Goal: Information Seeking & Learning: Find specific fact

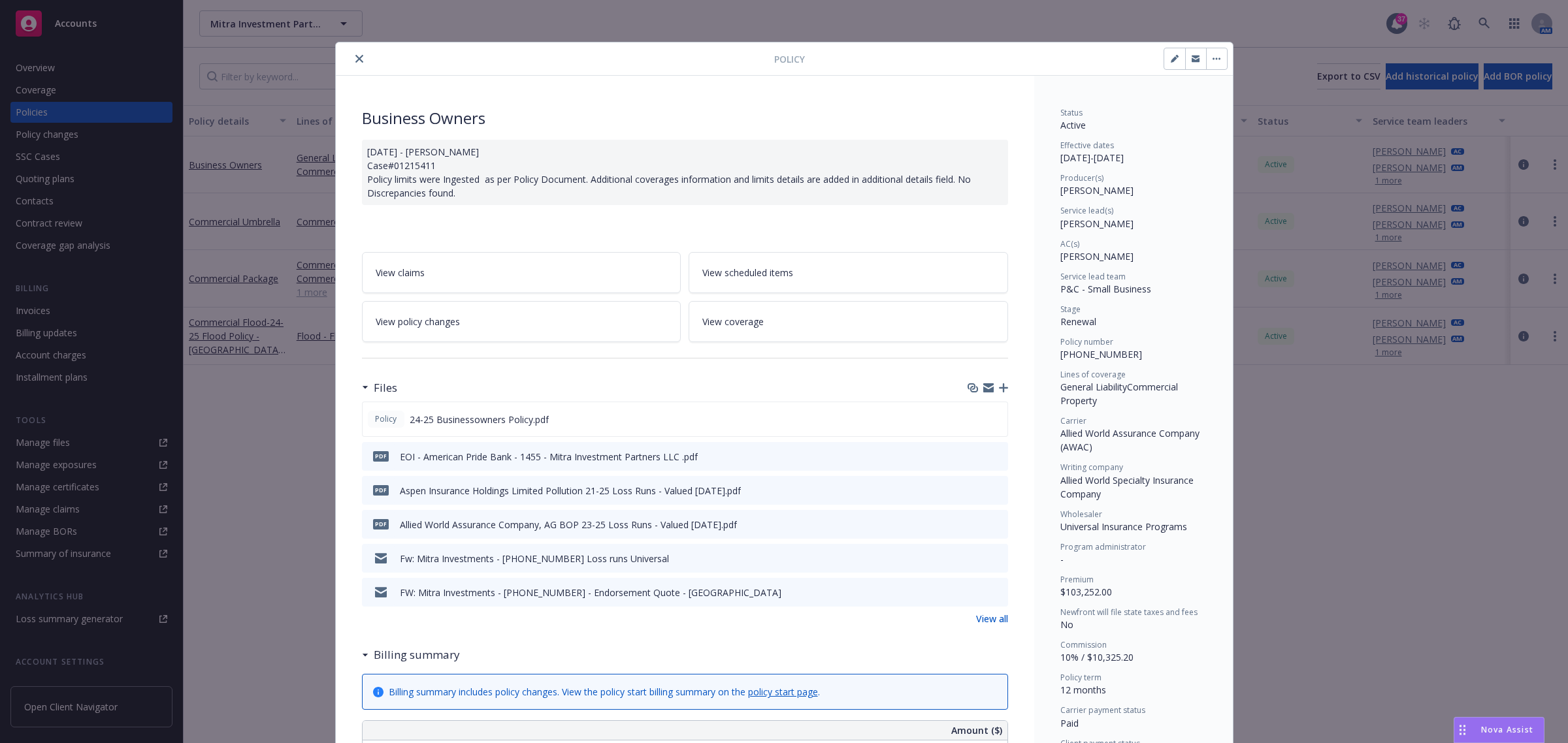
scroll to position [39, 0]
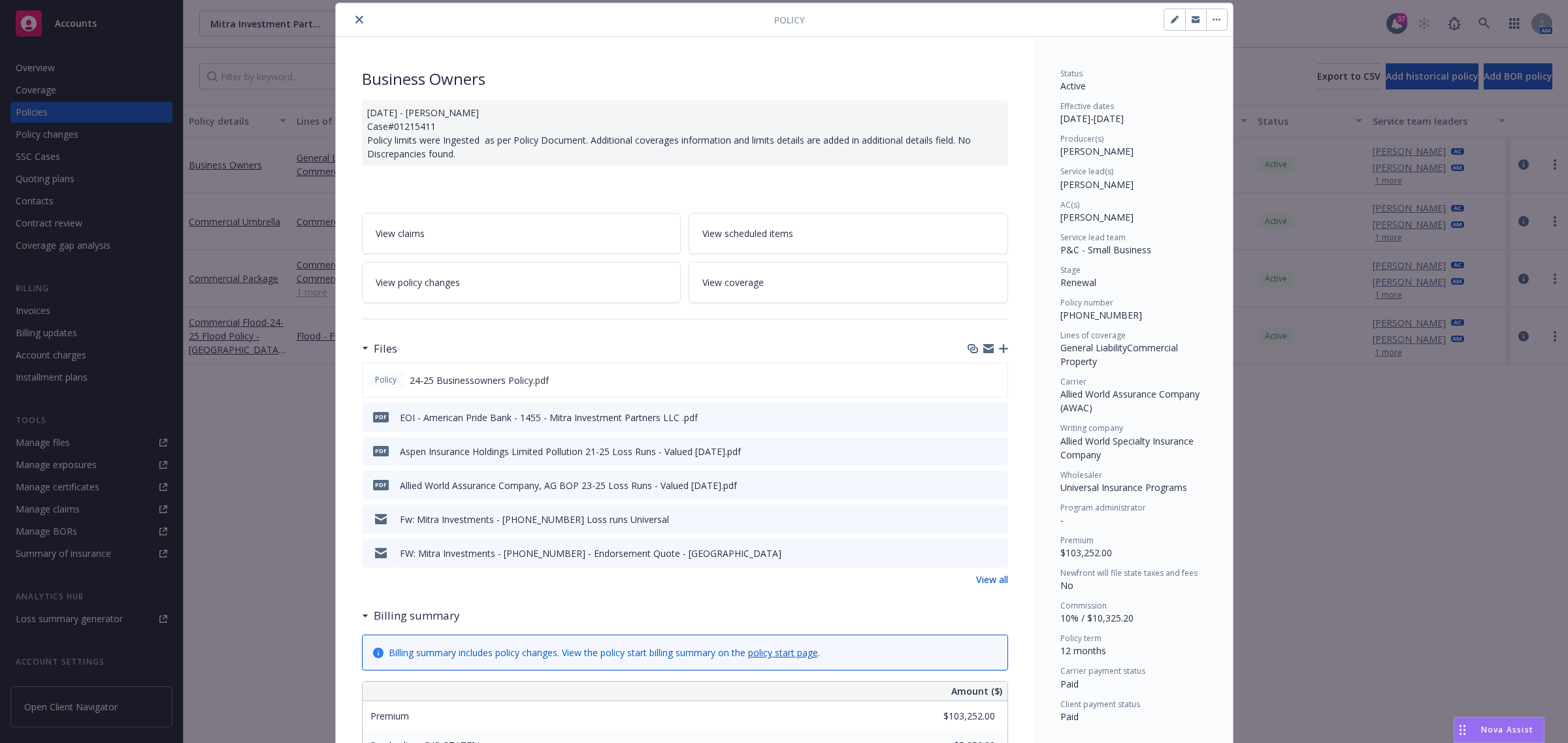
click at [356, 16] on icon "close" at bounding box center [359, 19] width 8 height 8
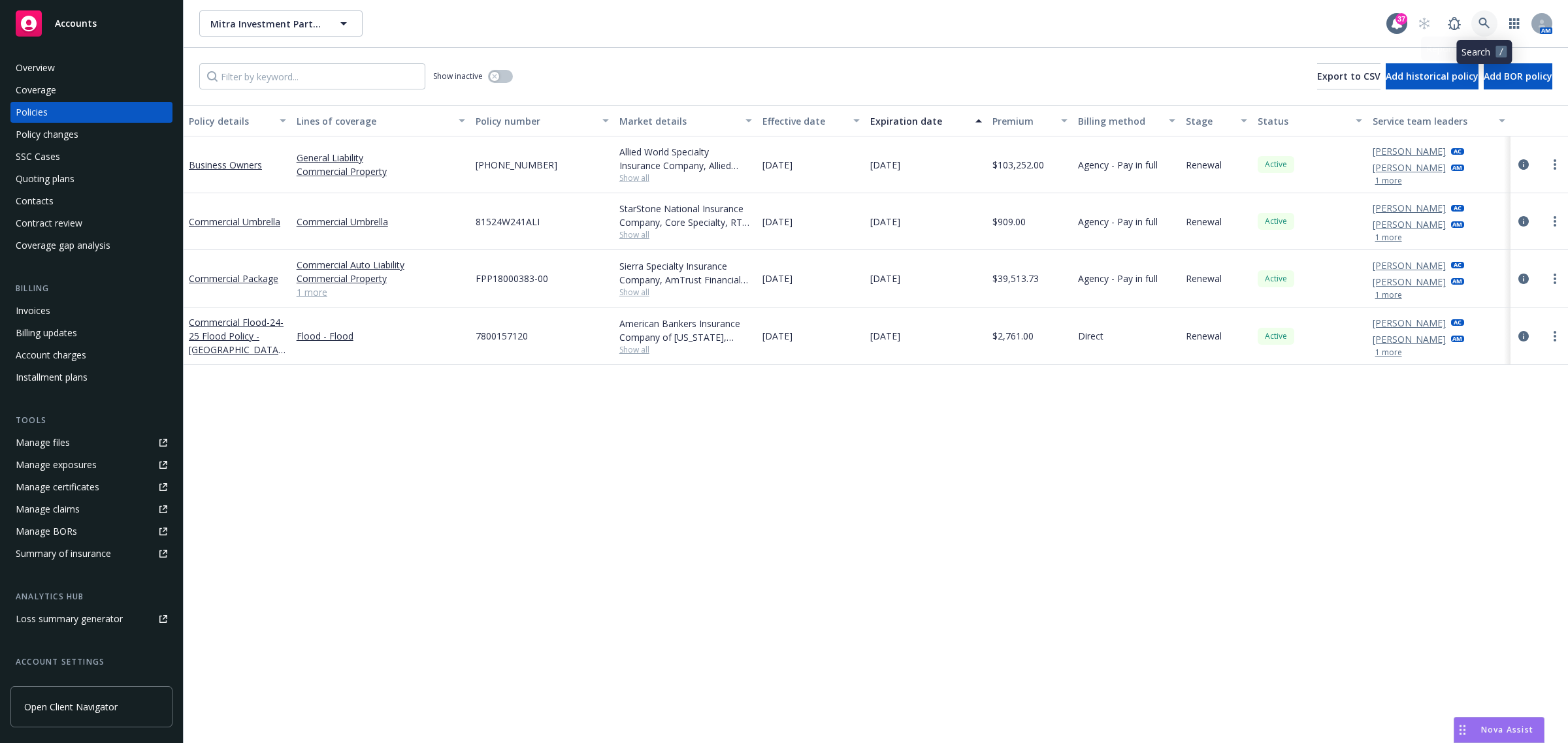
click at [1488, 24] on icon at bounding box center [1484, 23] width 11 height 11
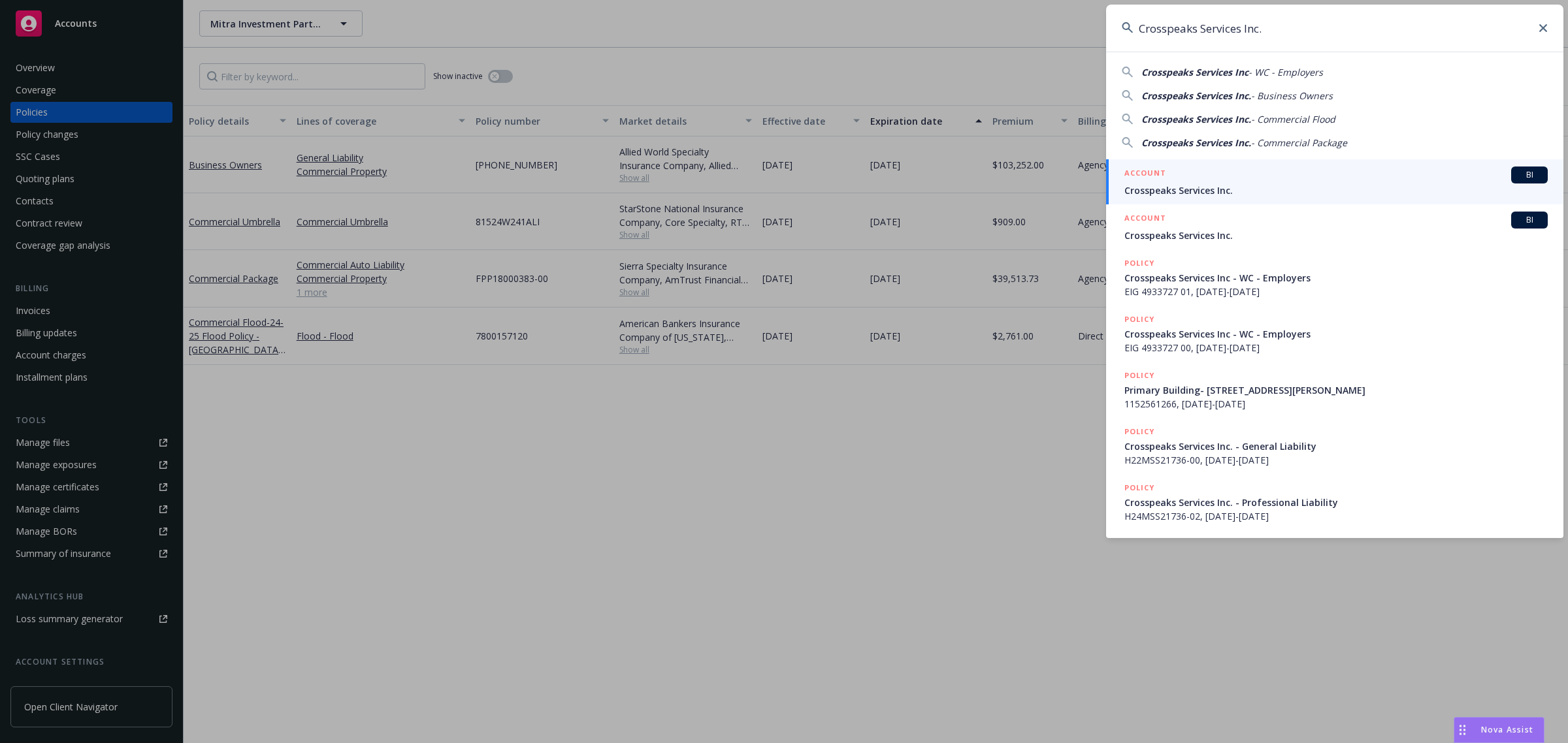
type input "Crosspeaks Services Inc."
click at [1199, 190] on span "Crosspeaks Services Inc." at bounding box center [1336, 190] width 424 height 14
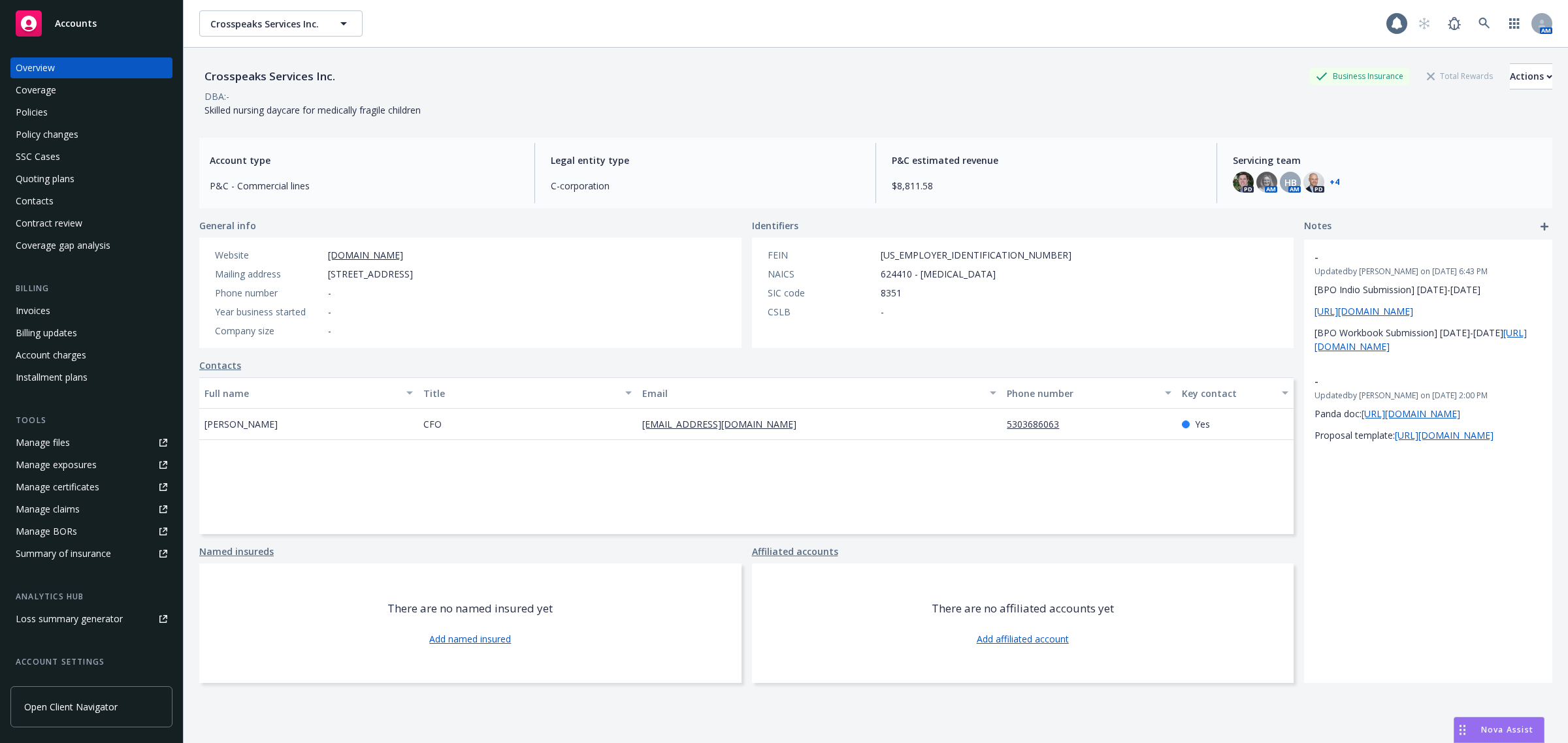
click at [41, 113] on div "Policies" at bounding box center [31, 112] width 32 height 21
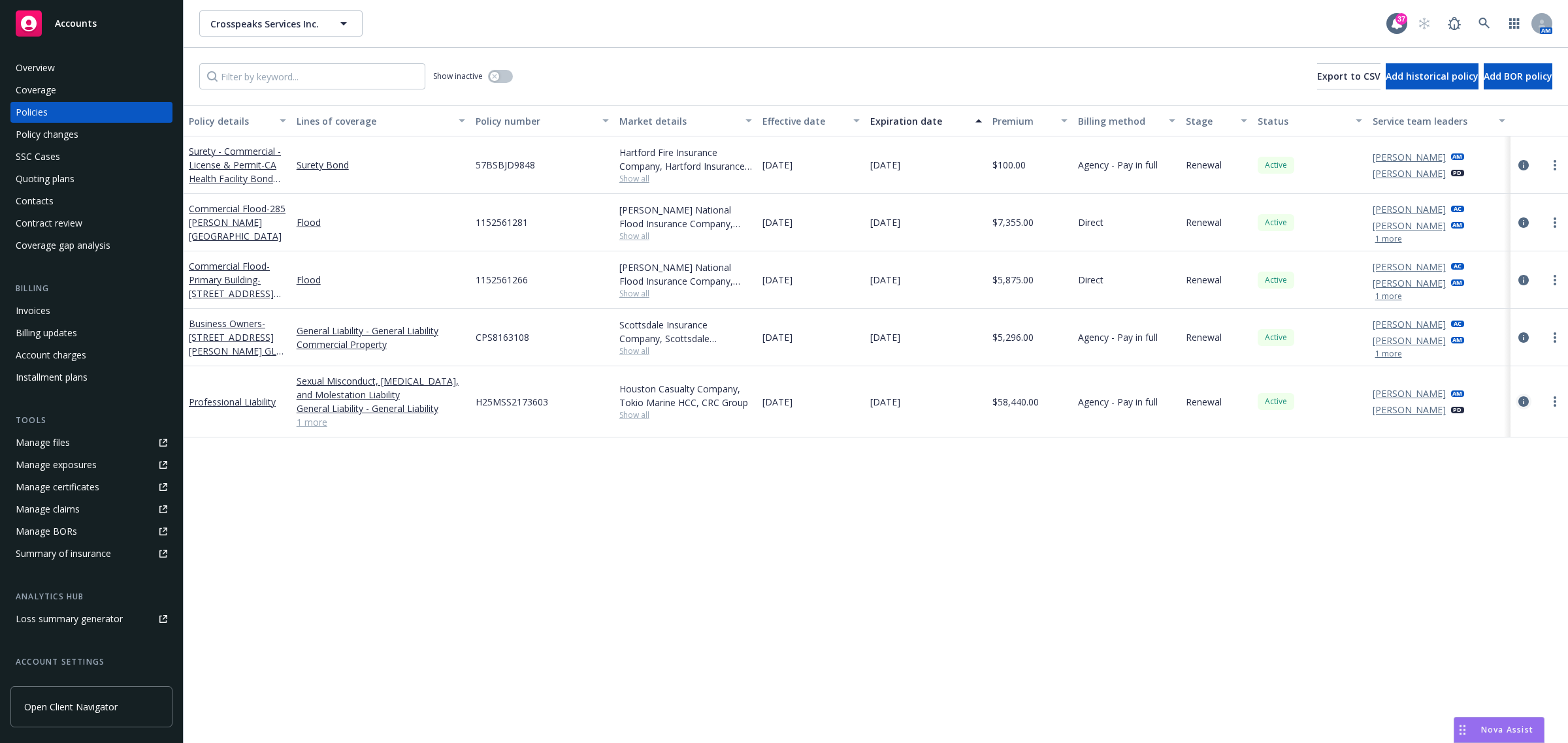
click at [1518, 405] on icon "circleInformation" at bounding box center [1524, 402] width 11 height 11
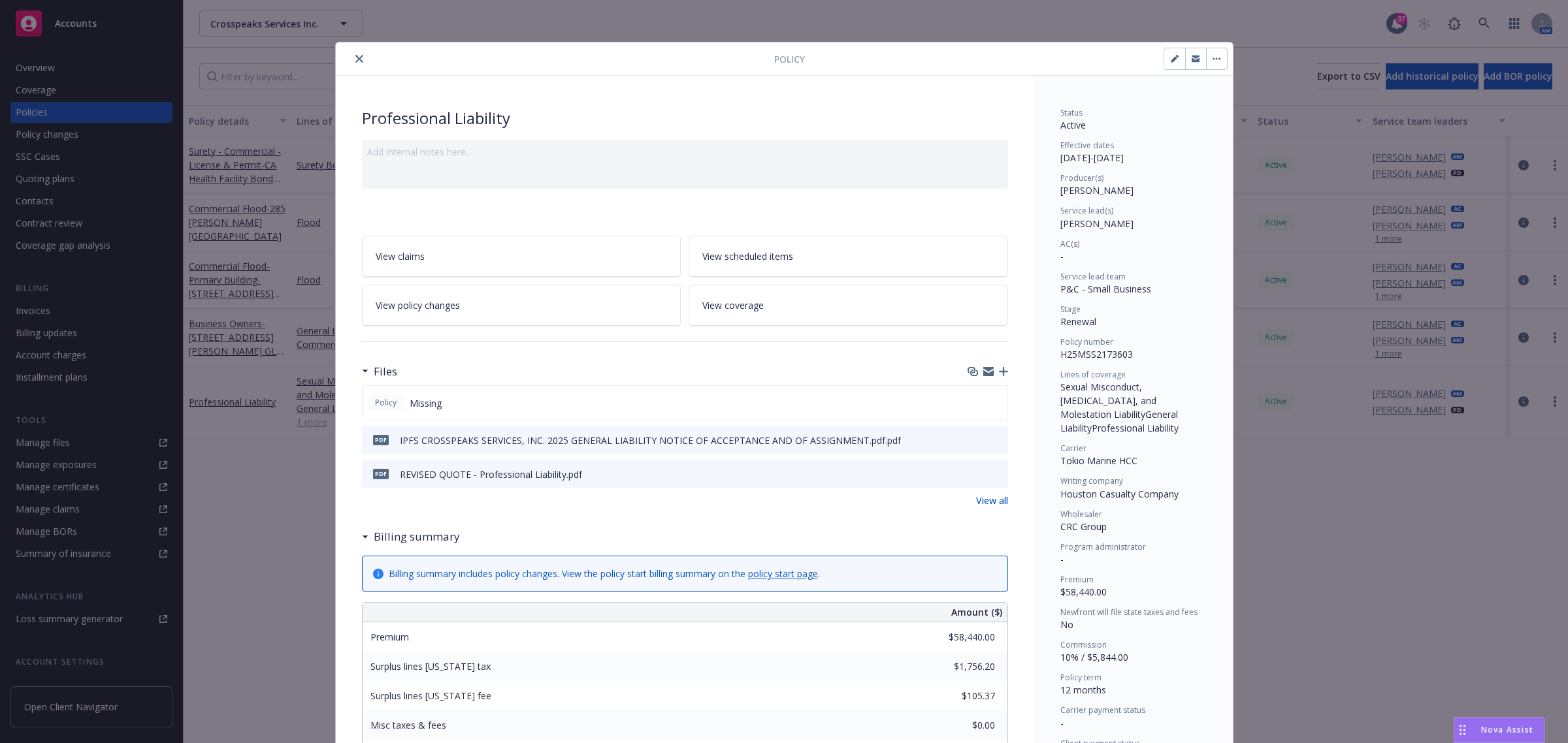
click at [358, 60] on button "close" at bounding box center [359, 58] width 15 height 15
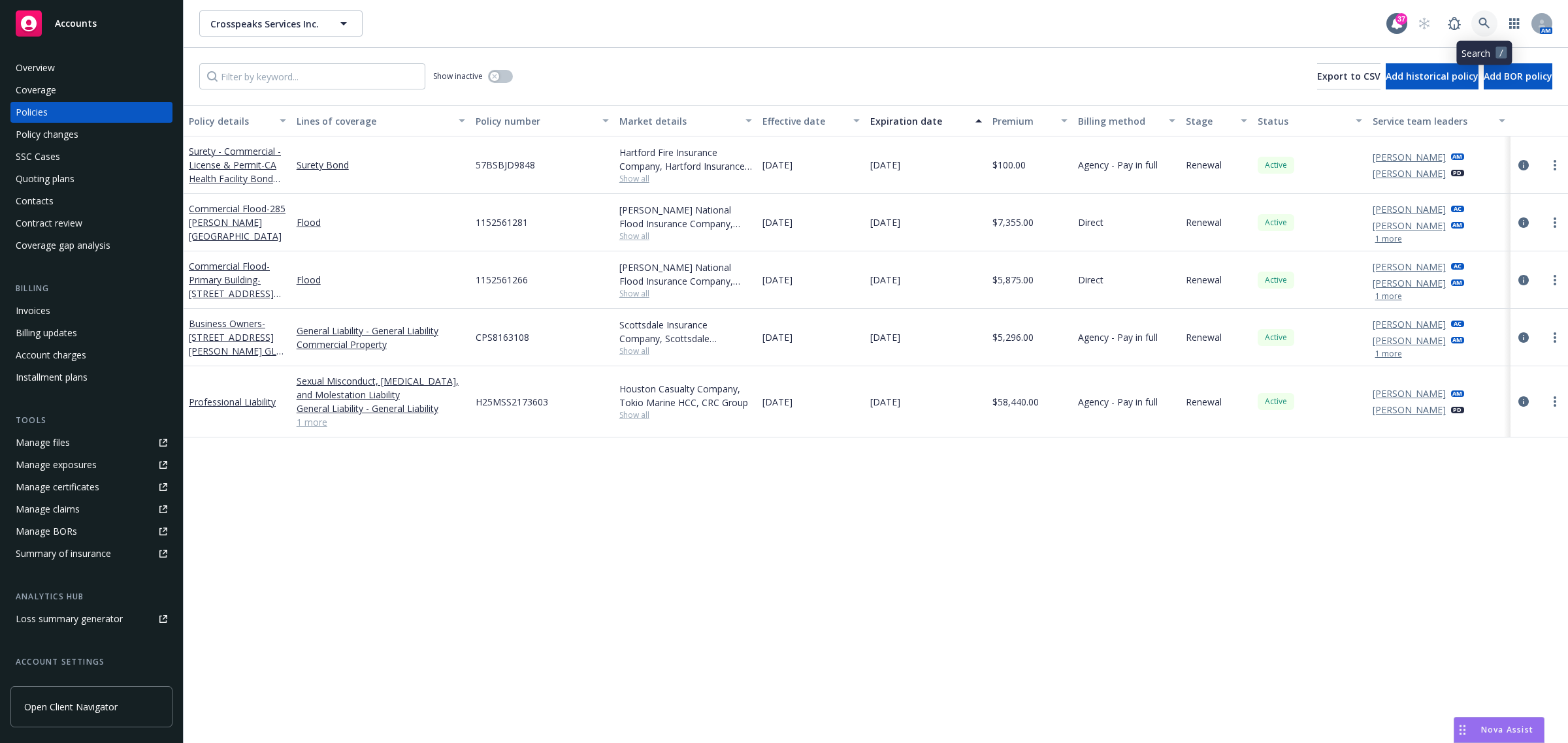
click at [1485, 18] on icon at bounding box center [1484, 23] width 12 height 12
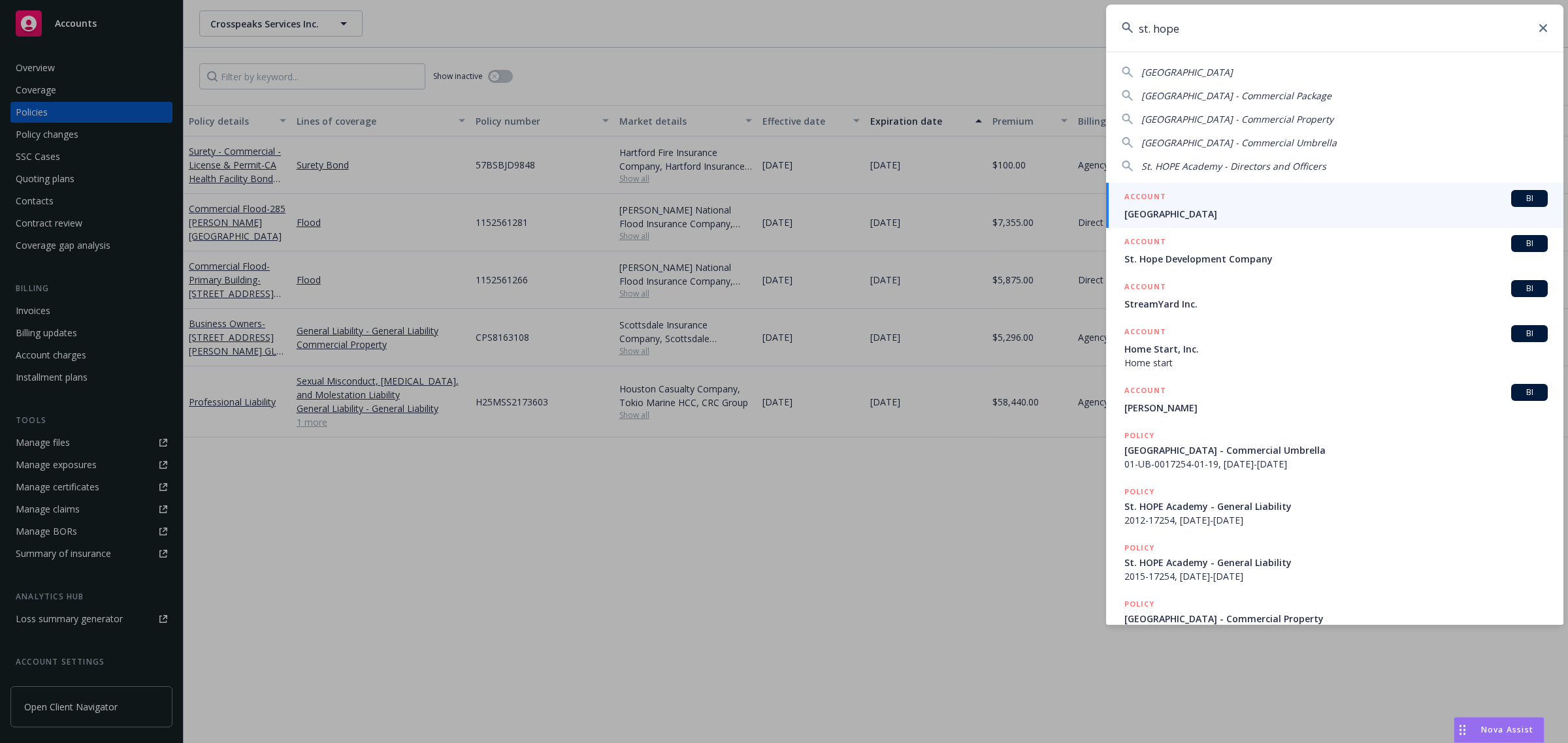
type input "st. hope"
click at [1242, 223] on link "ACCOUNT BI St. HOPE Academy" at bounding box center [1335, 206] width 457 height 45
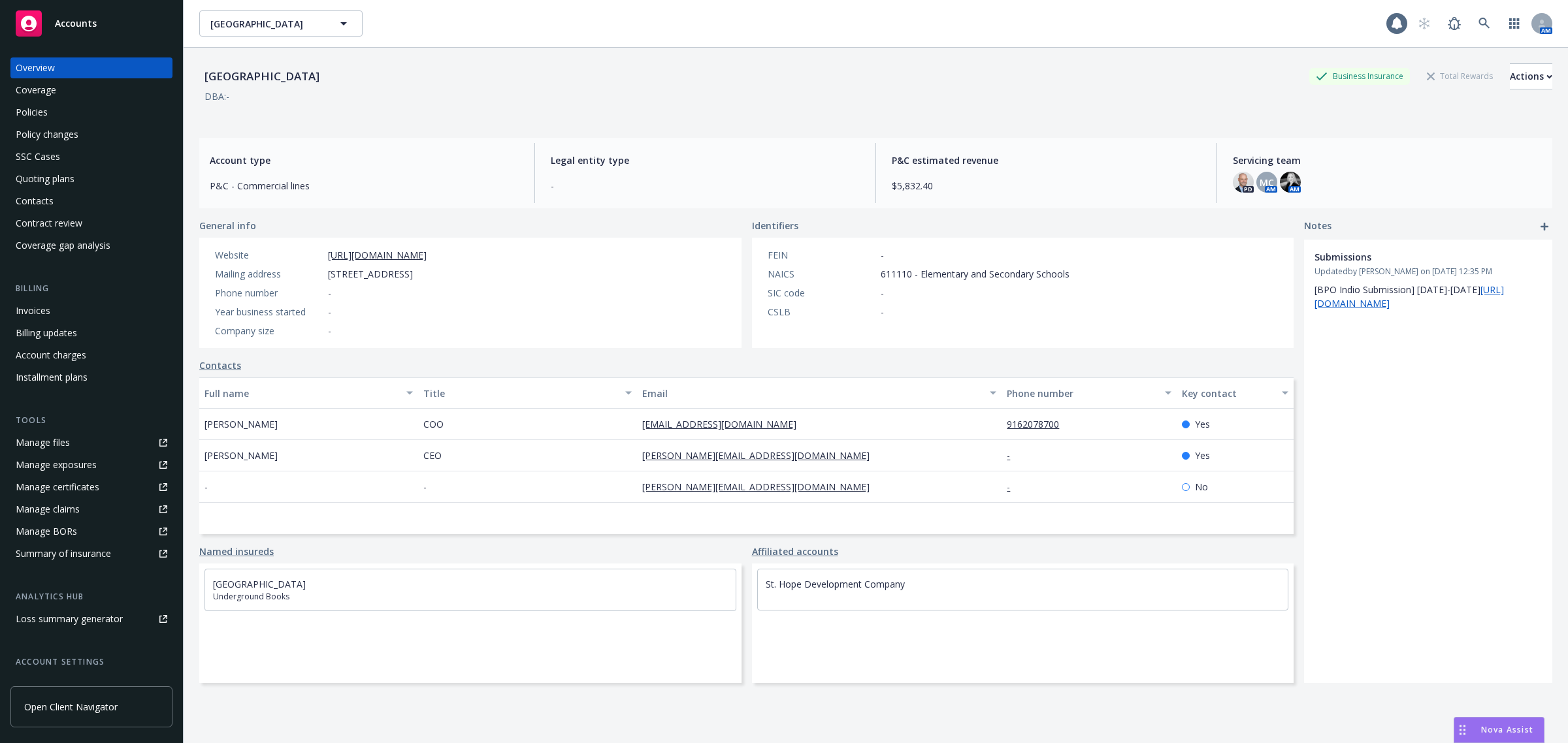
click at [64, 119] on div "Policies" at bounding box center [91, 112] width 152 height 21
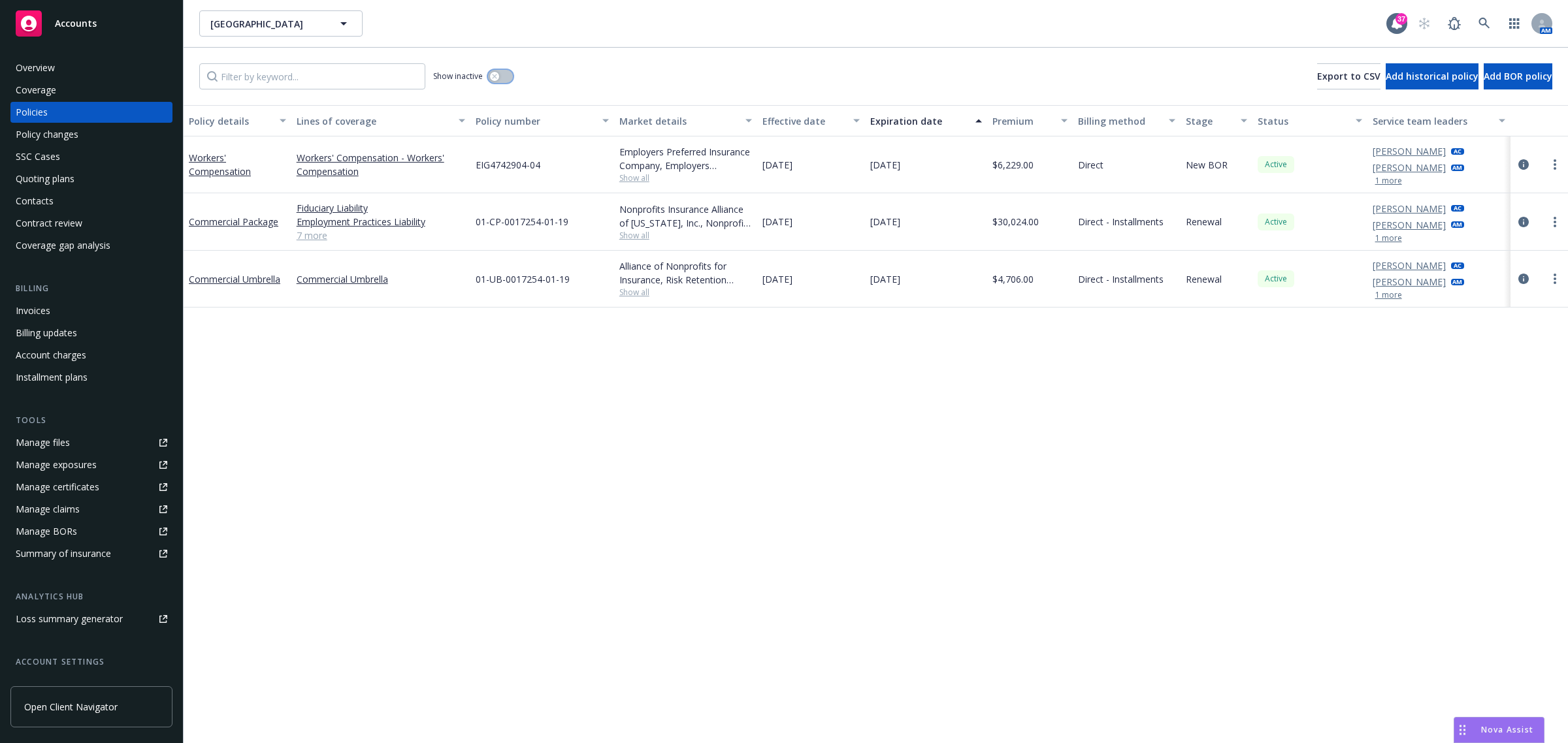
click at [498, 79] on div "button" at bounding box center [495, 77] width 9 height 9
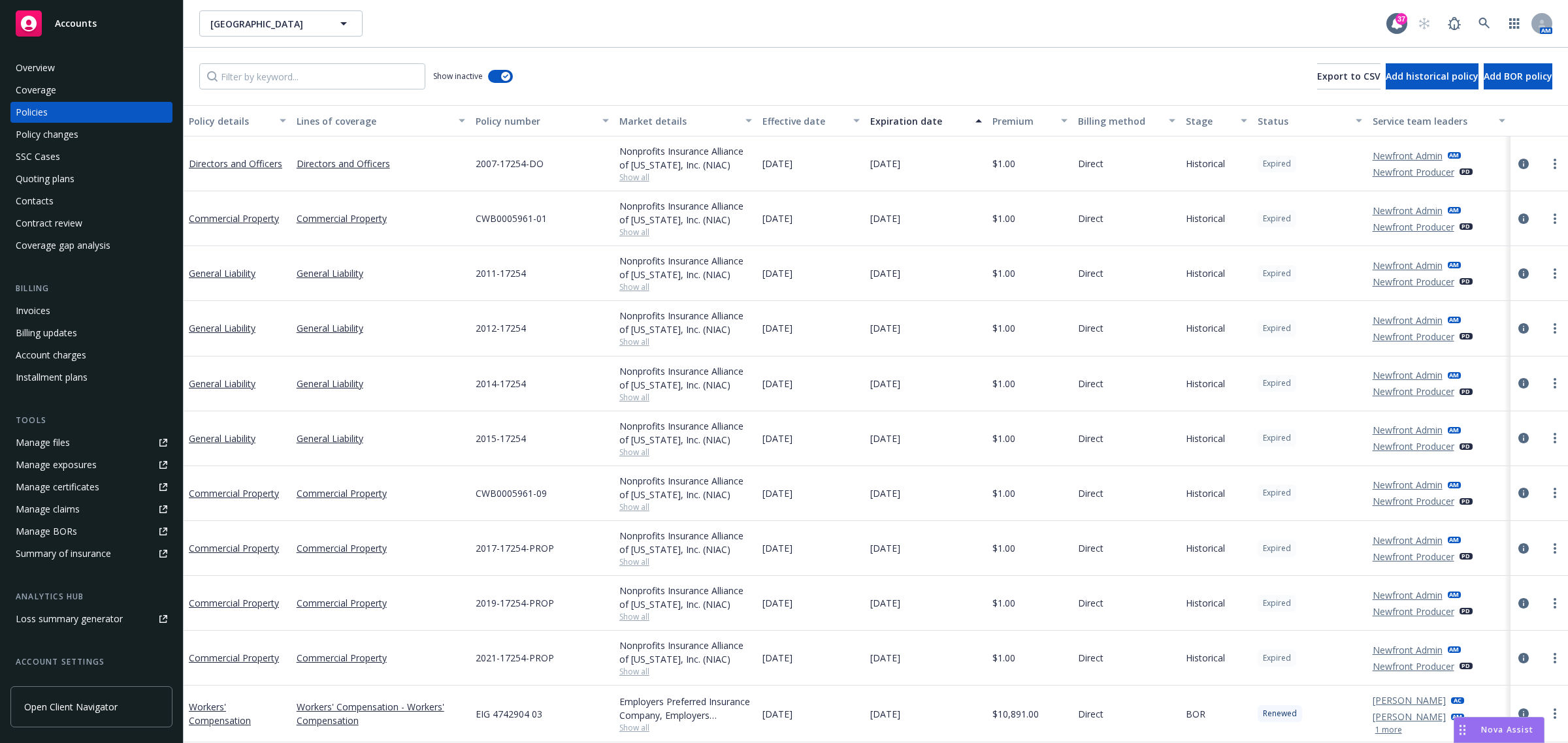
click at [782, 124] on div "Effective date" at bounding box center [804, 121] width 83 height 14
click at [781, 123] on div "Effective date" at bounding box center [804, 121] width 83 height 14
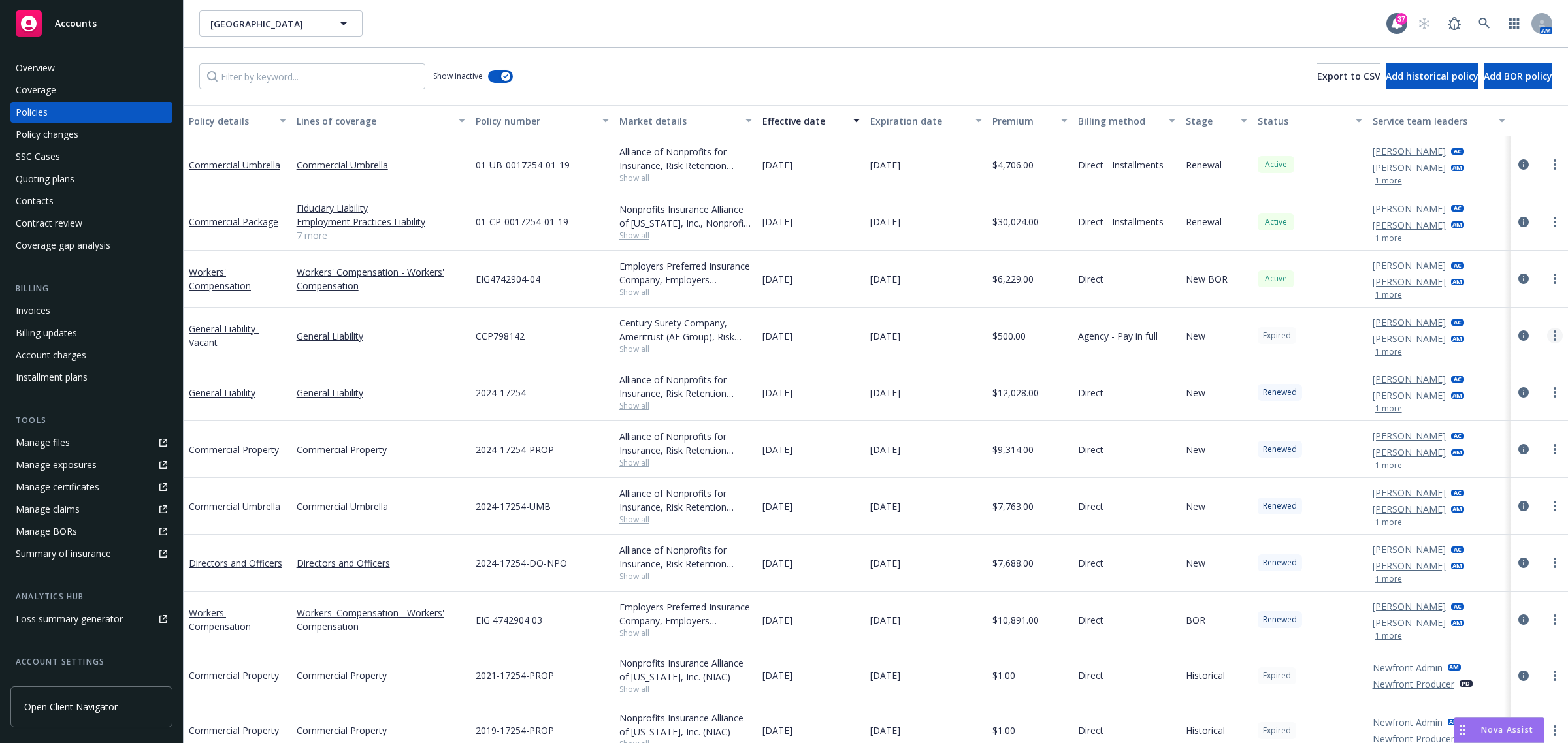
click at [1554, 339] on icon "more" at bounding box center [1554, 336] width 3 height 11
click at [1464, 397] on link "Renew with incumbent" at bounding box center [1475, 389] width 152 height 26
select select "12"
select select "CA"
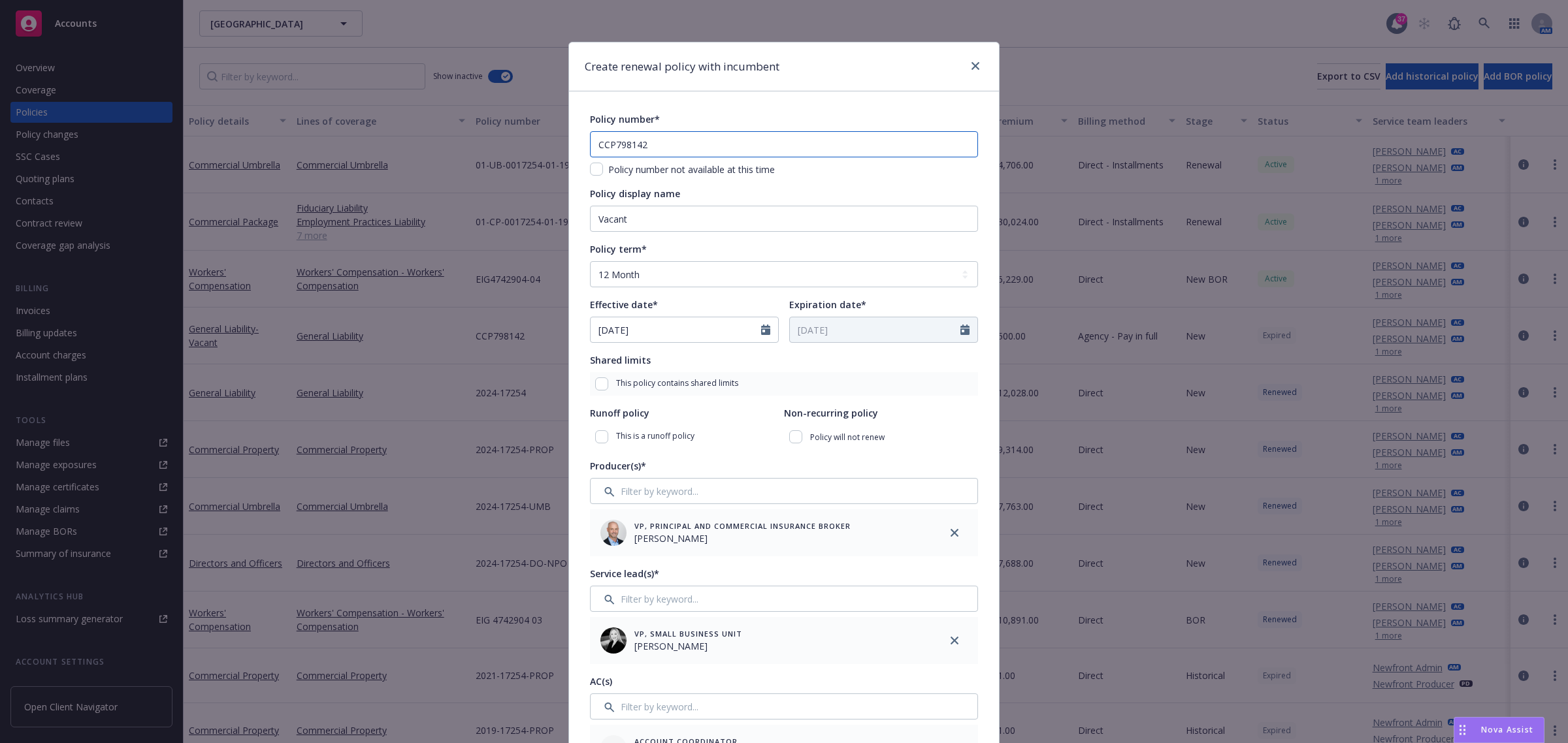
click at [684, 153] on input "CCP798142" at bounding box center [784, 144] width 388 height 26
drag, startPoint x: 683, startPoint y: 141, endPoint x: 609, endPoint y: 150, distance: 74.5
click at [609, 150] on input "CCP798142" at bounding box center [784, 144] width 388 height 26
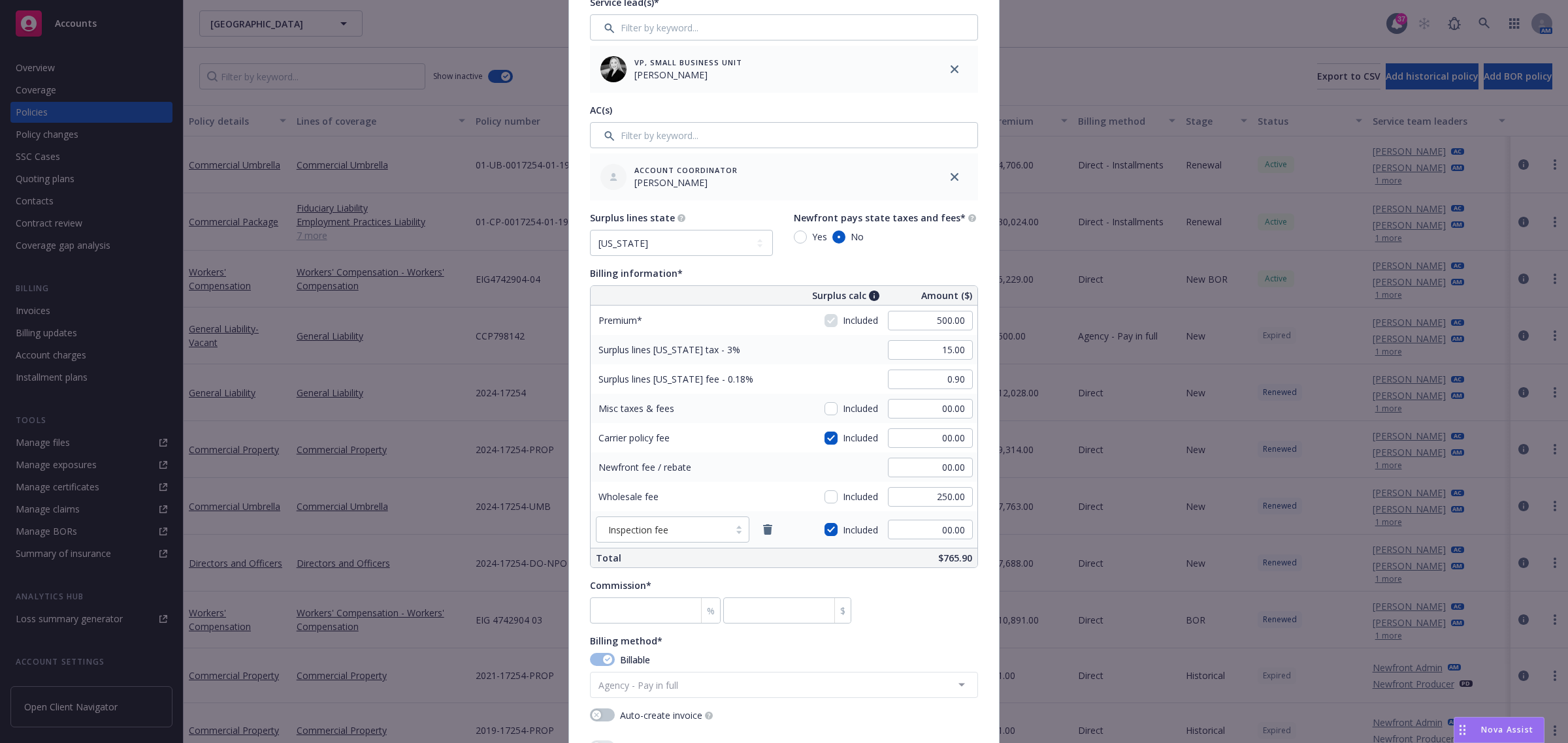
scroll to position [735, 0]
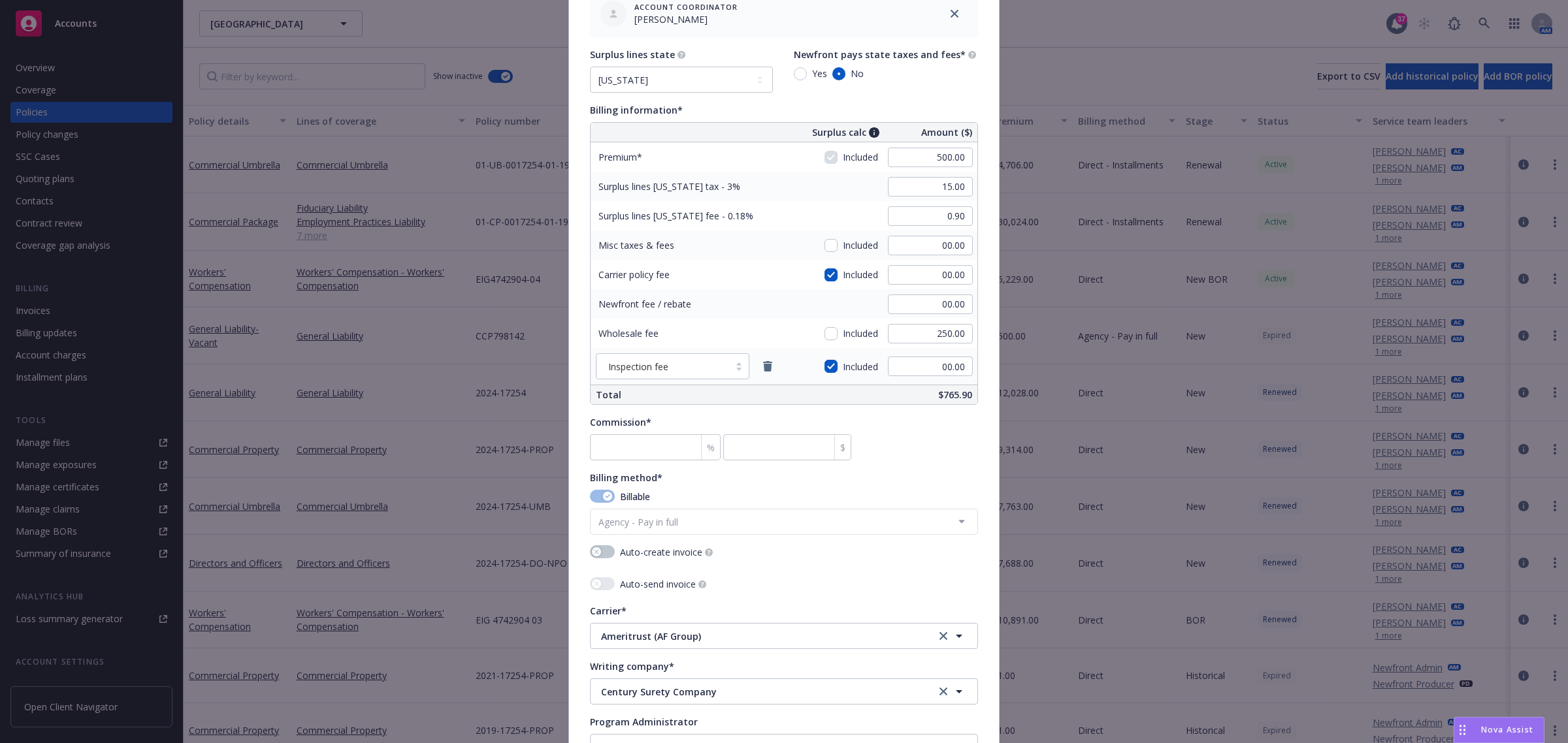
type input "CCP1338192"
click at [923, 155] on input "500.00" at bounding box center [930, 158] width 85 height 20
type input "525.00"
type input "15.75"
type input "0.95"
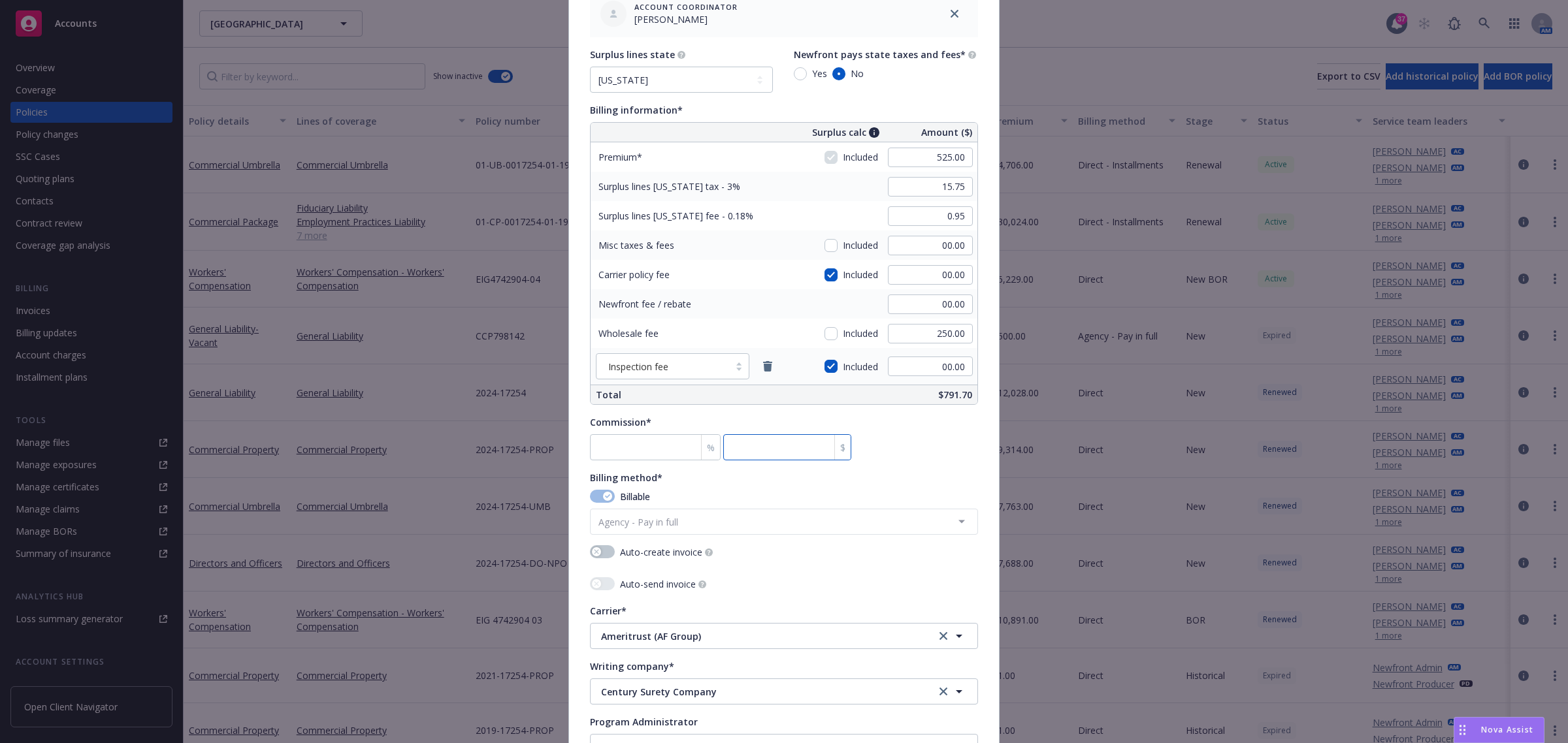
click at [938, 448] on div "Commission* % $" at bounding box center [784, 438] width 388 height 45
type input "0"
click at [762, 366] on icon "remove" at bounding box center [768, 367] width 11 height 11
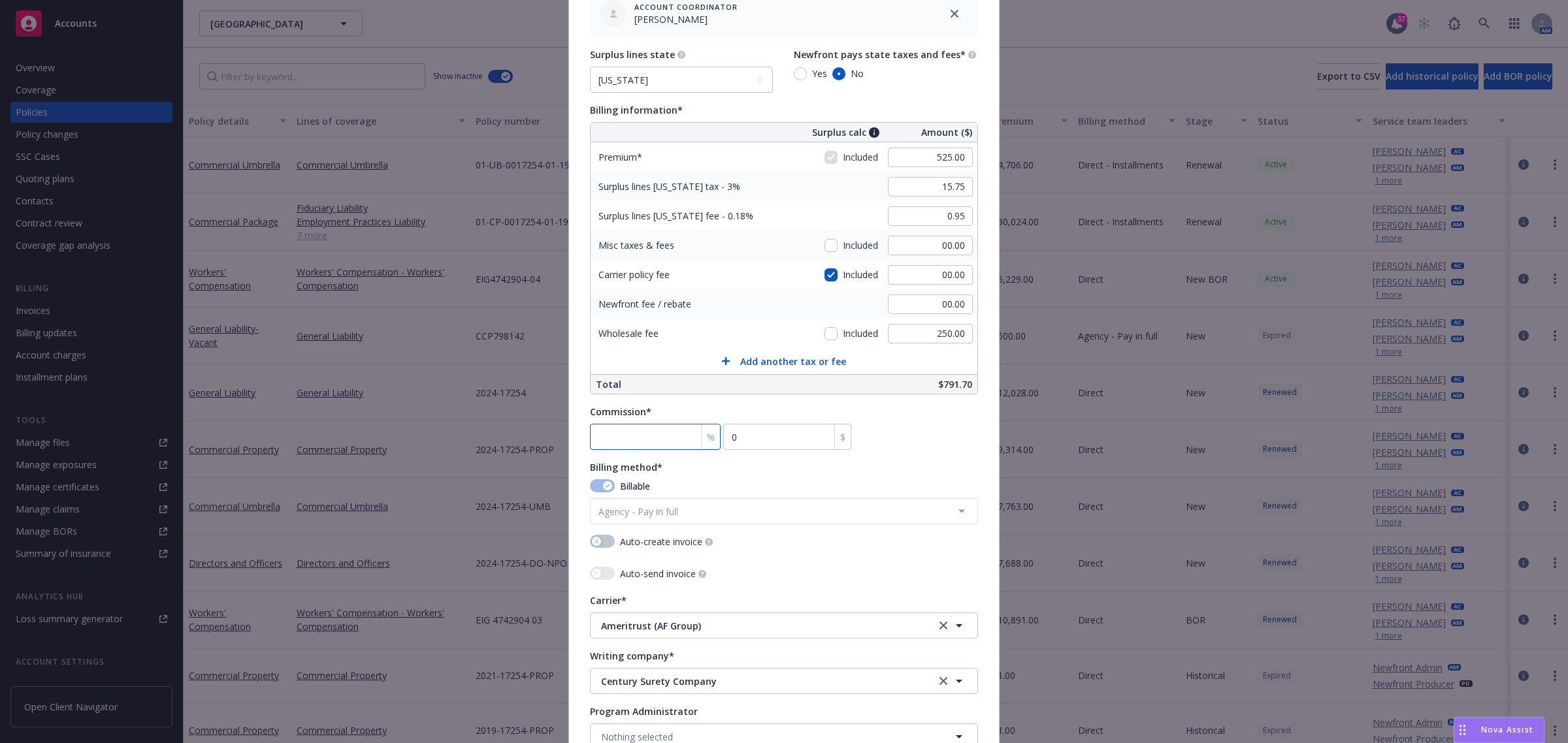
click at [593, 441] on input "number" at bounding box center [655, 437] width 131 height 26
type input "1"
type input "5.25"
type input "15"
type input "78.75"
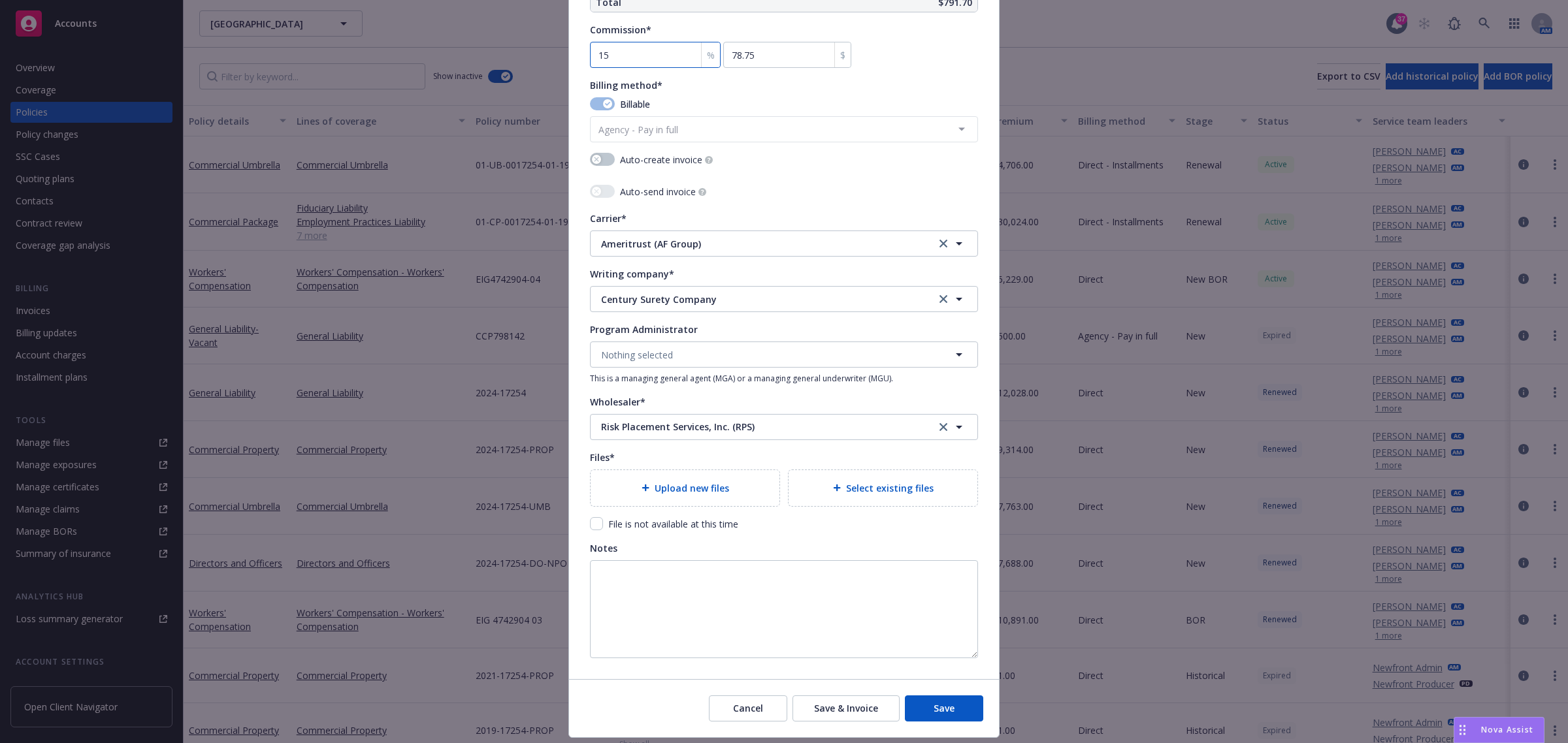
scroll to position [1073, 0]
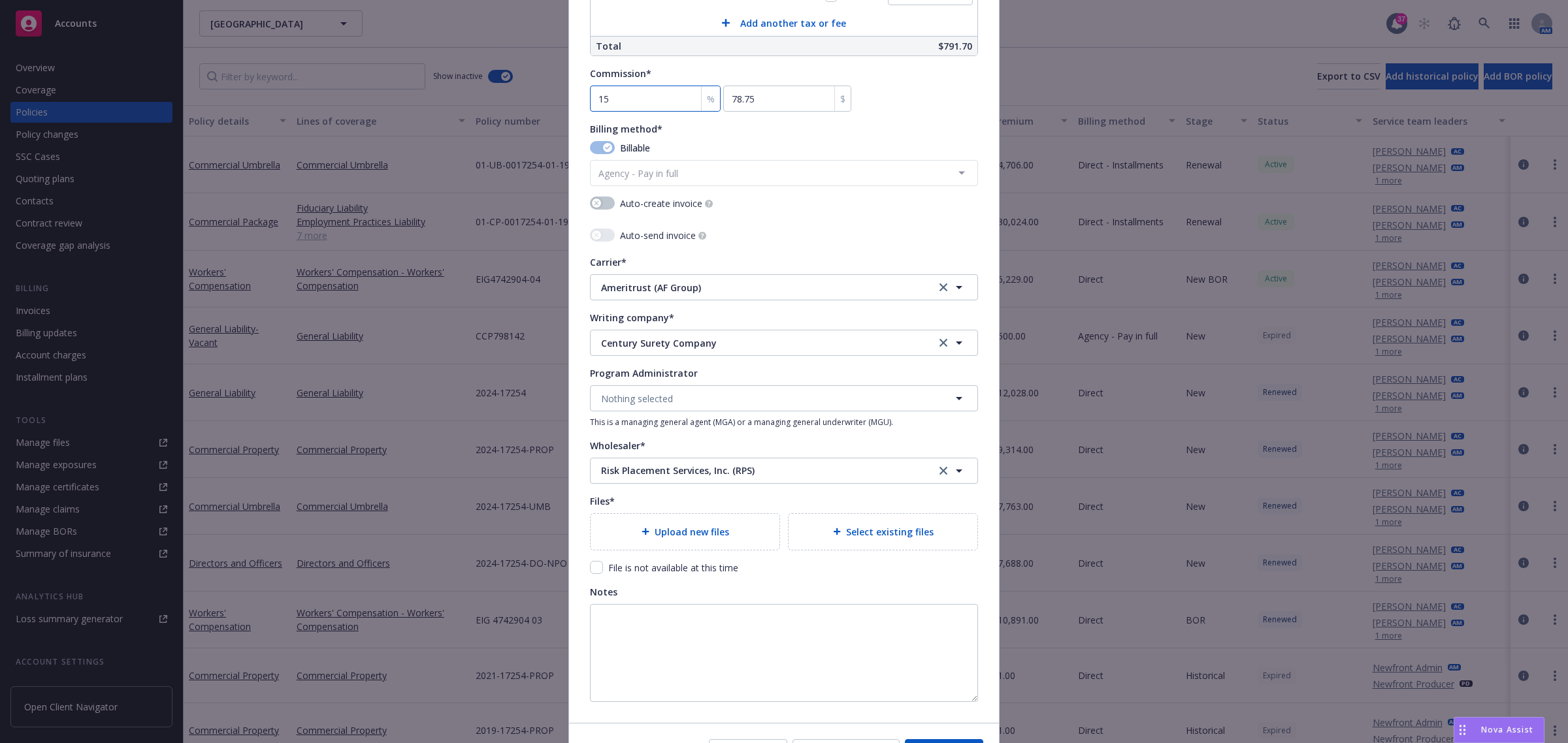
type input "15"
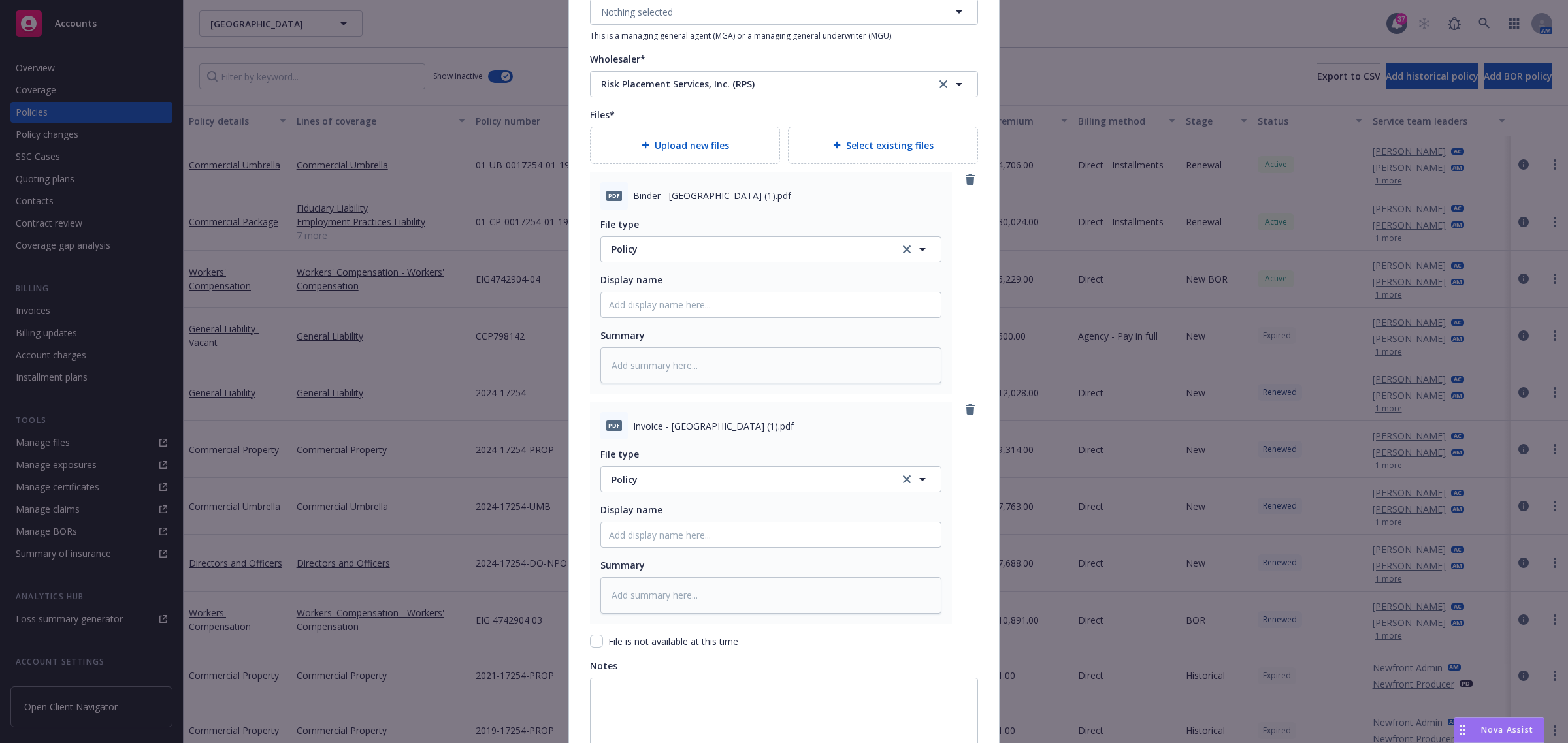
scroll to position [1467, 0]
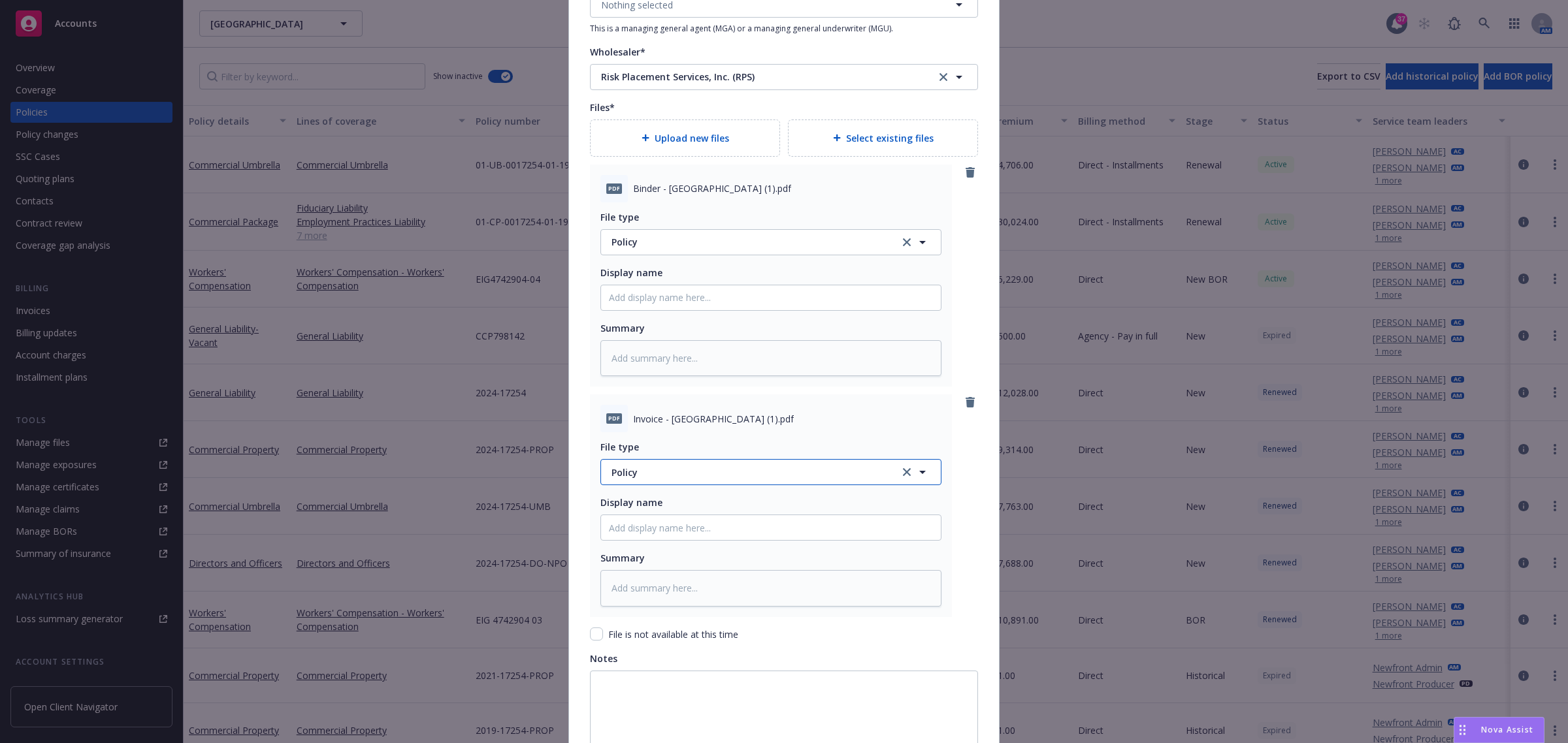
type textarea "x"
click at [641, 476] on span "Policy" at bounding box center [748, 472] width 273 height 14
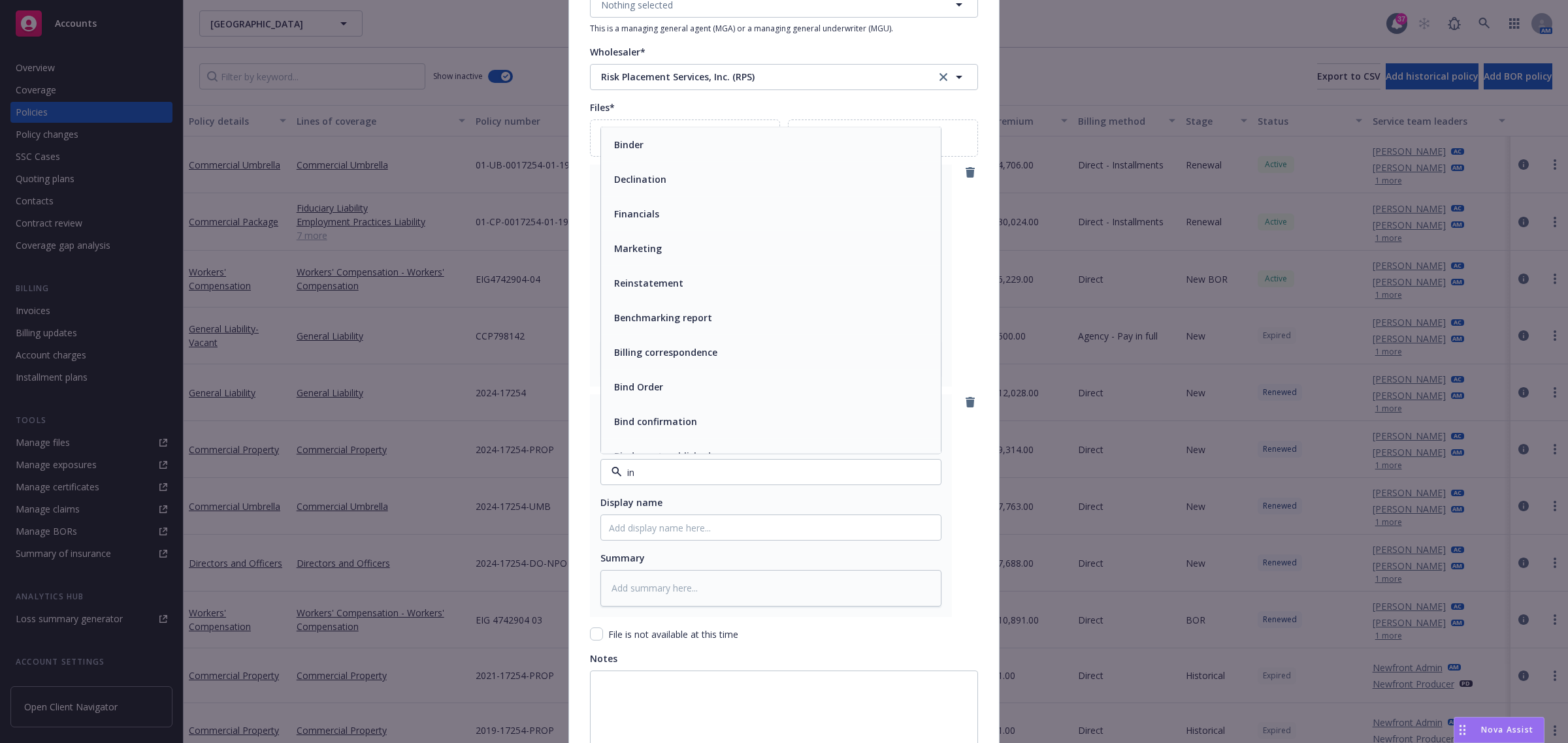
type input "inv"
click at [760, 438] on div "Invoice - Third Party" at bounding box center [770, 436] width 324 height 19
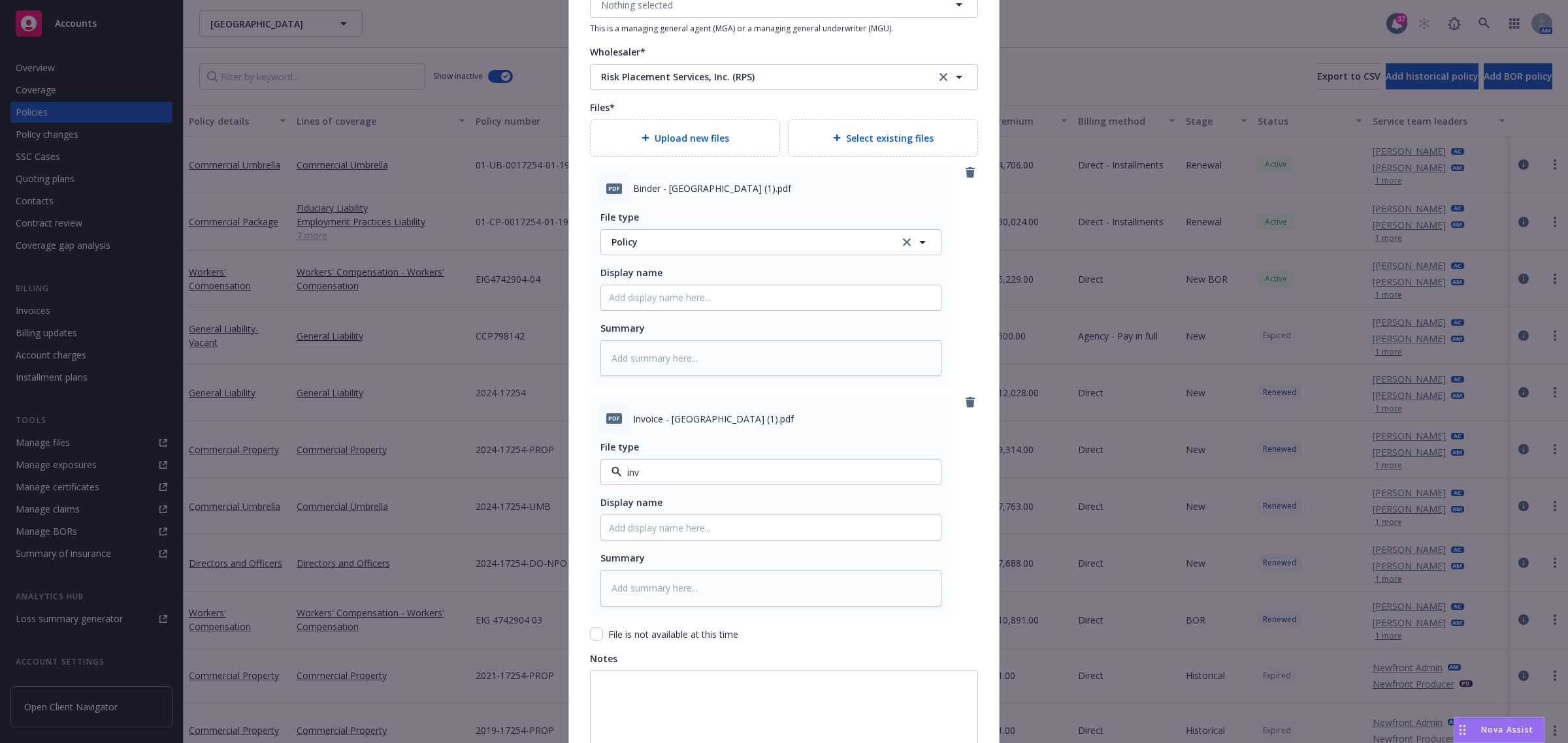
type textarea "x"
click at [665, 243] on span "Policy" at bounding box center [748, 241] width 273 height 14
type input "binder"
click at [662, 269] on div "Binder" at bounding box center [771, 278] width 340 height 34
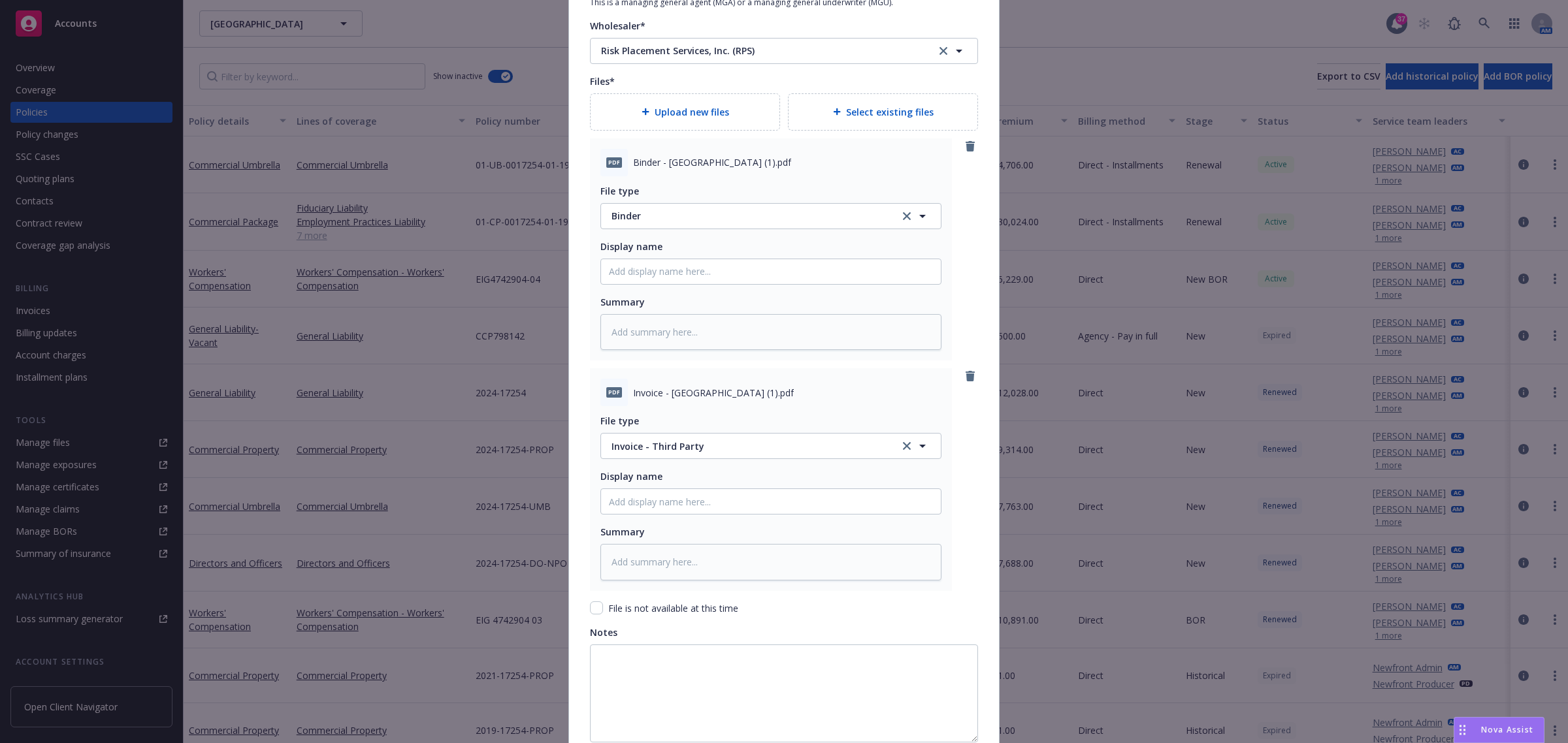
scroll to position [1614, 0]
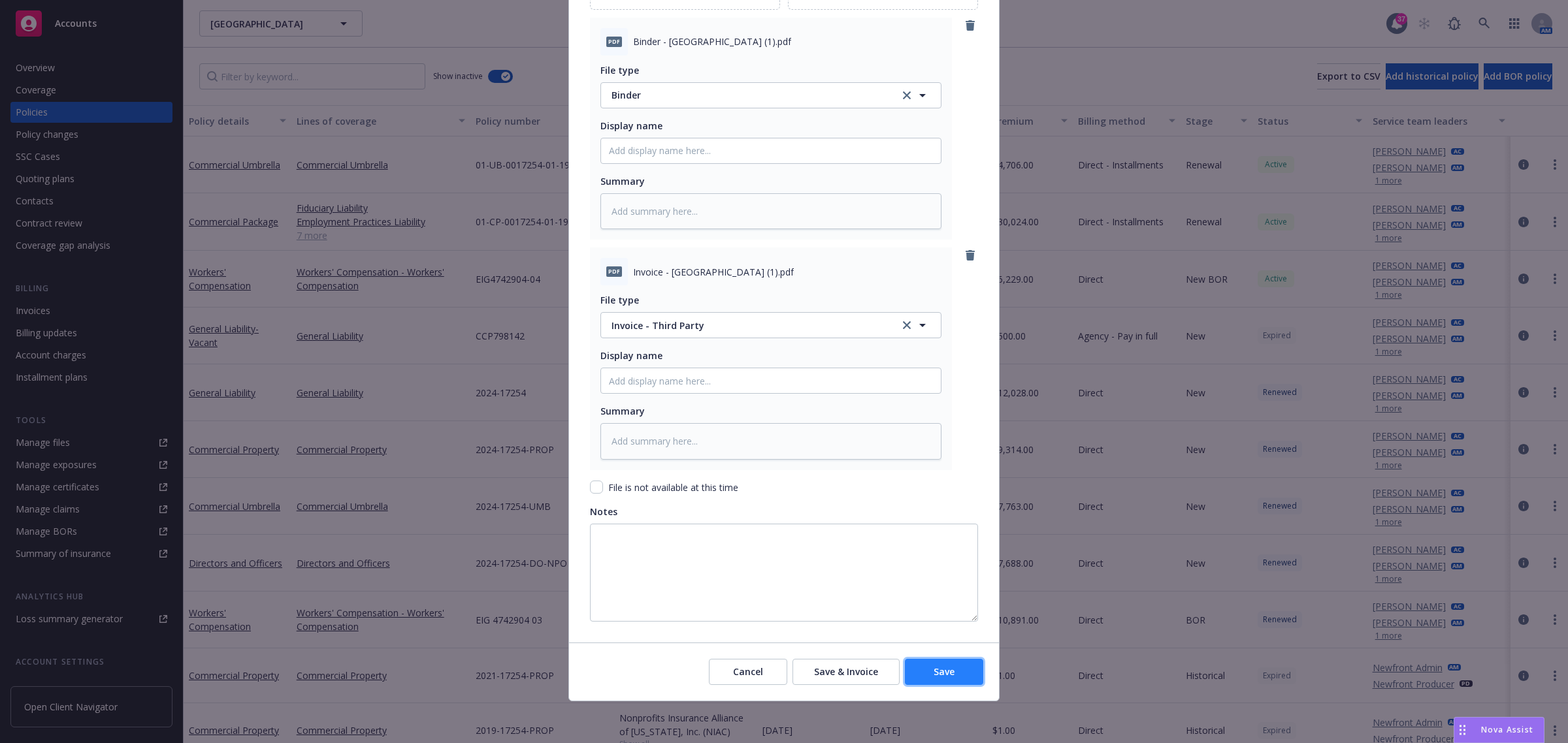
click at [945, 677] on span "Save" at bounding box center [944, 672] width 21 height 13
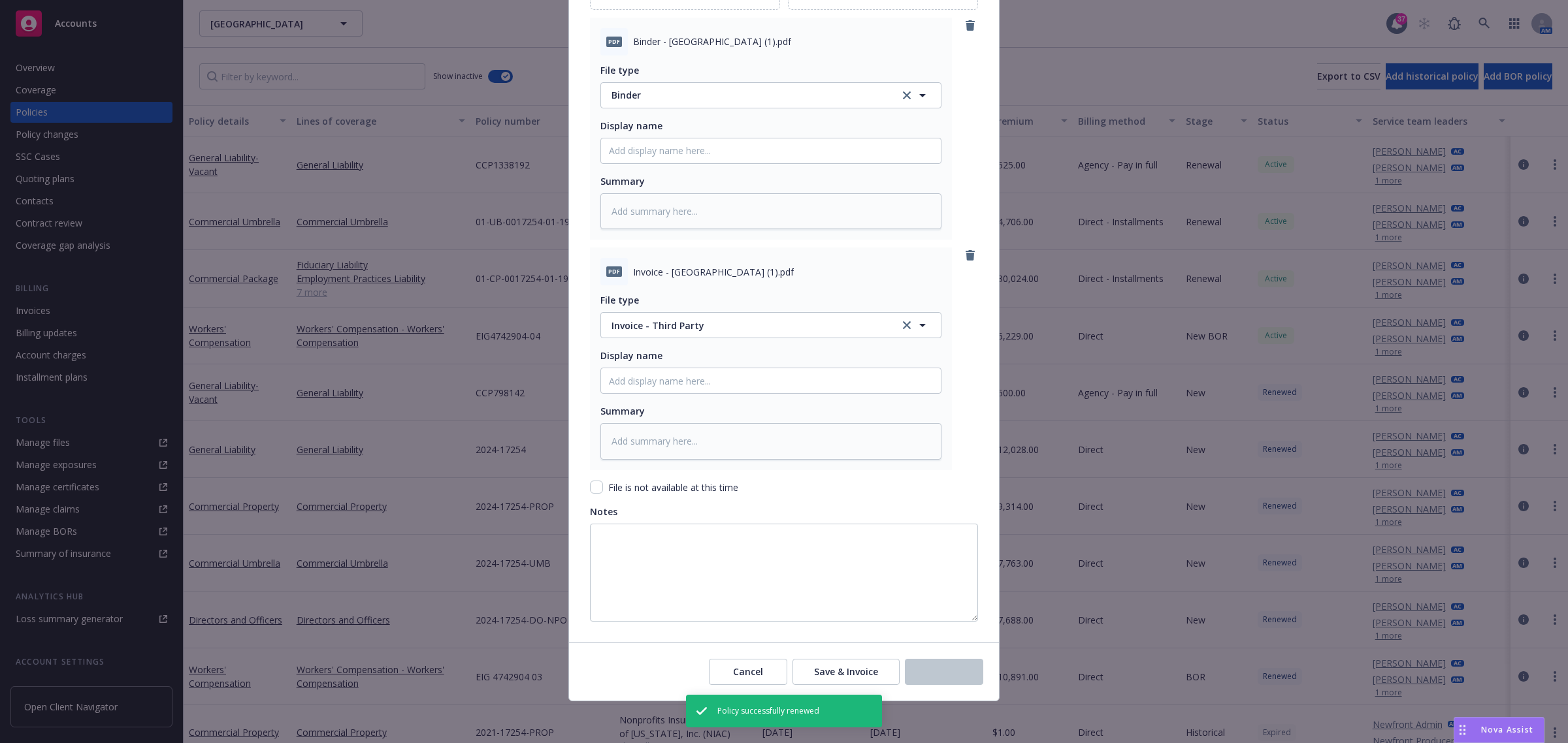
type textarea "x"
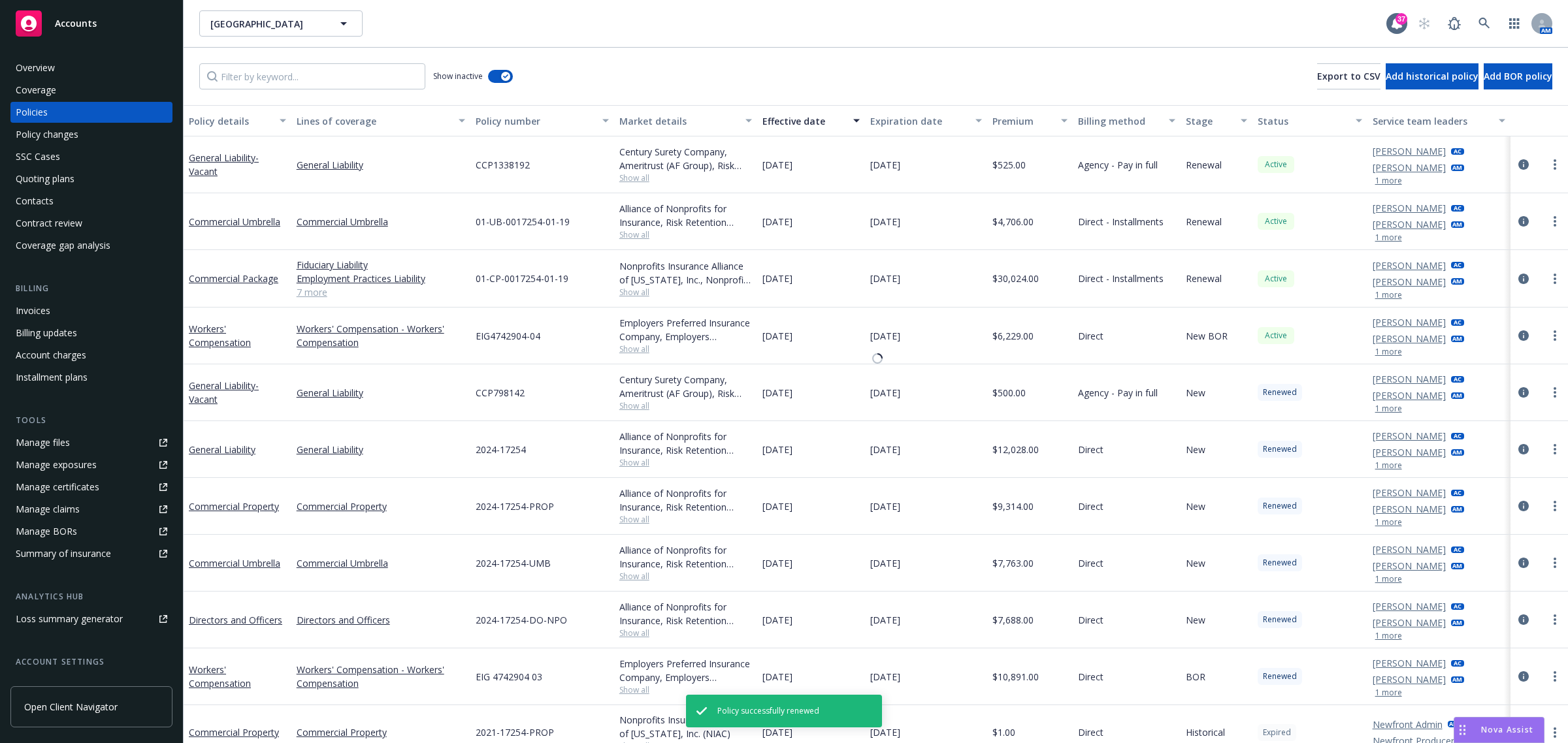
click at [41, 312] on div "Invoices" at bounding box center [33, 311] width 34 height 21
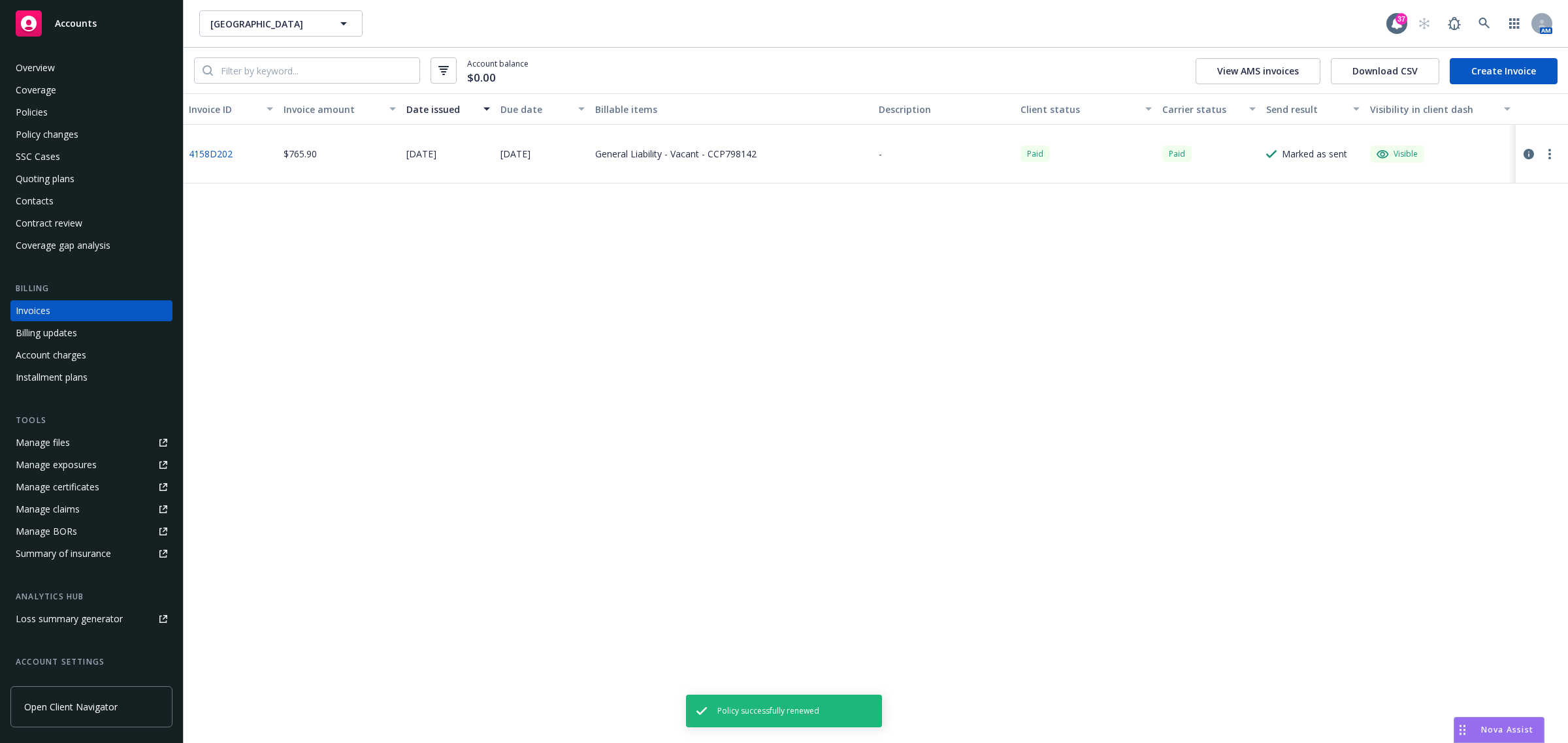
click at [1504, 76] on link "Create Invoice" at bounding box center [1503, 70] width 107 height 26
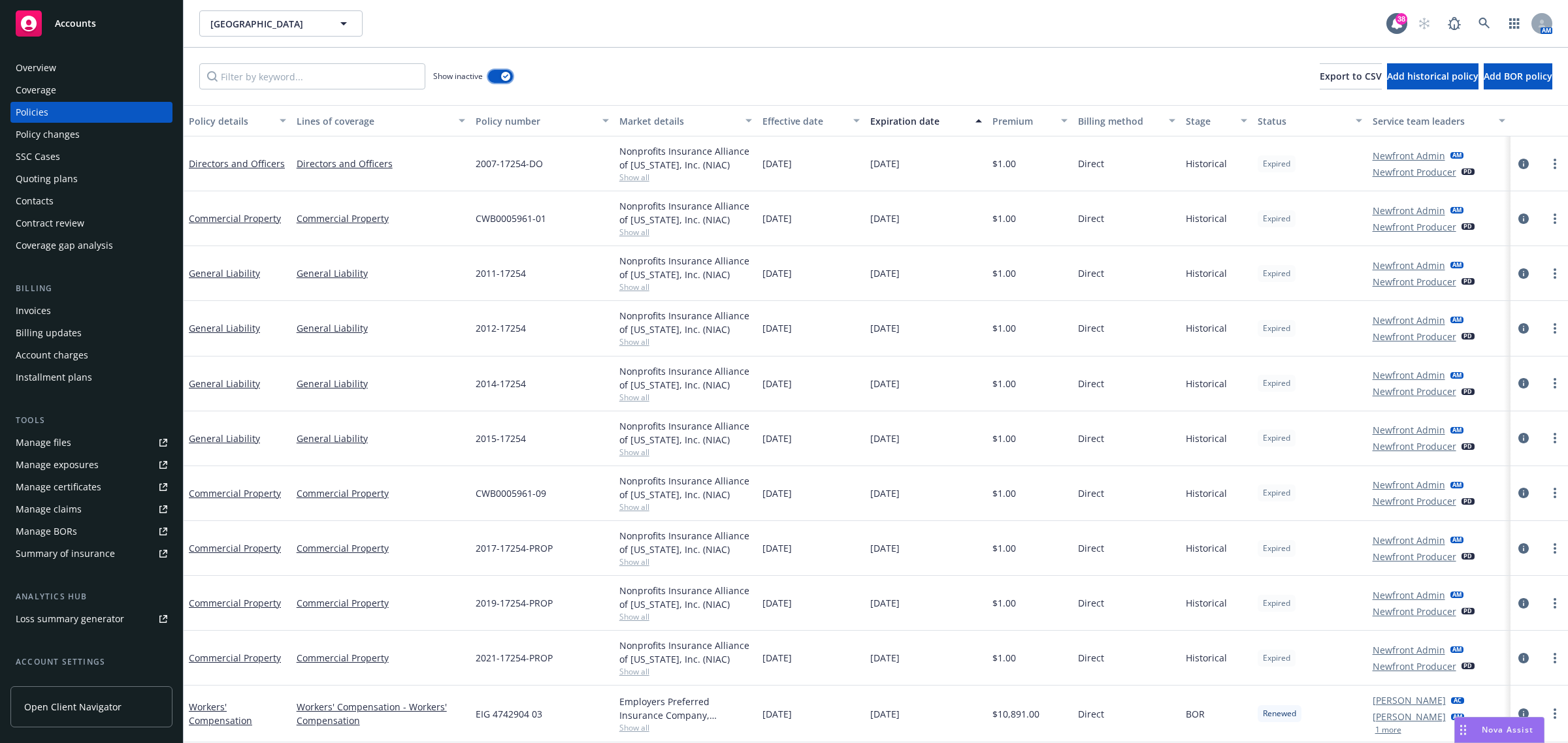
click at [499, 73] on button "button" at bounding box center [499, 76] width 24 height 13
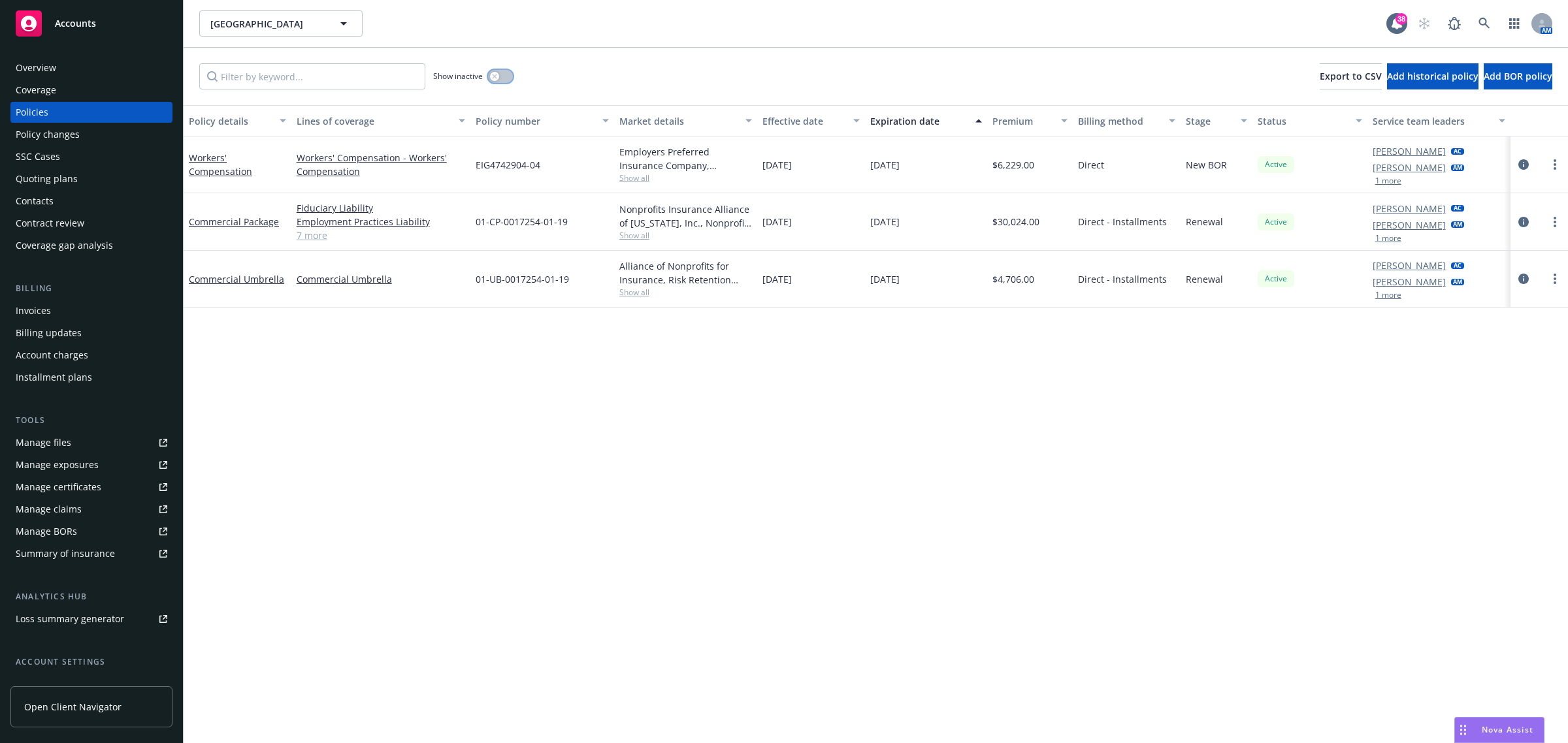
click at [499, 72] on button "button" at bounding box center [499, 76] width 24 height 13
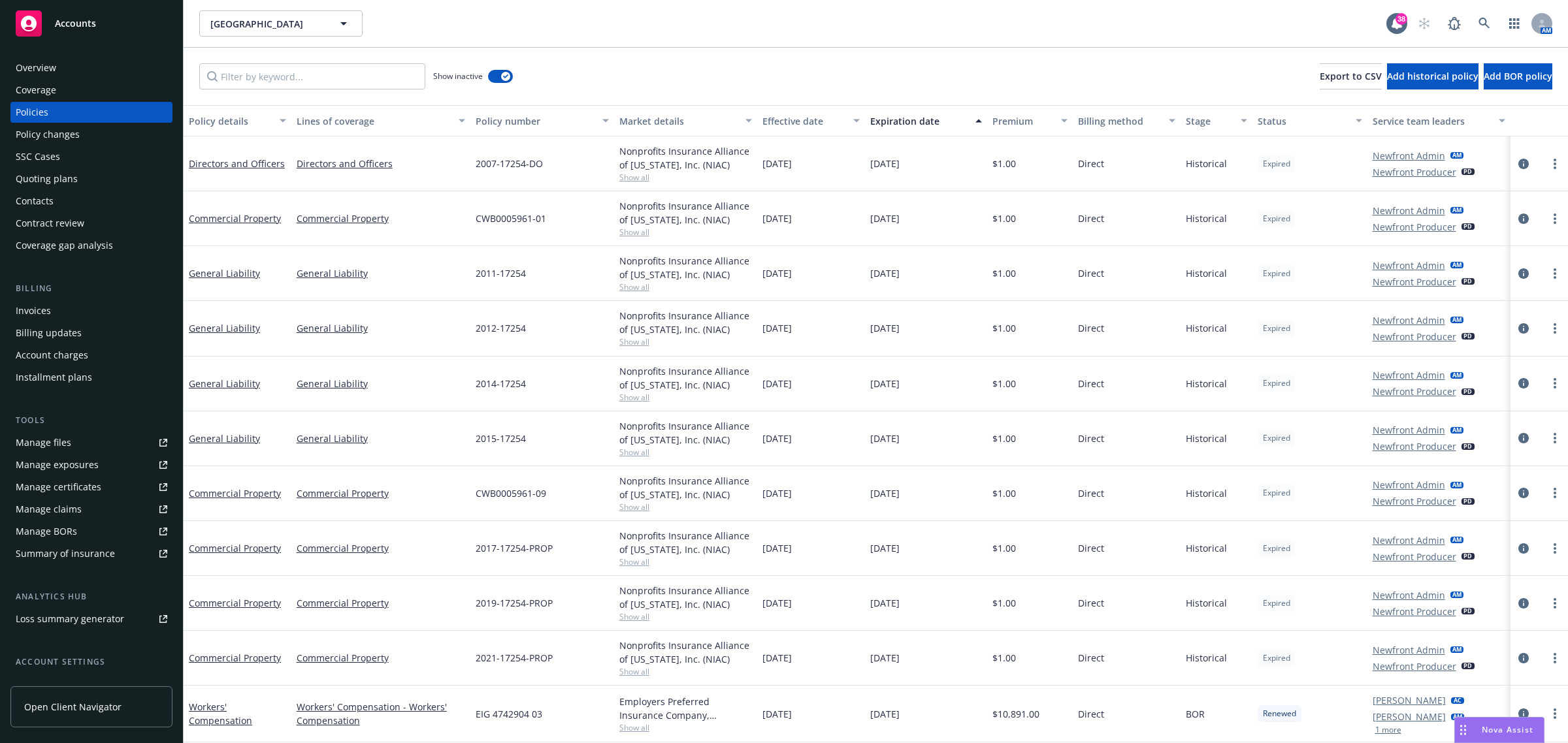
click at [773, 118] on div "Effective date" at bounding box center [804, 121] width 83 height 14
click at [773, 117] on div "Effective date" at bounding box center [804, 121] width 83 height 14
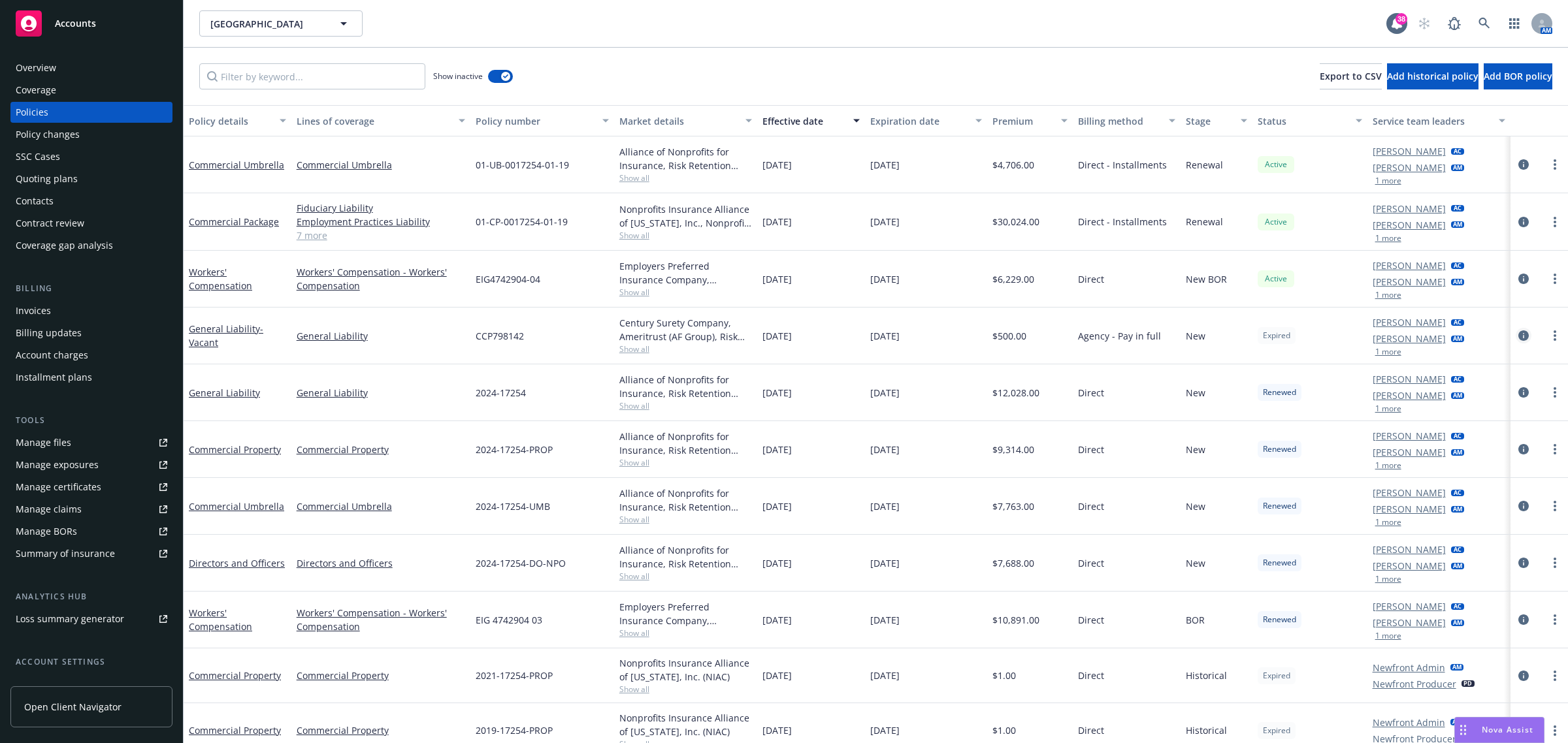
click at [1519, 334] on link "circleInformation" at bounding box center [1523, 335] width 15 height 15
click at [1518, 334] on icon "circleInformation" at bounding box center [1524, 336] width 11 height 11
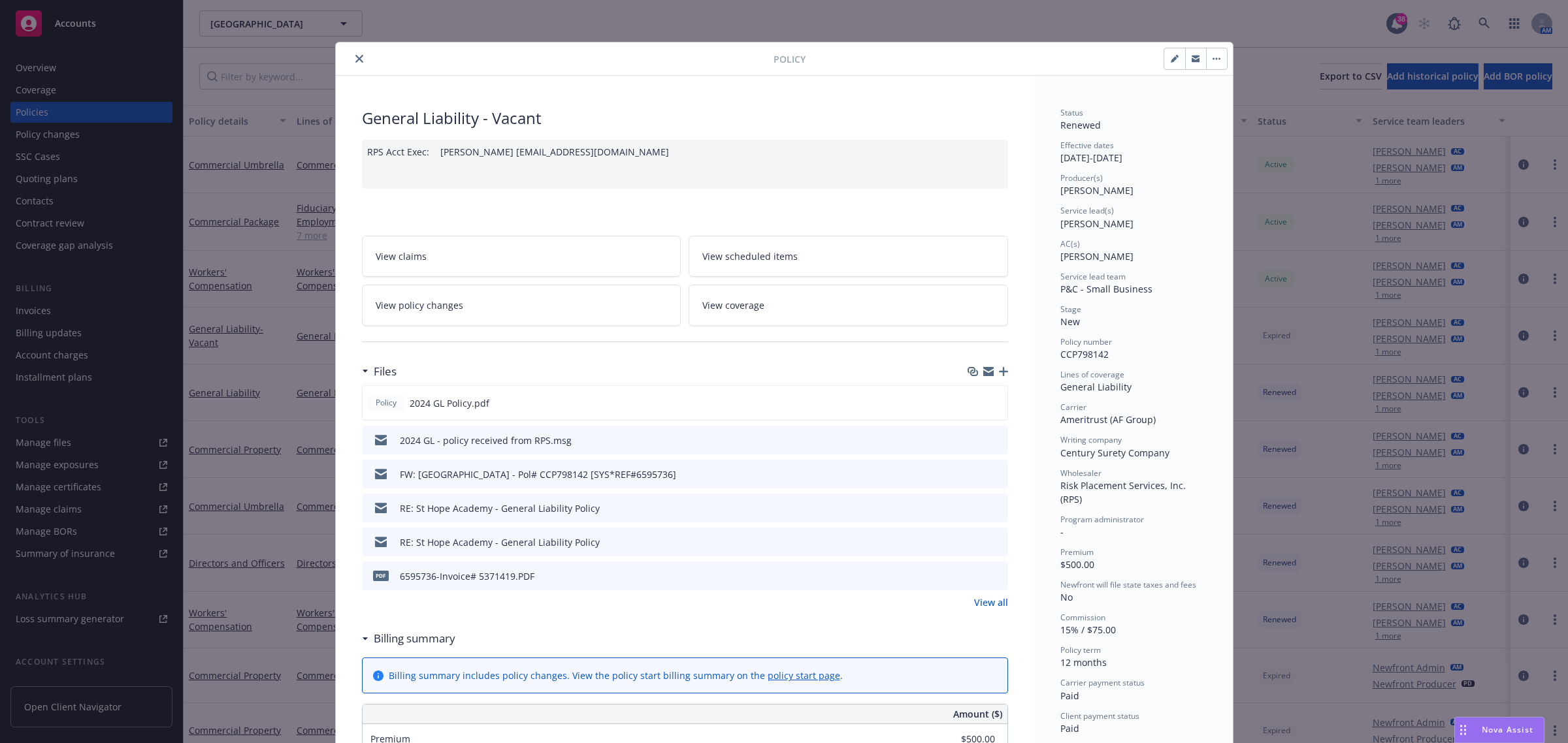
click at [356, 60] on icon "close" at bounding box center [359, 59] width 8 height 8
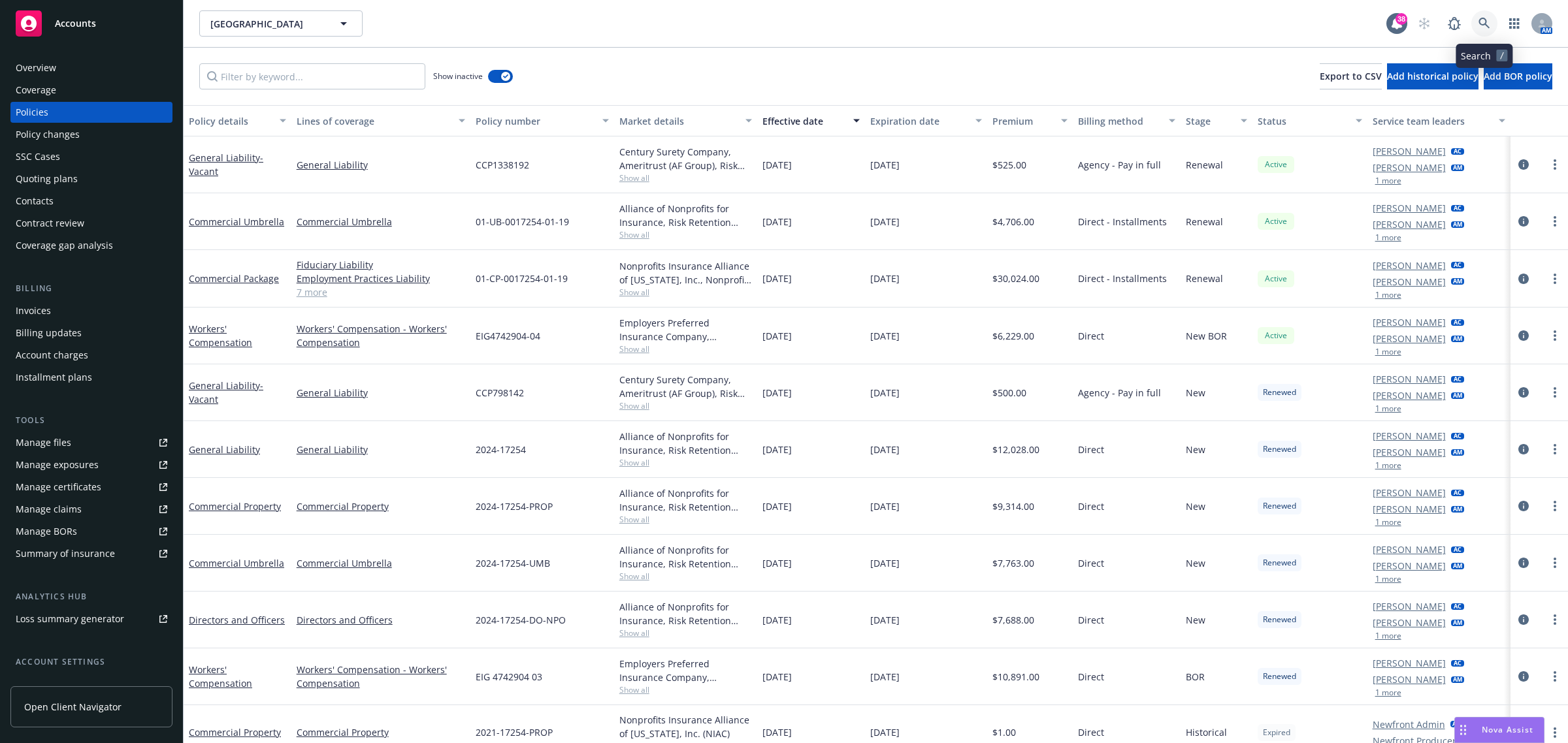
click at [1488, 24] on icon at bounding box center [1484, 23] width 12 height 12
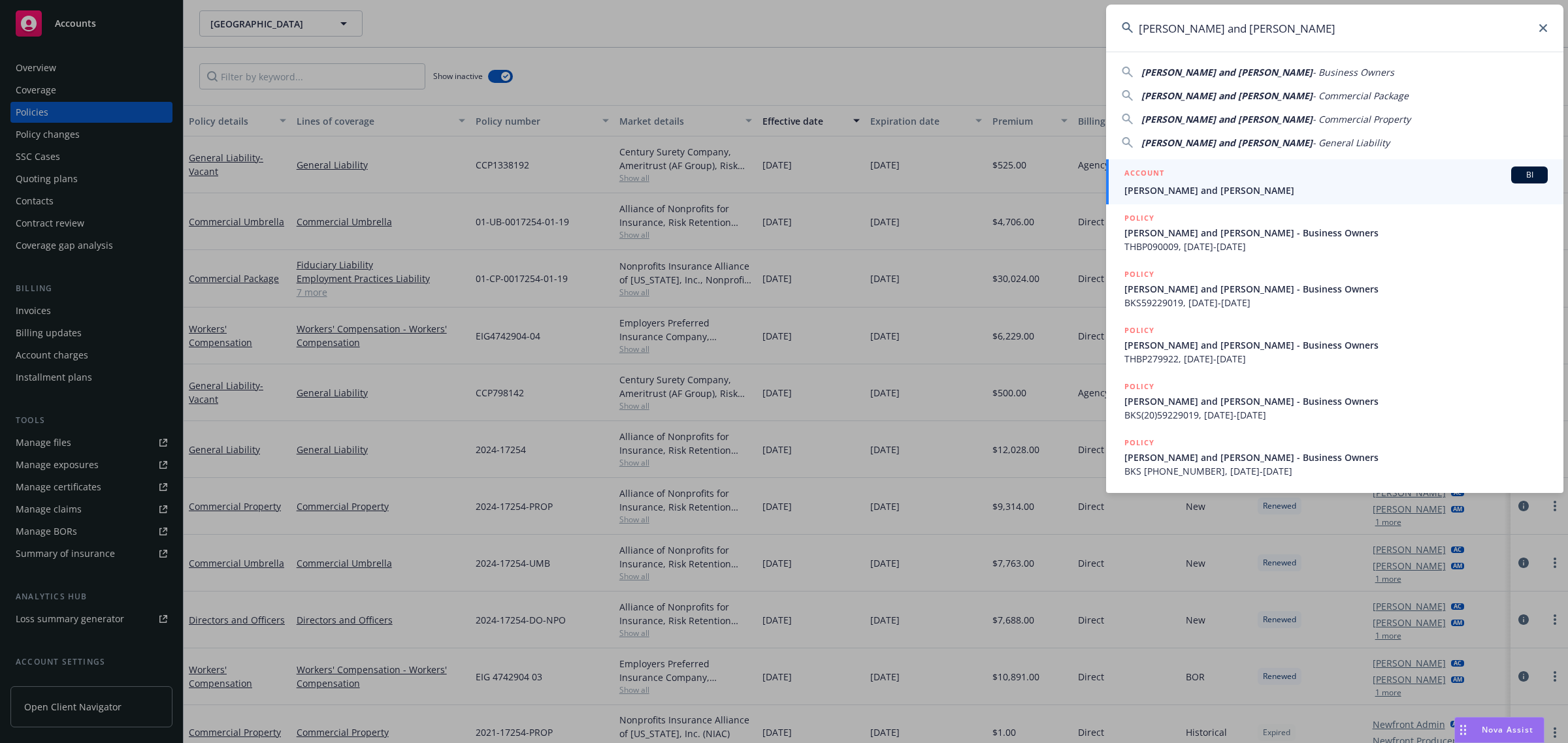
type input "Chan, Thomas and Leticia"
click at [1210, 175] on div "ACCOUNT BI" at bounding box center [1336, 174] width 424 height 17
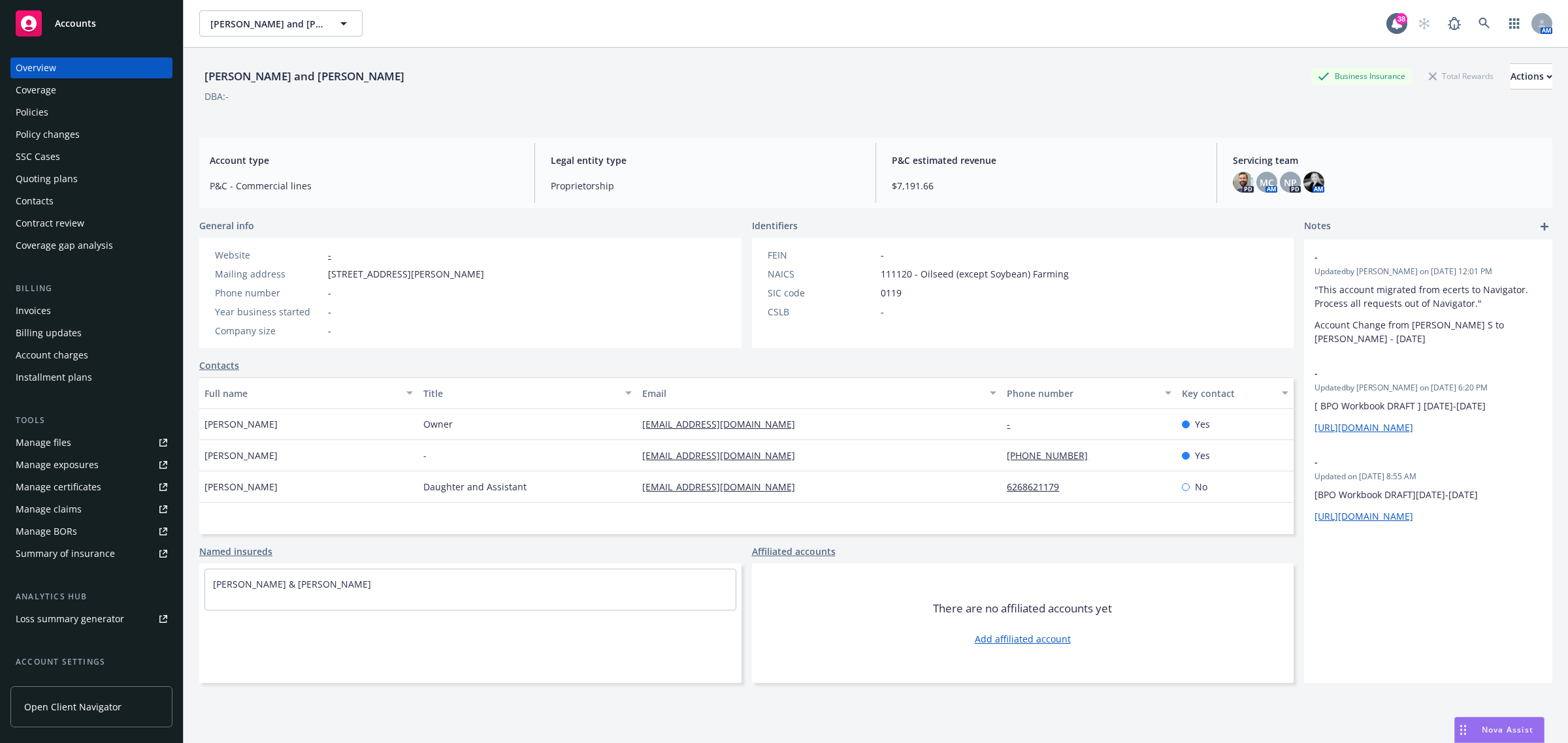
click at [137, 117] on div "Policies" at bounding box center [91, 112] width 152 height 21
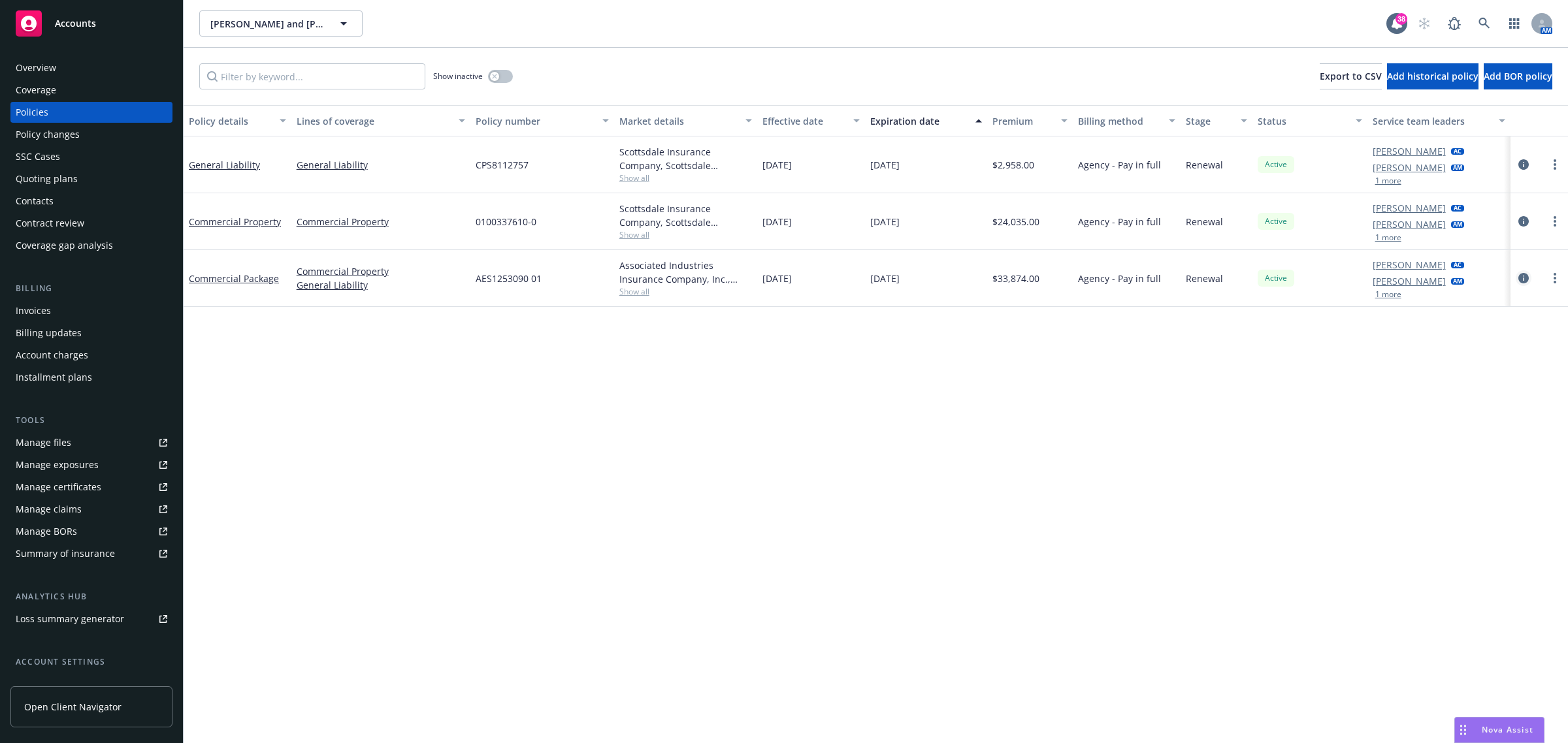
click at [1520, 275] on icon "circleInformation" at bounding box center [1524, 278] width 11 height 11
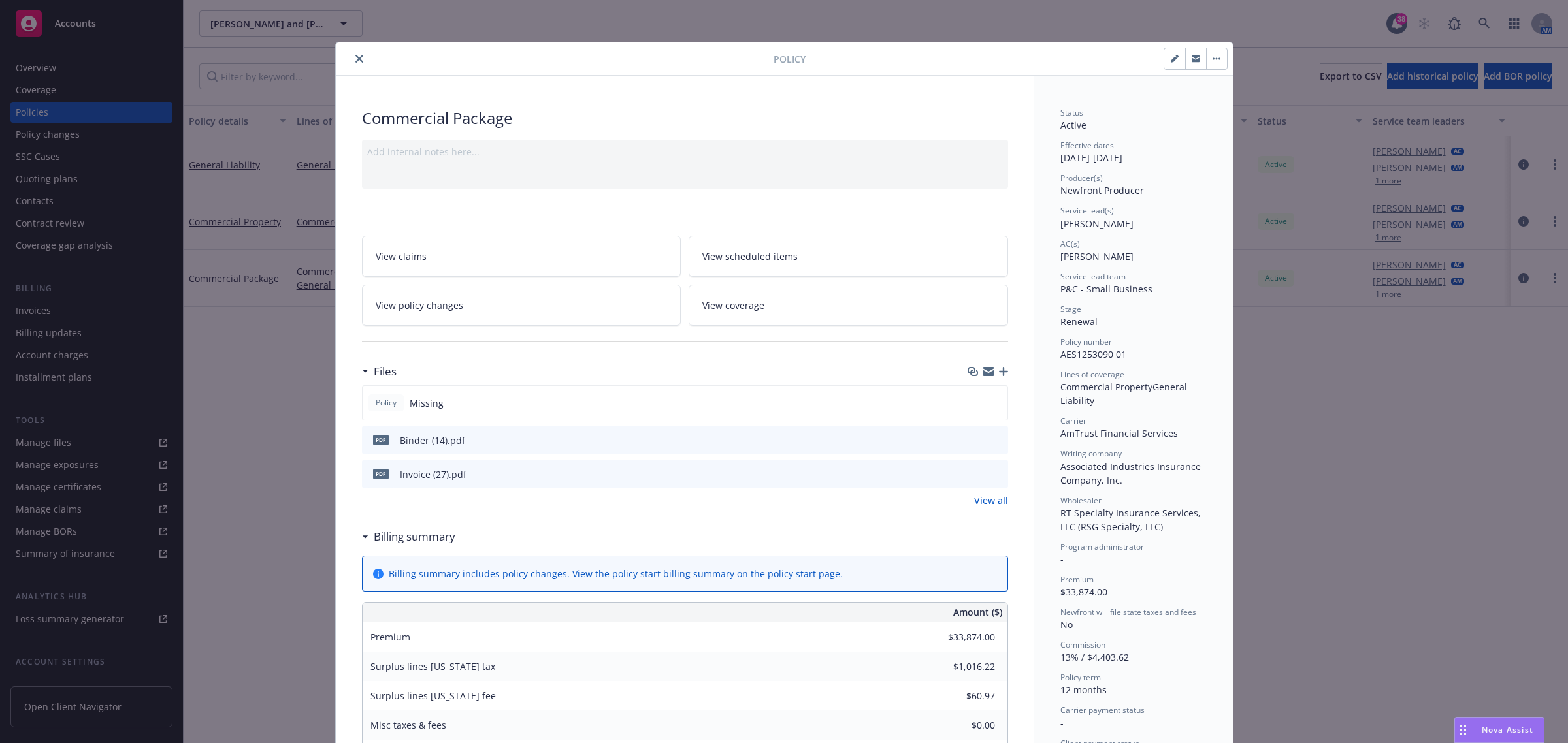
click at [358, 60] on button "close" at bounding box center [359, 58] width 15 height 15
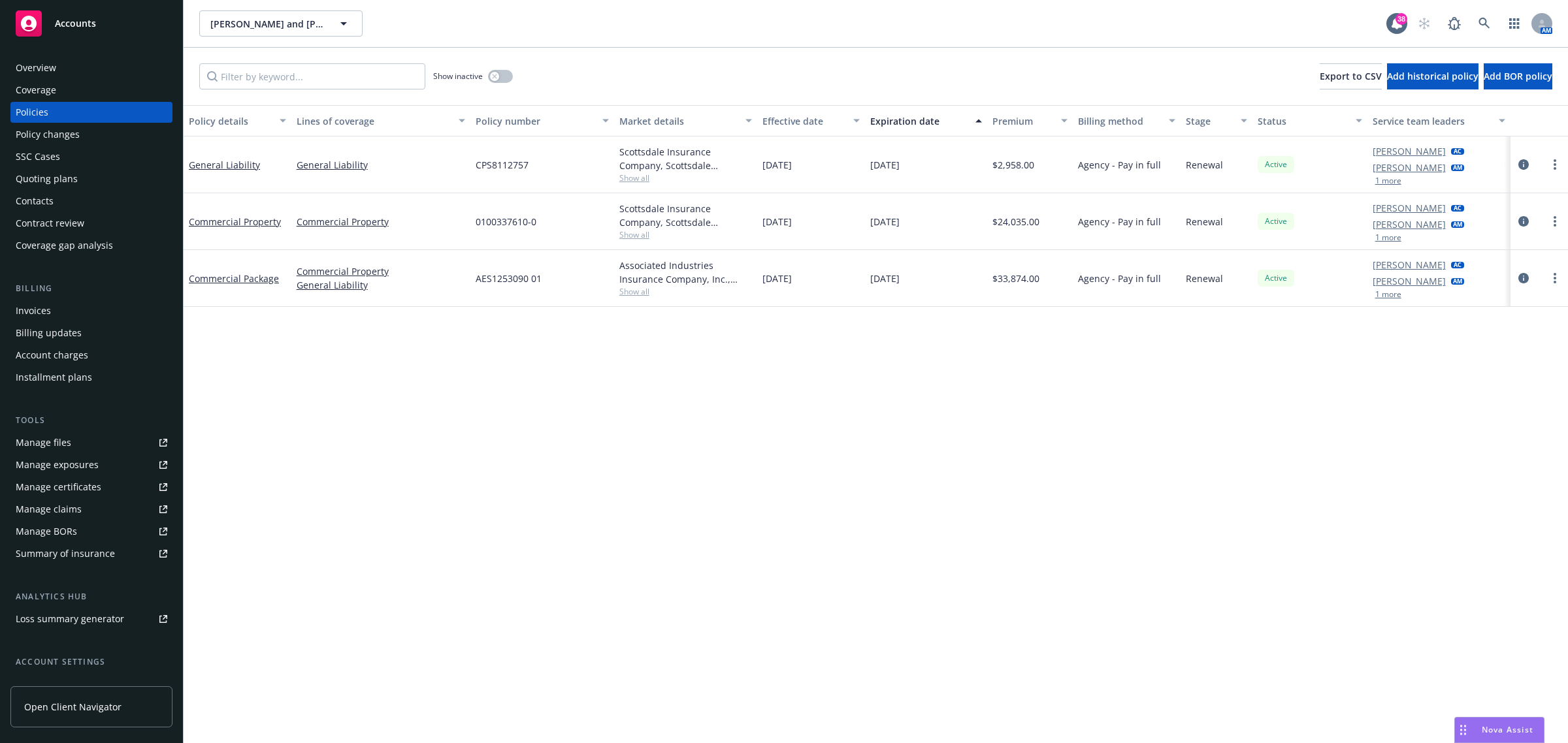
click at [96, 70] on div "Overview" at bounding box center [91, 68] width 152 height 21
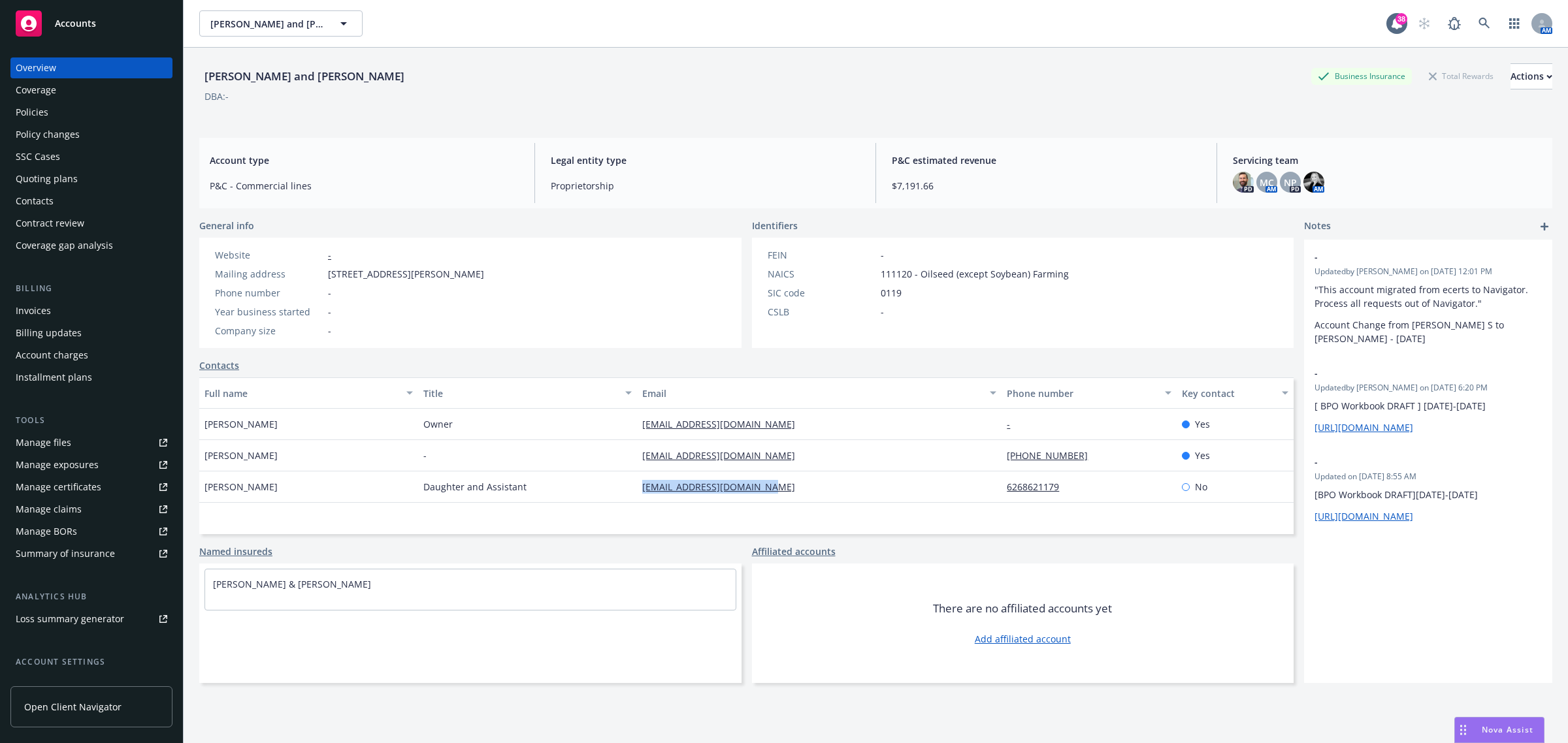
drag, startPoint x: 805, startPoint y: 497, endPoint x: 634, endPoint y: 497, distance: 171.0
click at [637, 497] on div "christinechanod@gmail.com" at bounding box center [819, 487] width 365 height 32
copy link "christinechanod@gmail.com"
drag, startPoint x: 769, startPoint y: 451, endPoint x: 620, endPoint y: 468, distance: 150.0
click at [620, 468] on div "Leticia Chan - letpchan@gmail.com 626-482-3648 Yes" at bounding box center [747, 456] width 1095 height 32
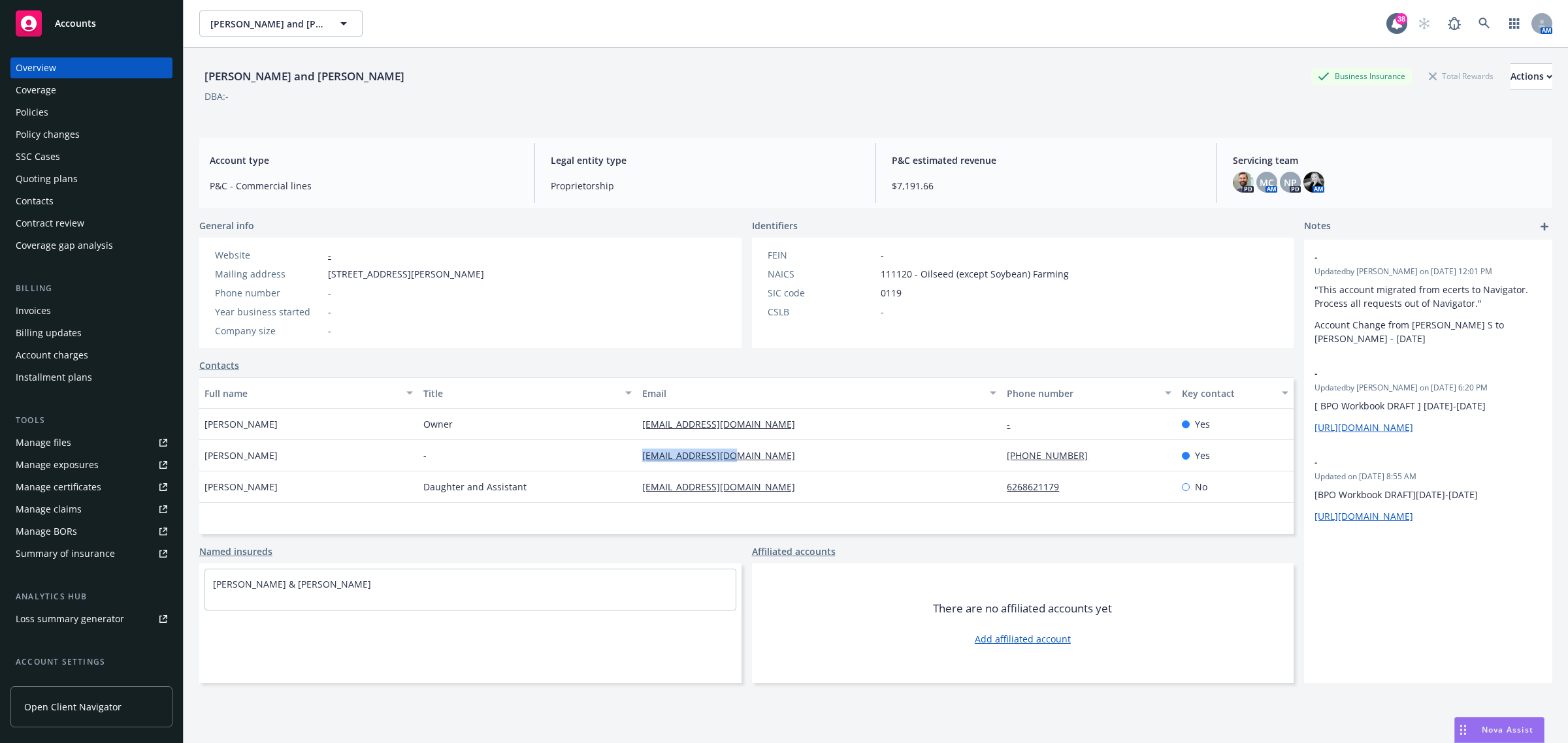
copy div "letpchan@gmail.com"
click at [1479, 26] on icon at bounding box center [1484, 23] width 12 height 12
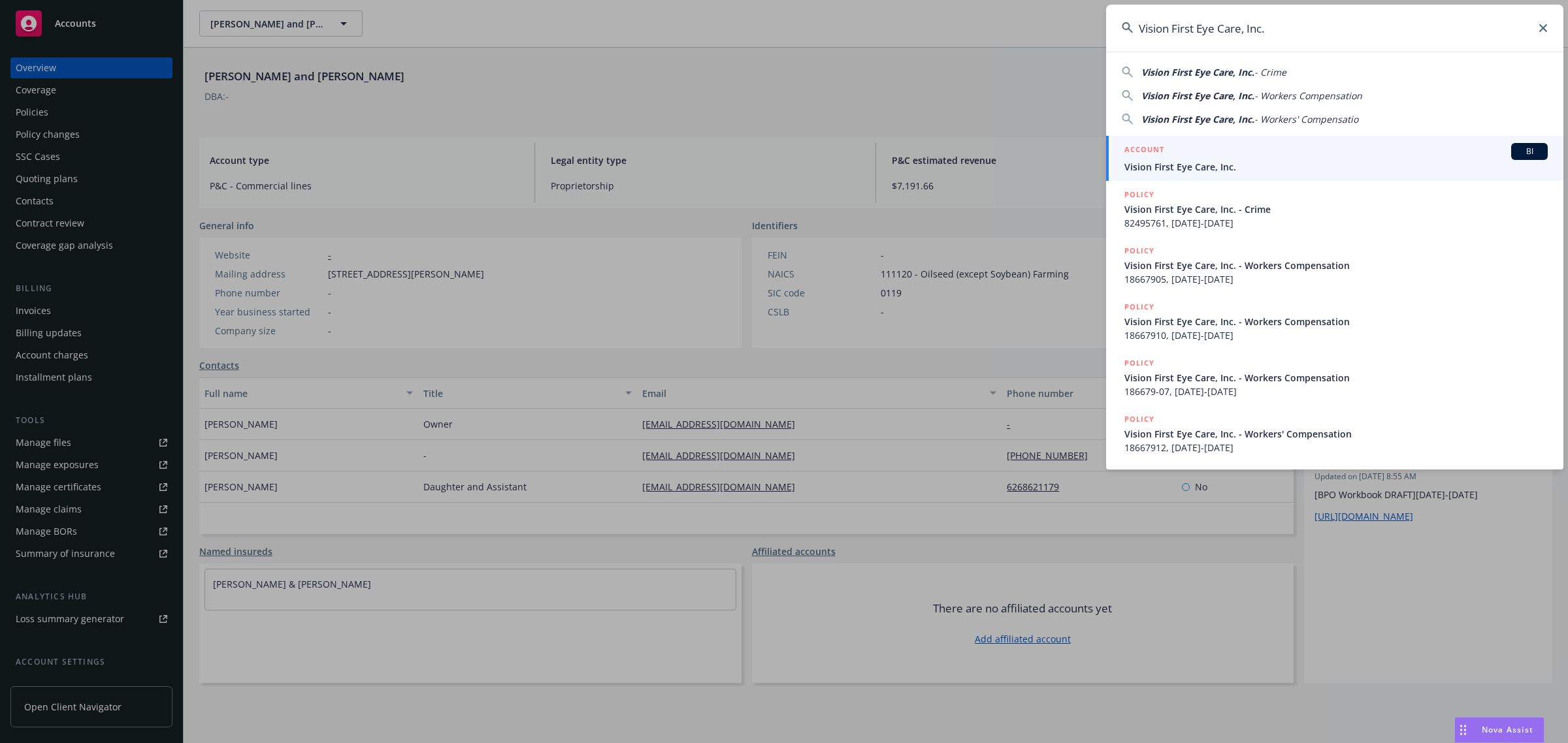
type input "Vision First Eye Care, Inc."
click at [1177, 157] on div "ACCOUNT BI" at bounding box center [1336, 151] width 424 height 17
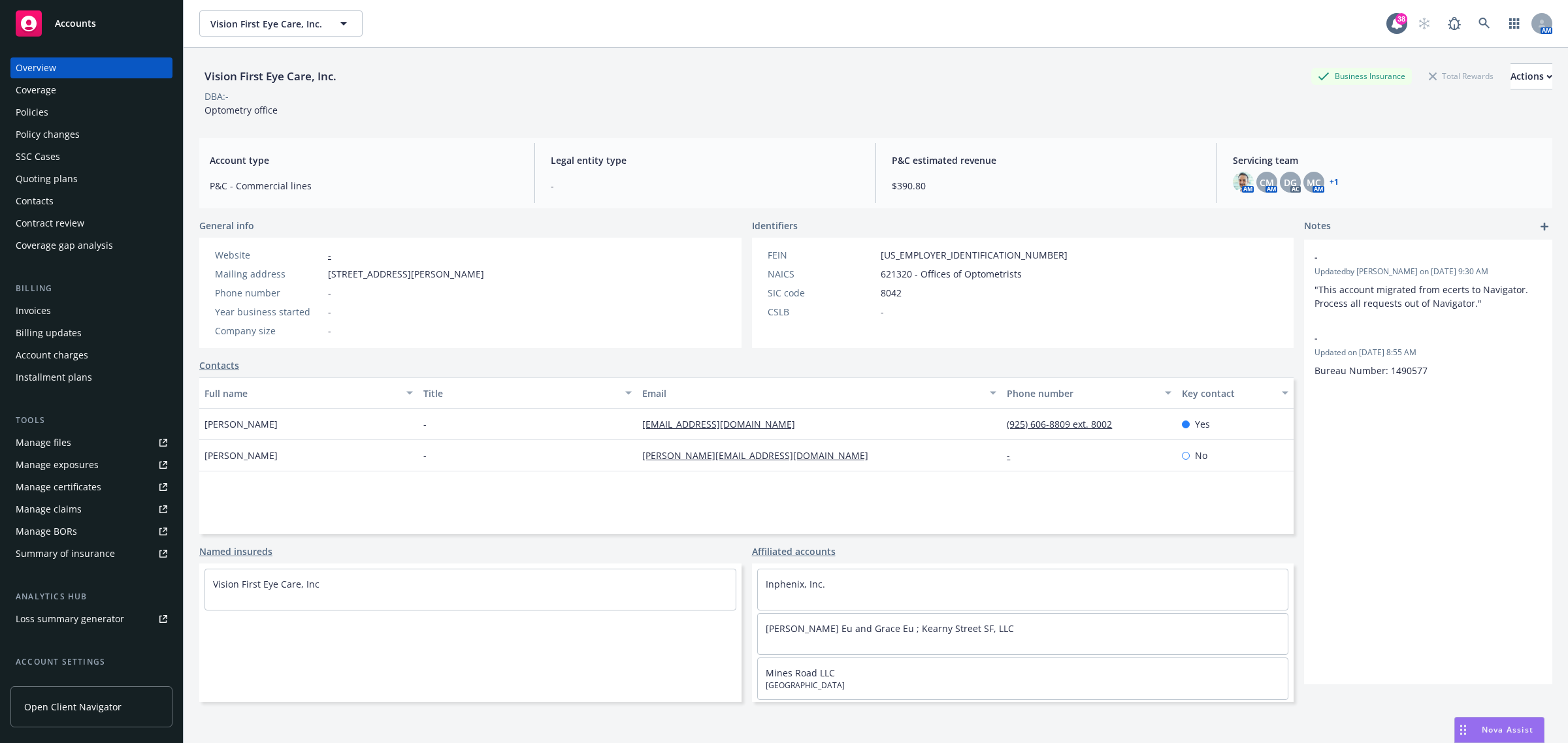
click at [61, 124] on div "Policy changes" at bounding box center [47, 134] width 64 height 21
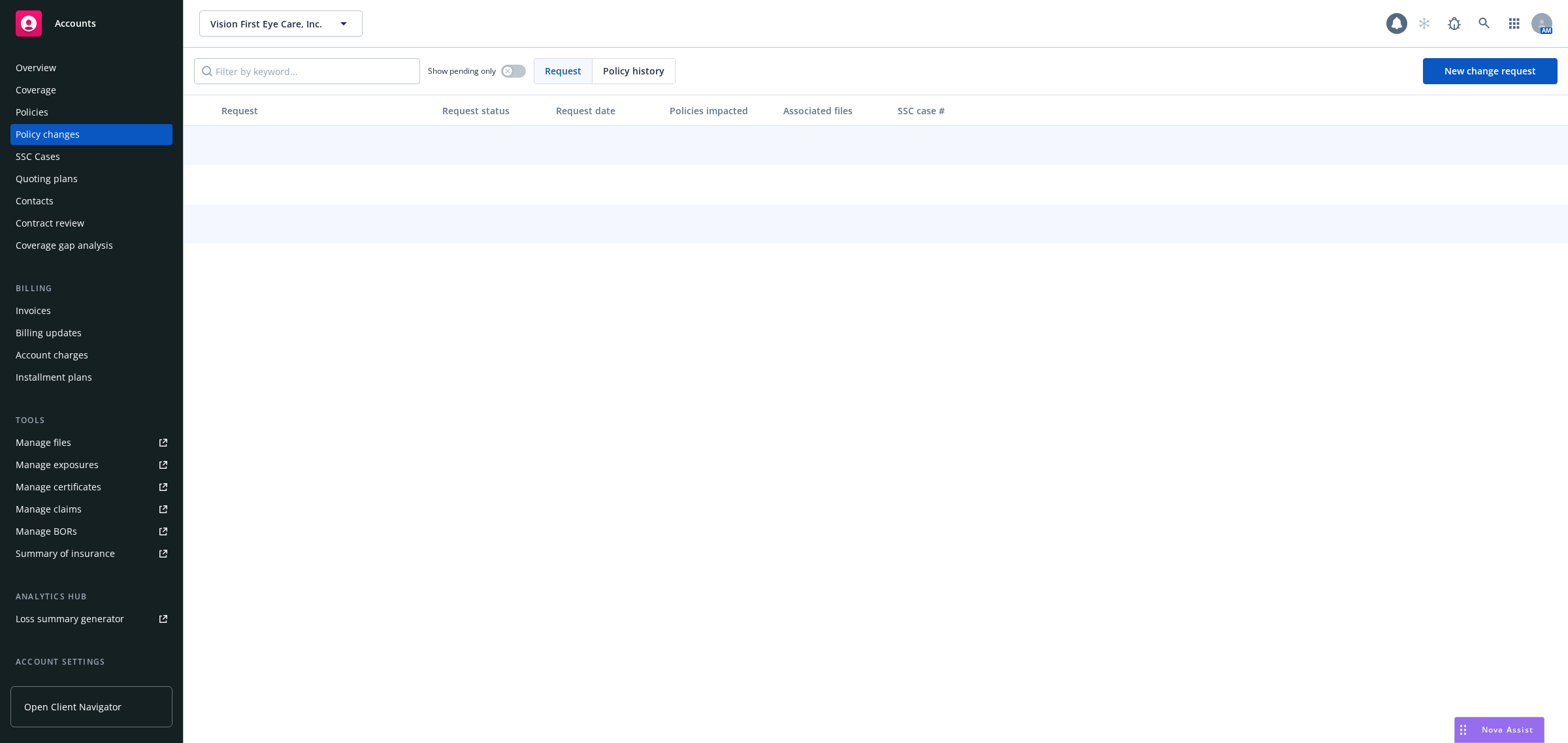
click at [62, 112] on div "Policies" at bounding box center [91, 112] width 152 height 21
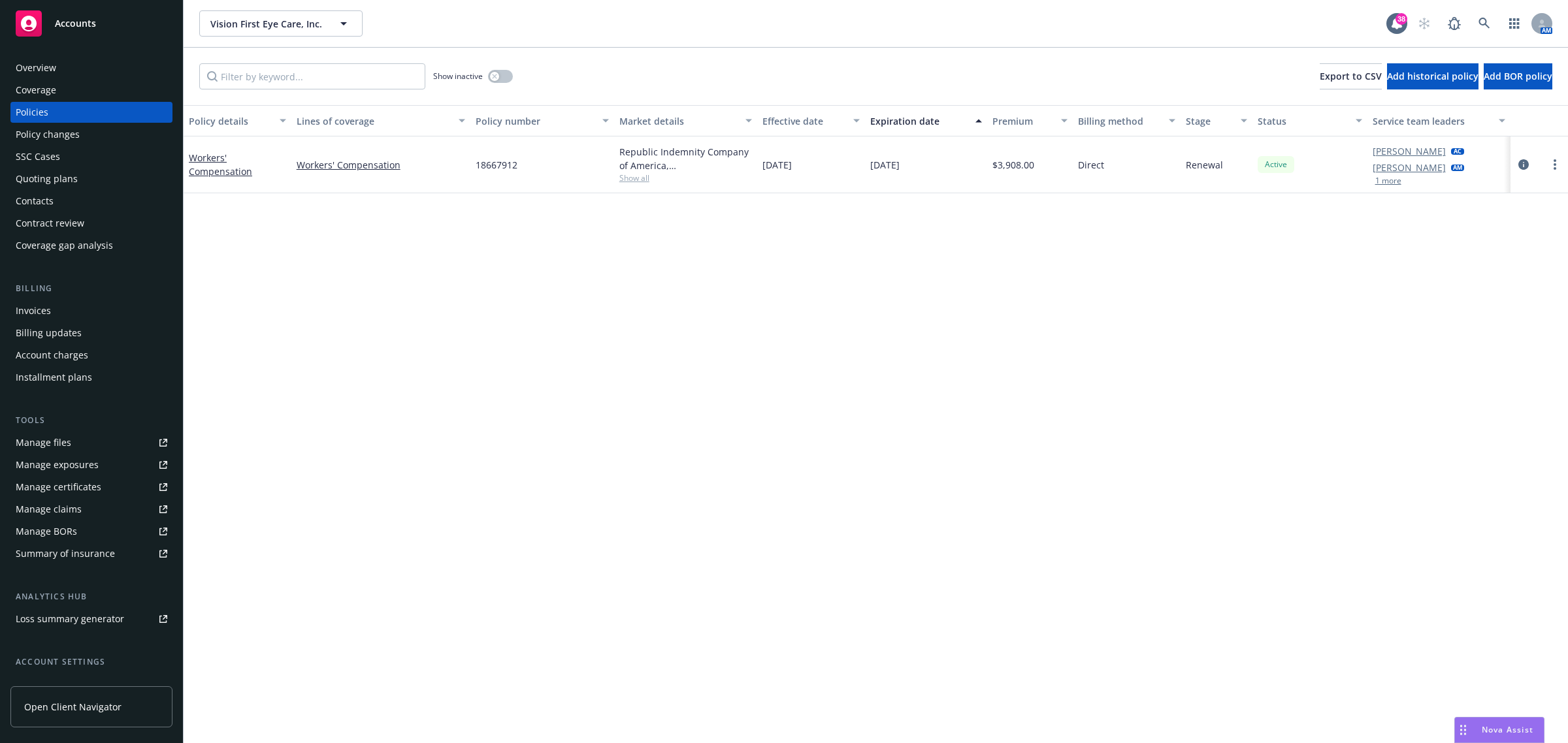
click at [650, 173] on span "Show all" at bounding box center [686, 178] width 134 height 11
click at [1511, 164] on div at bounding box center [1540, 164] width 58 height 57
click at [1520, 164] on icon "circleInformation" at bounding box center [1524, 165] width 11 height 11
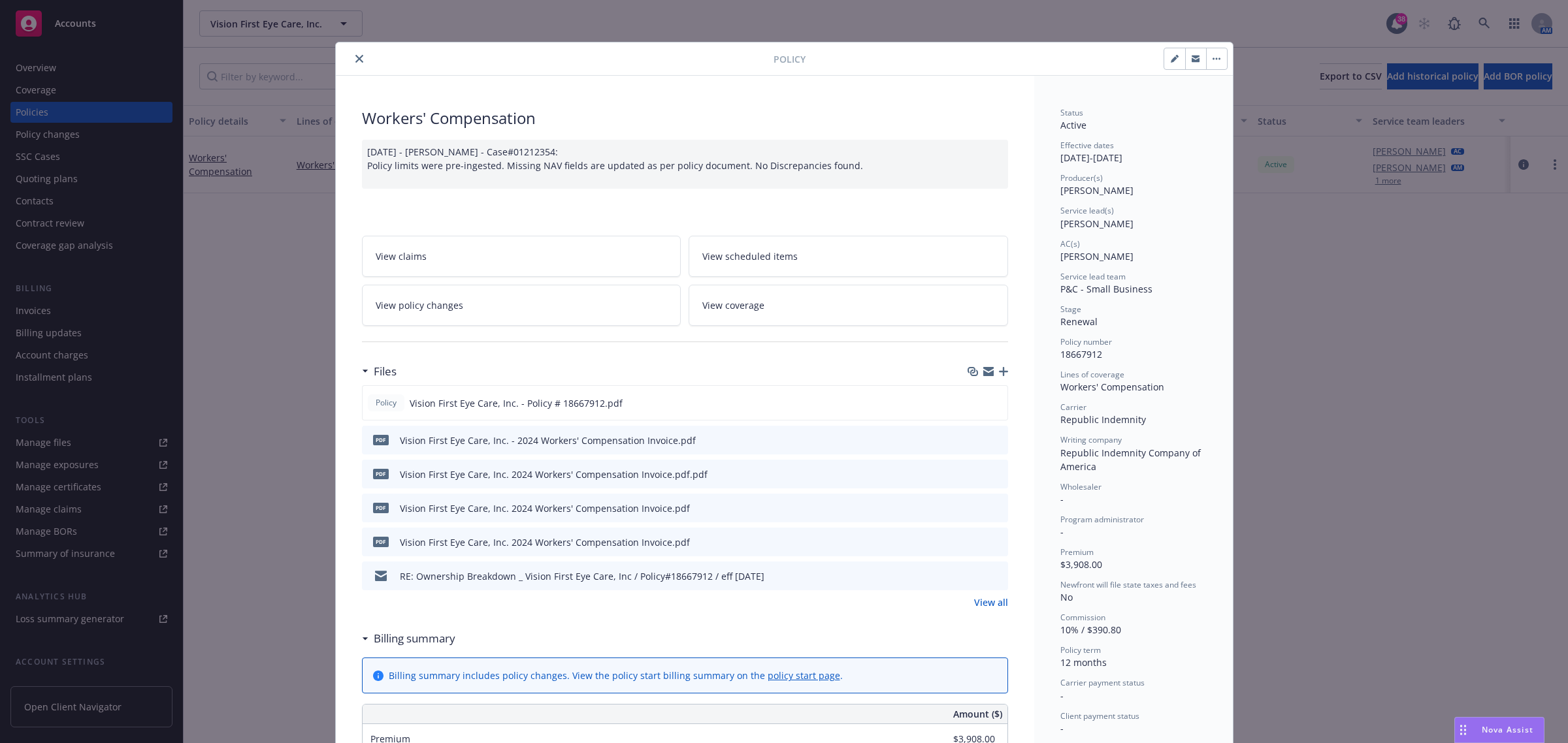
click at [356, 56] on icon "close" at bounding box center [359, 59] width 8 height 8
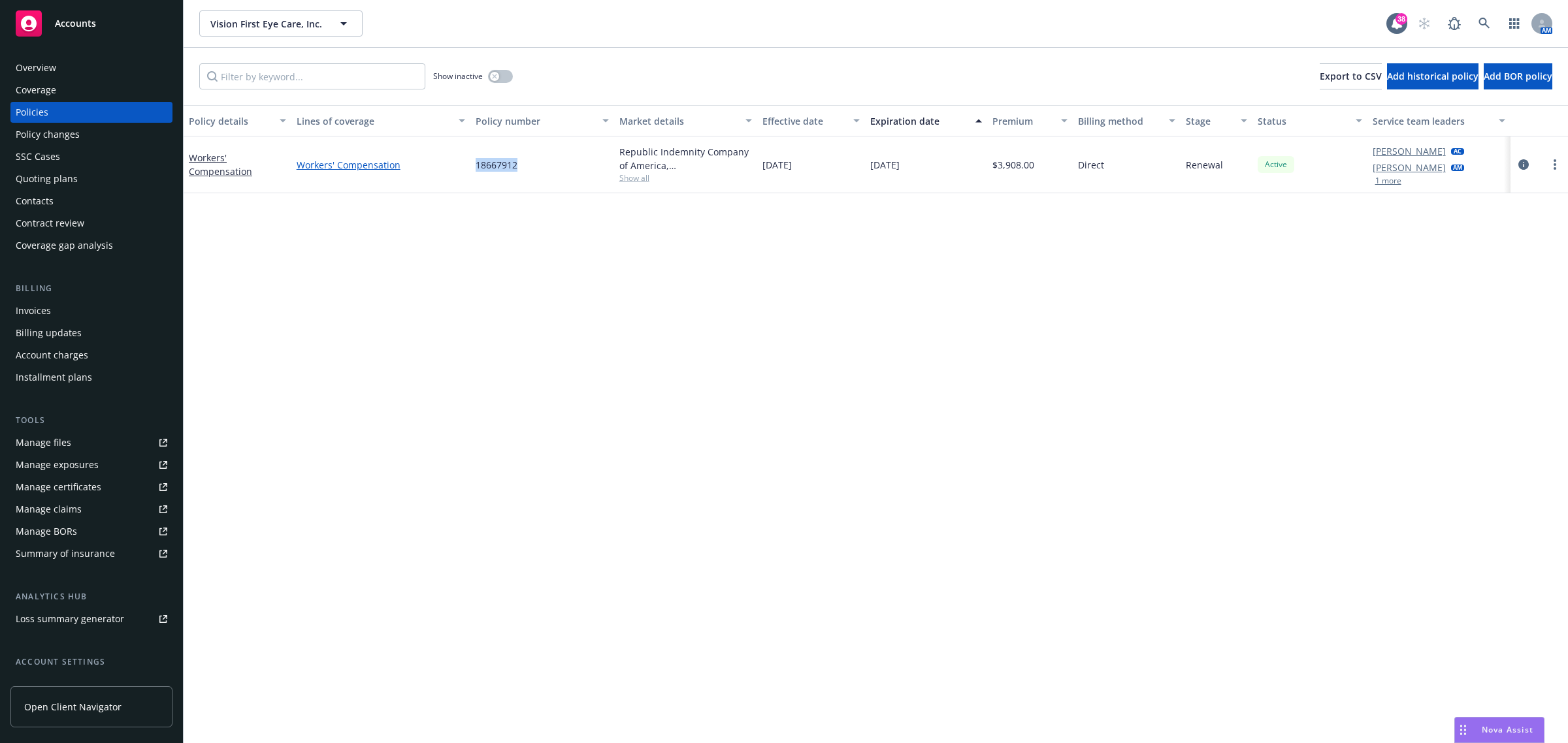
drag, startPoint x: 537, startPoint y: 162, endPoint x: 460, endPoint y: 170, distance: 77.4
click at [442, 169] on div "Workers' Compensation Workers' Compensation 18667912 Republic Indemnity Company…" at bounding box center [875, 164] width 1385 height 57
copy div "18667912"
click at [1488, 31] on link at bounding box center [1484, 23] width 26 height 26
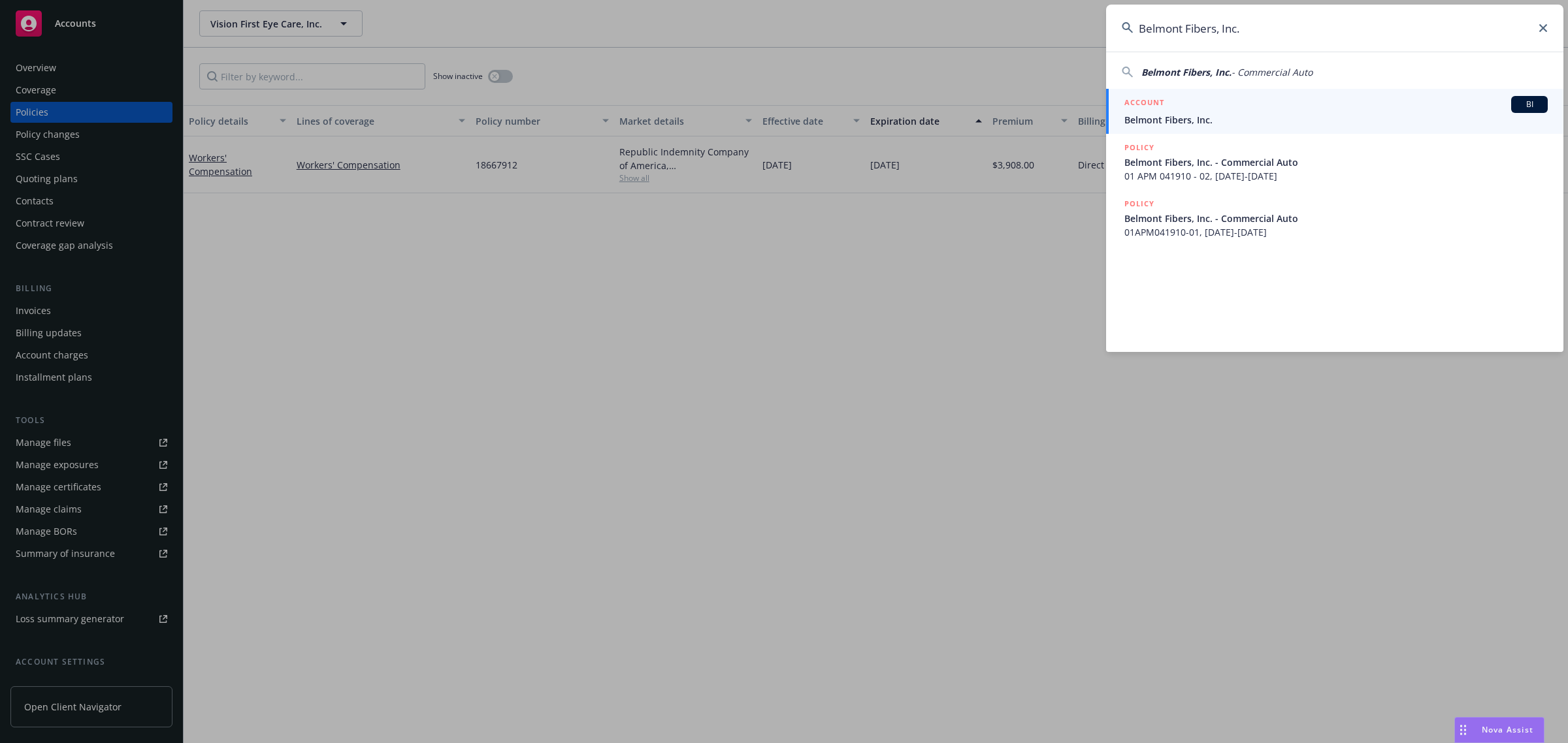
type input "Belmont Fibers, Inc."
click at [1208, 122] on span "Belmont Fibers, Inc." at bounding box center [1336, 119] width 424 height 14
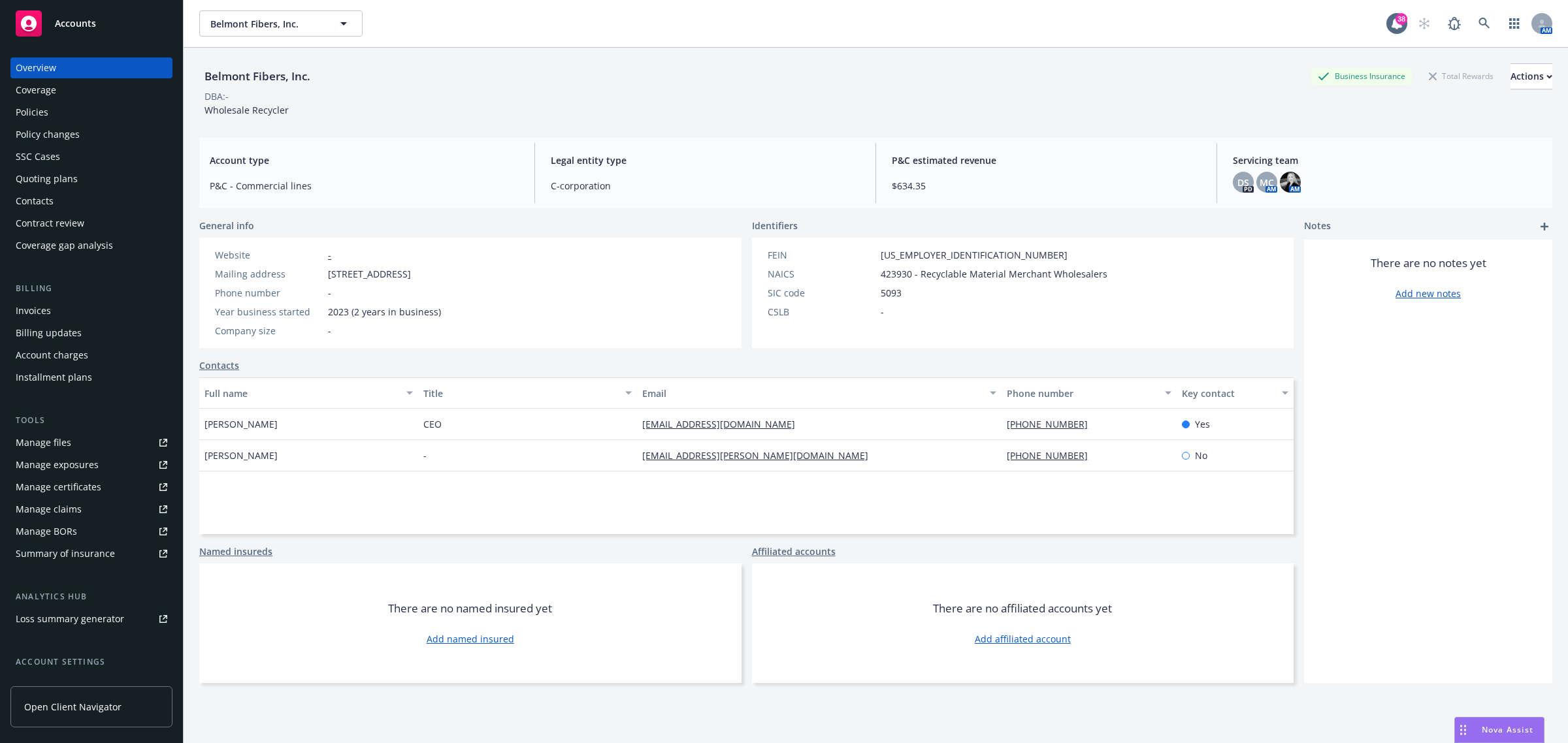
click at [51, 112] on div "Policies" at bounding box center [91, 112] width 152 height 21
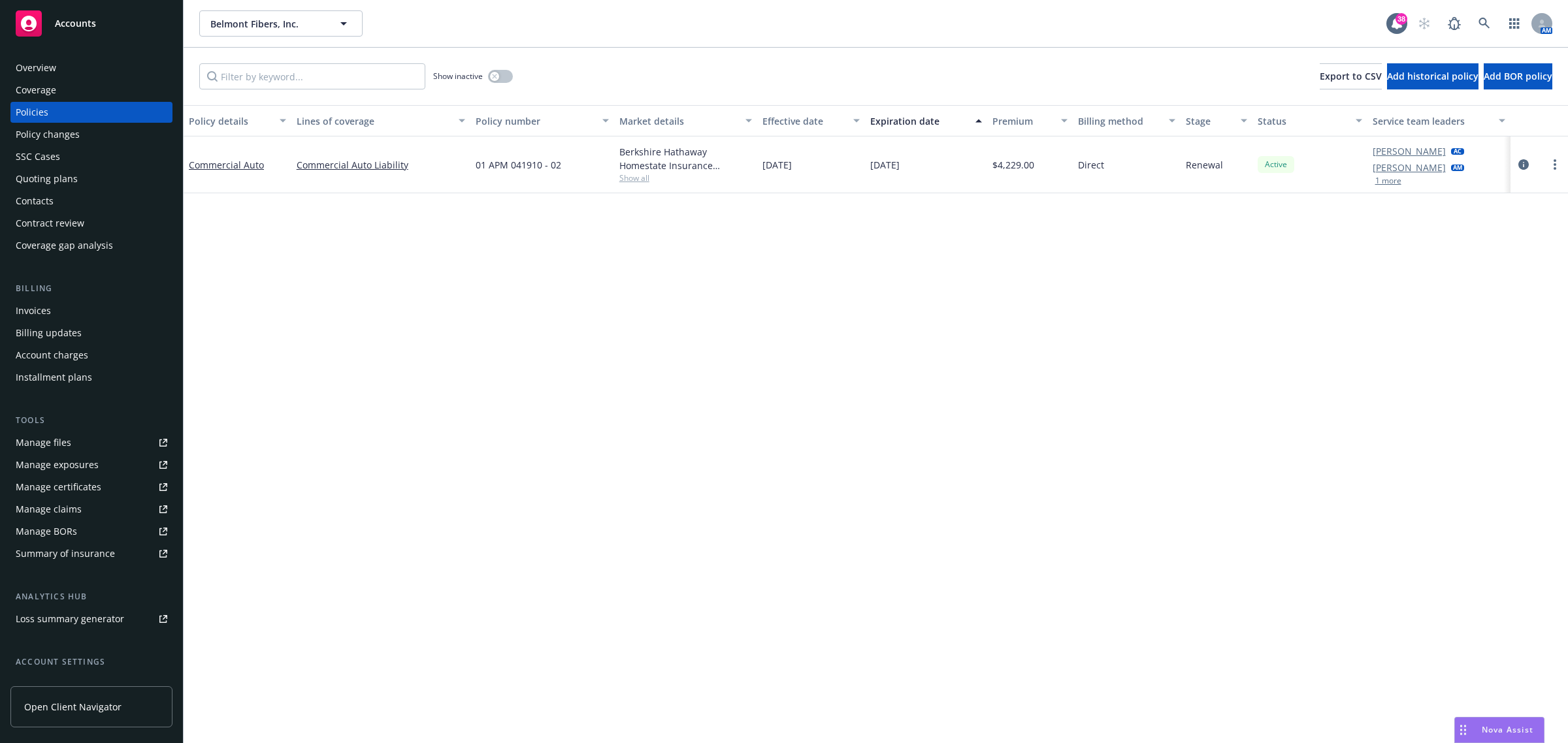
click at [639, 181] on span "Show all" at bounding box center [686, 178] width 134 height 11
drag, startPoint x: 573, startPoint y: 162, endPoint x: 459, endPoint y: 162, distance: 114.0
click at [459, 162] on div "Commercial Auto Commercial Auto Liability 01 APM 041910 - 02 Berkshire Hathaway…" at bounding box center [875, 164] width 1385 height 57
copy div "01 APM 041910 - 02"
click at [1482, 18] on icon at bounding box center [1484, 23] width 12 height 12
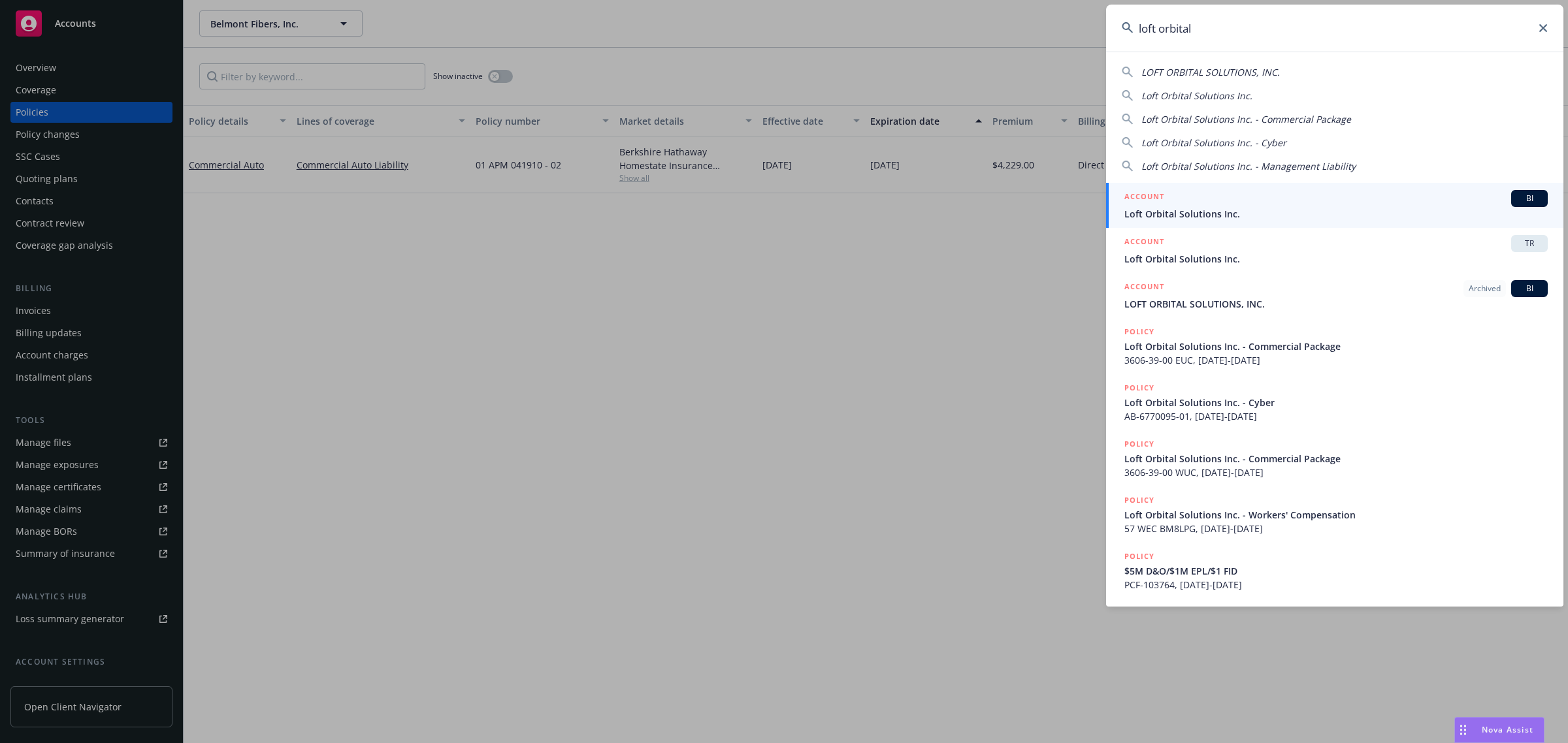
type input "loft orbital"
click at [1213, 214] on span "Loft Orbital Solutions Inc." at bounding box center [1336, 213] width 424 height 14
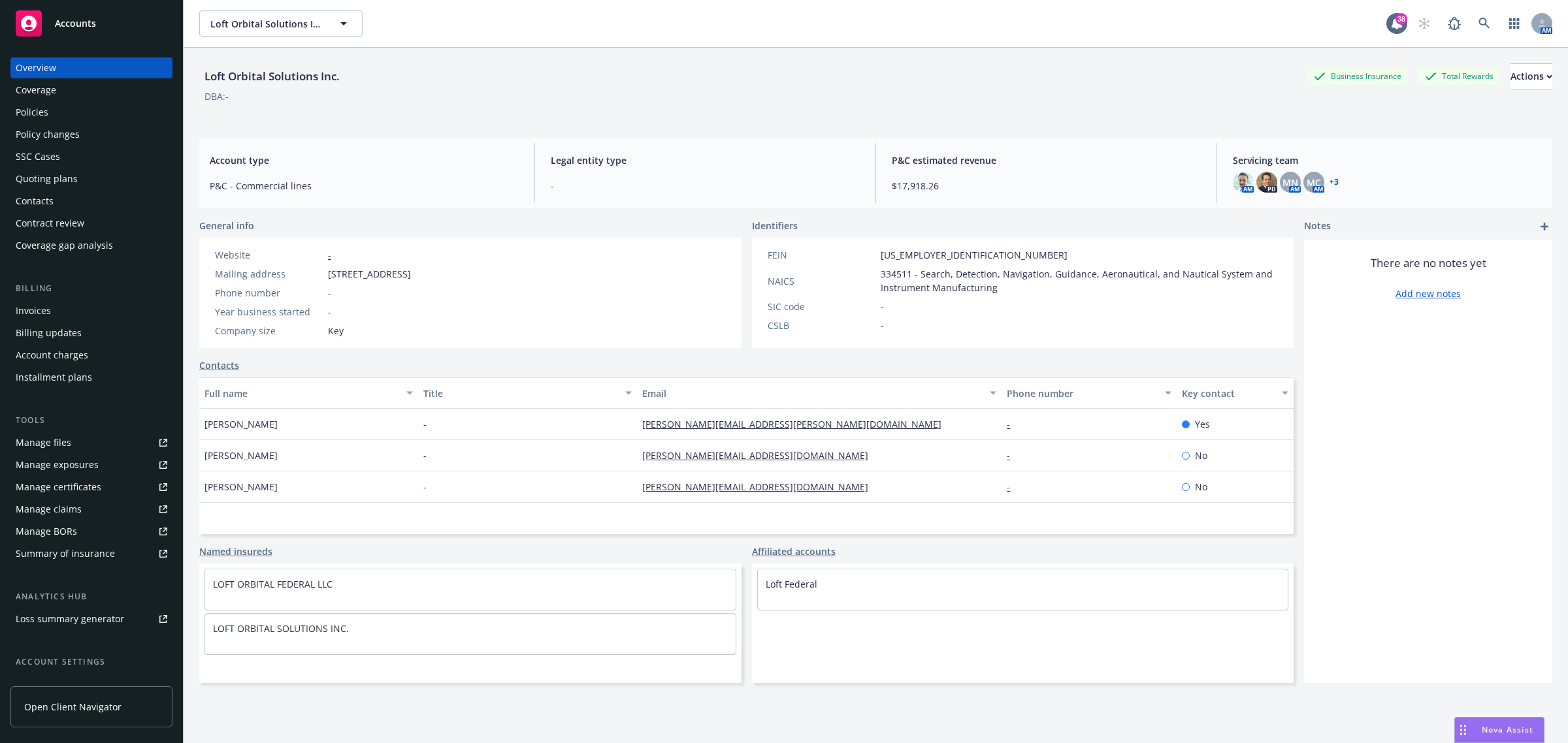
click at [56, 106] on div "Policies" at bounding box center [91, 112] width 152 height 21
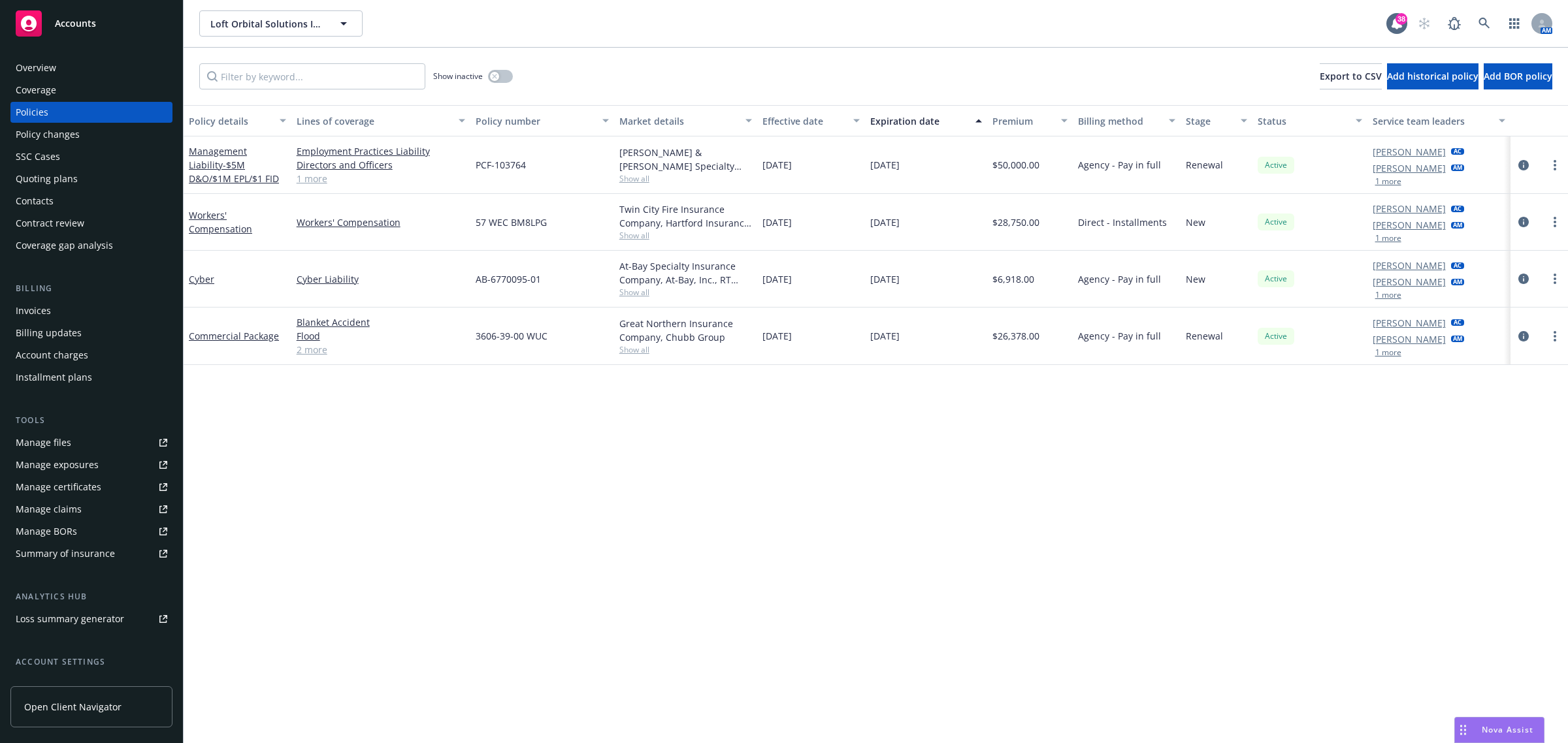
click at [645, 236] on span "Show all" at bounding box center [686, 236] width 134 height 11
drag, startPoint x: 556, startPoint y: 218, endPoint x: 469, endPoint y: 222, distance: 87.1
click at [469, 222] on div "Workers' Compensation Workers' Compensation 57 WEC BM8LPG Twin City Fire Insura…" at bounding box center [875, 222] width 1385 height 57
copy div "57 WEC BM8LPG"
click at [1488, 27] on icon at bounding box center [1484, 23] width 12 height 12
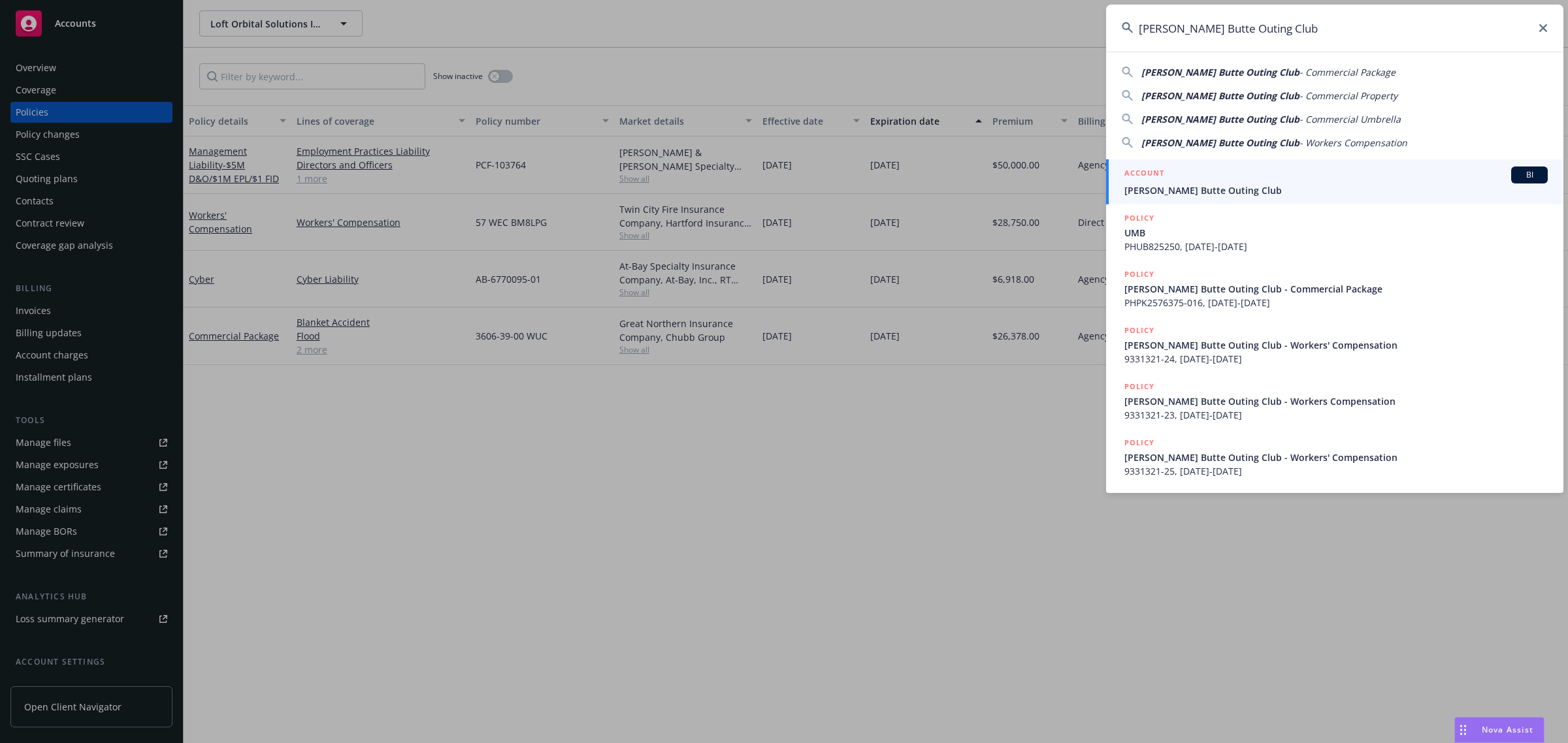
type input "Sutter Butte Outing Club"
click at [1181, 188] on span "Sutter Butte Outing Club" at bounding box center [1336, 190] width 424 height 14
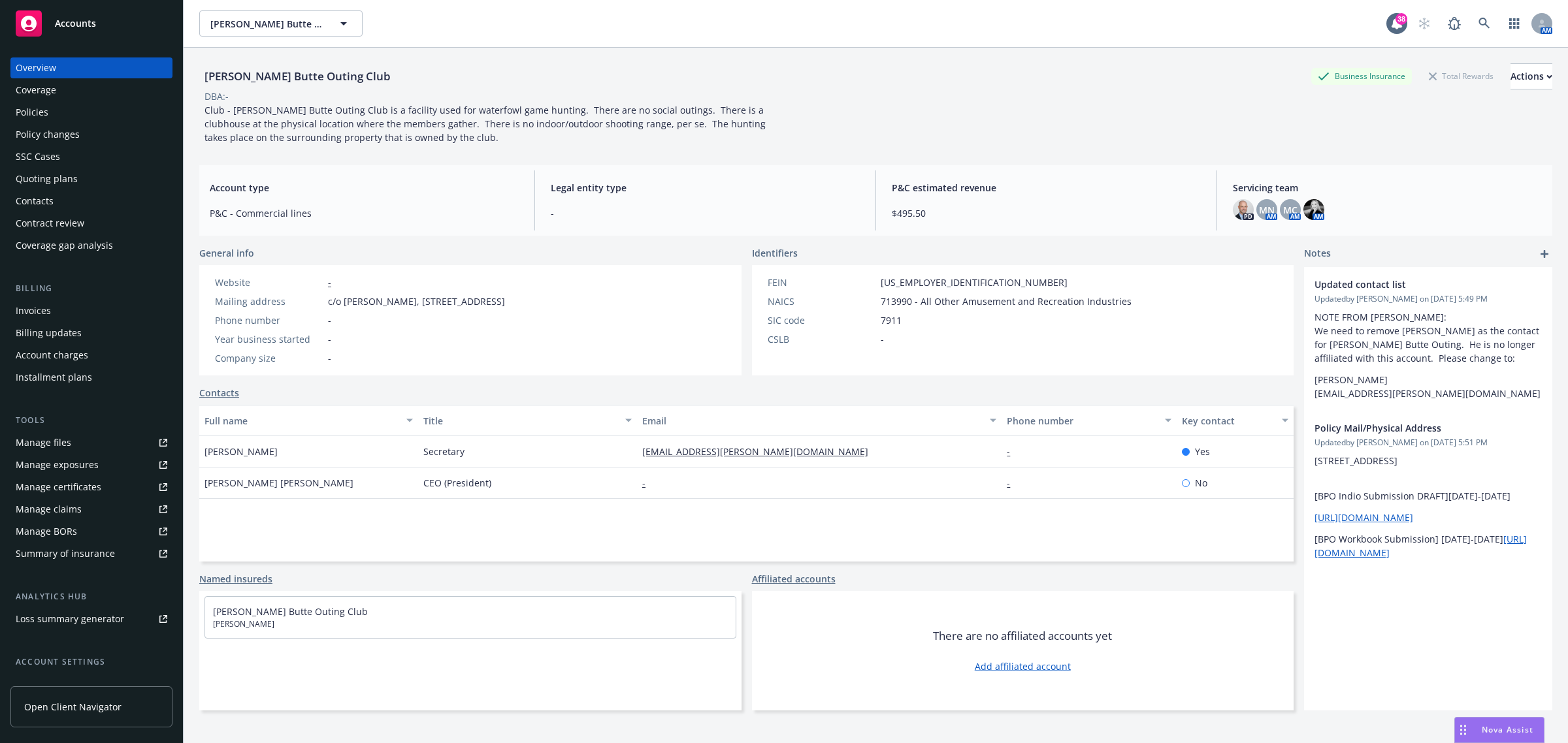
click at [63, 117] on div "Policies" at bounding box center [91, 112] width 152 height 21
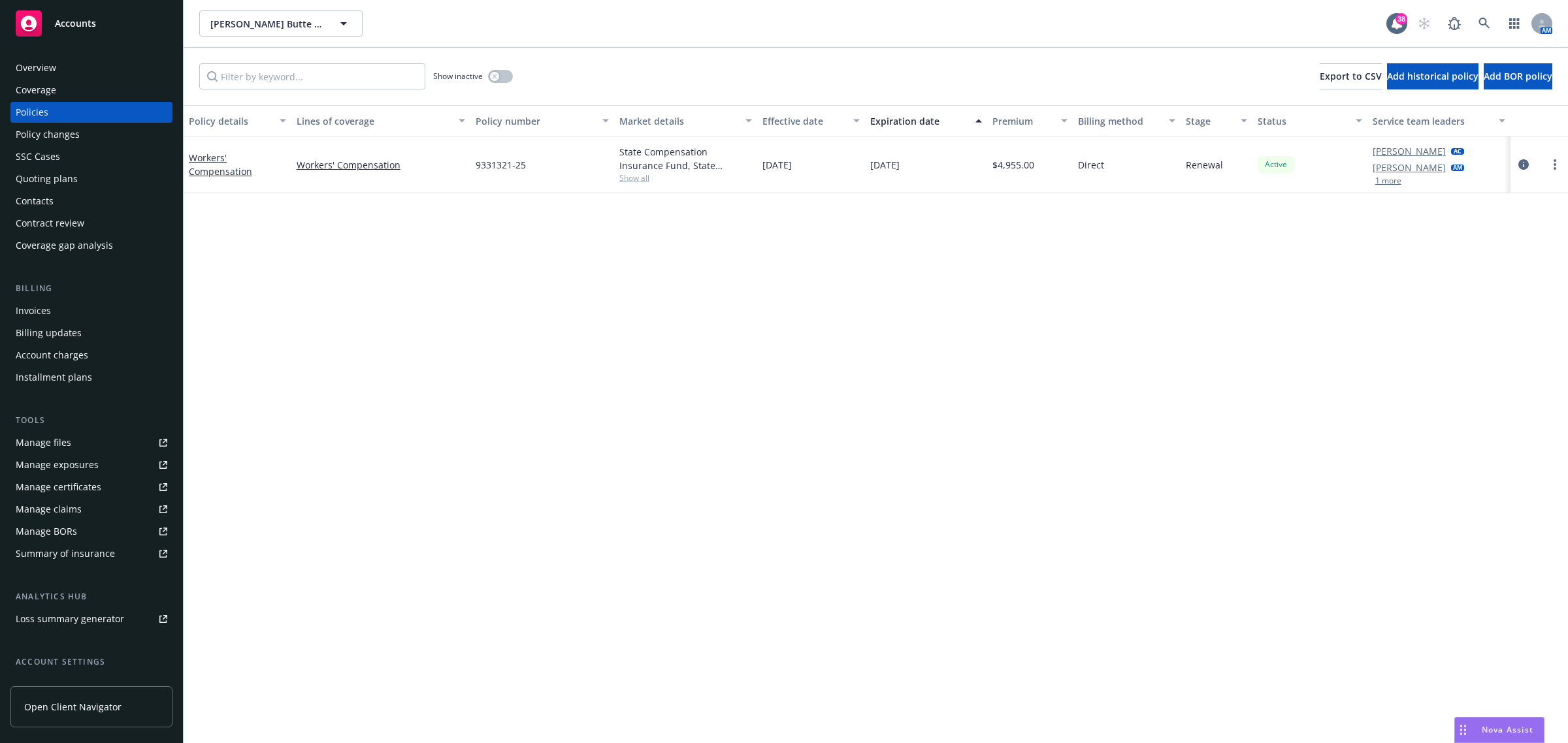
click at [618, 181] on div "State Compensation Insurance Fund, State Compensation Insurance Fund (SCIF) Sho…" at bounding box center [686, 164] width 144 height 57
click at [625, 178] on span "Show all" at bounding box center [686, 178] width 134 height 11
drag, startPoint x: 528, startPoint y: 154, endPoint x: 448, endPoint y: 162, distance: 80.4
click at [448, 162] on div "Workers' Compensation Workers' Compensation 9331321-25 State Compensation Insur…" at bounding box center [875, 164] width 1385 height 57
copy div "9331321-25"
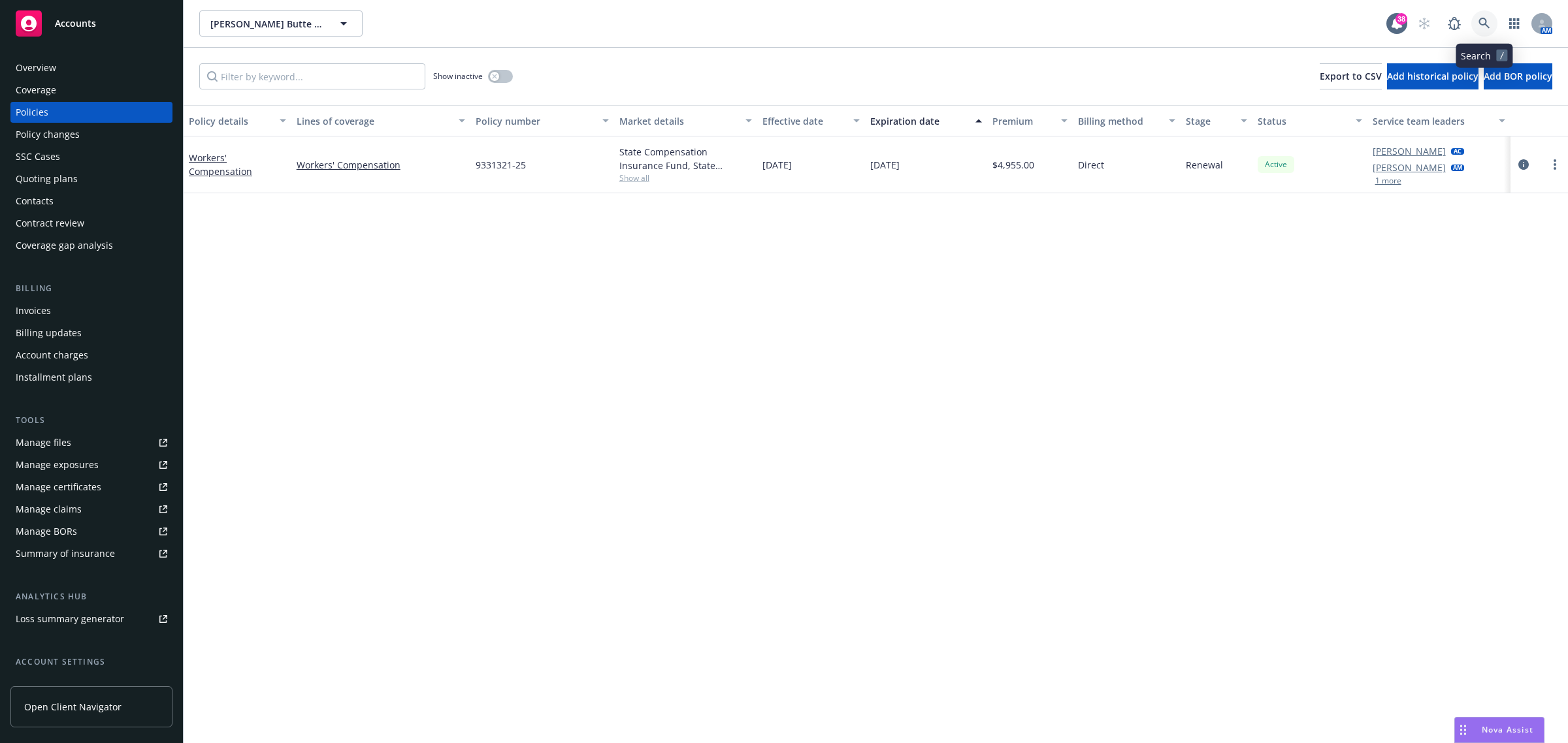
click at [1483, 24] on icon at bounding box center [1484, 23] width 11 height 11
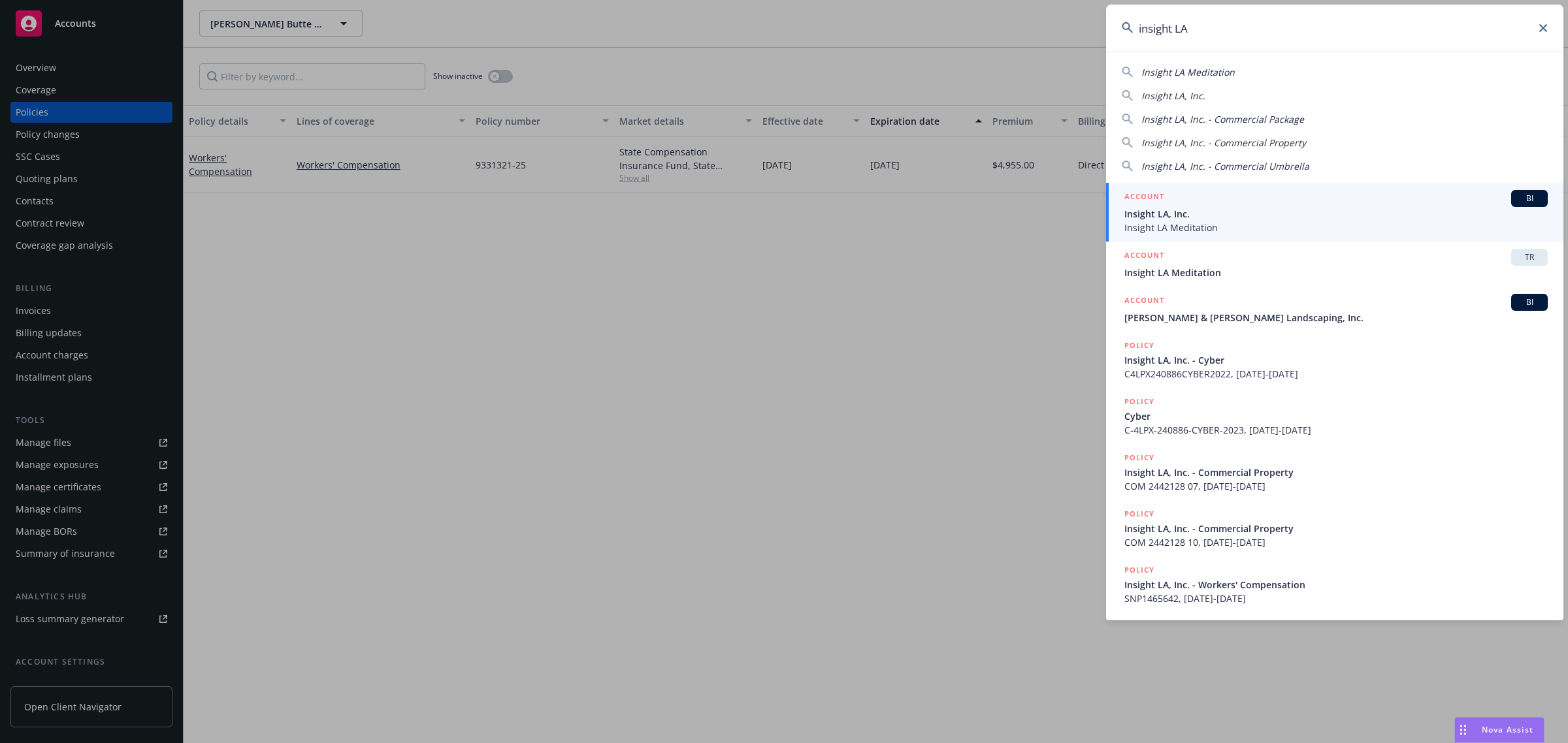
type input "insight LA"
click at [1201, 219] on span "Insight LA, Inc." at bounding box center [1336, 213] width 424 height 14
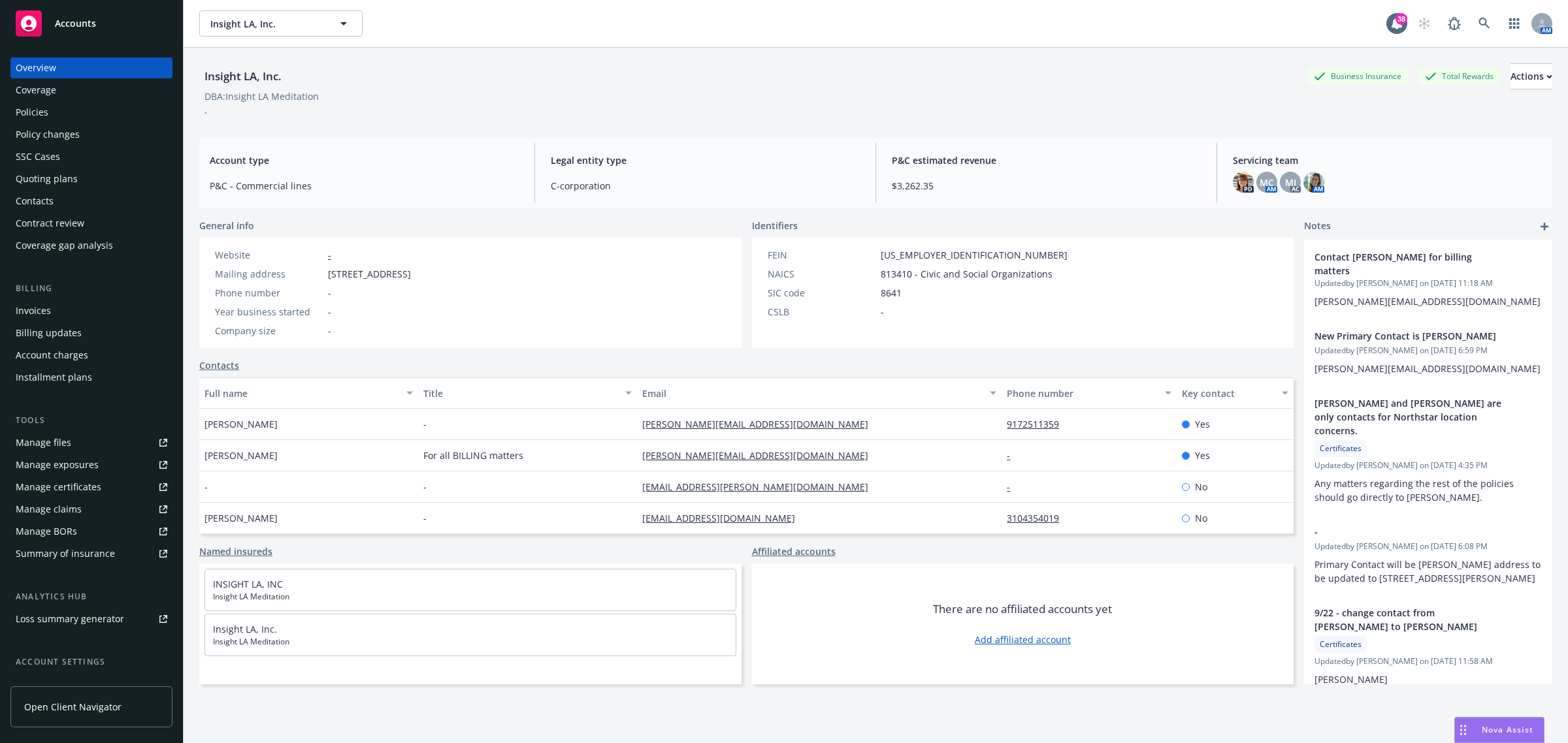
click at [1223, 187] on div "Servicing team PD MC AM MJ AC AM" at bounding box center [1387, 172] width 330 height 60
click at [1303, 179] on img at bounding box center [1313, 181] width 21 height 21
click at [1479, 20] on icon at bounding box center [1484, 23] width 12 height 12
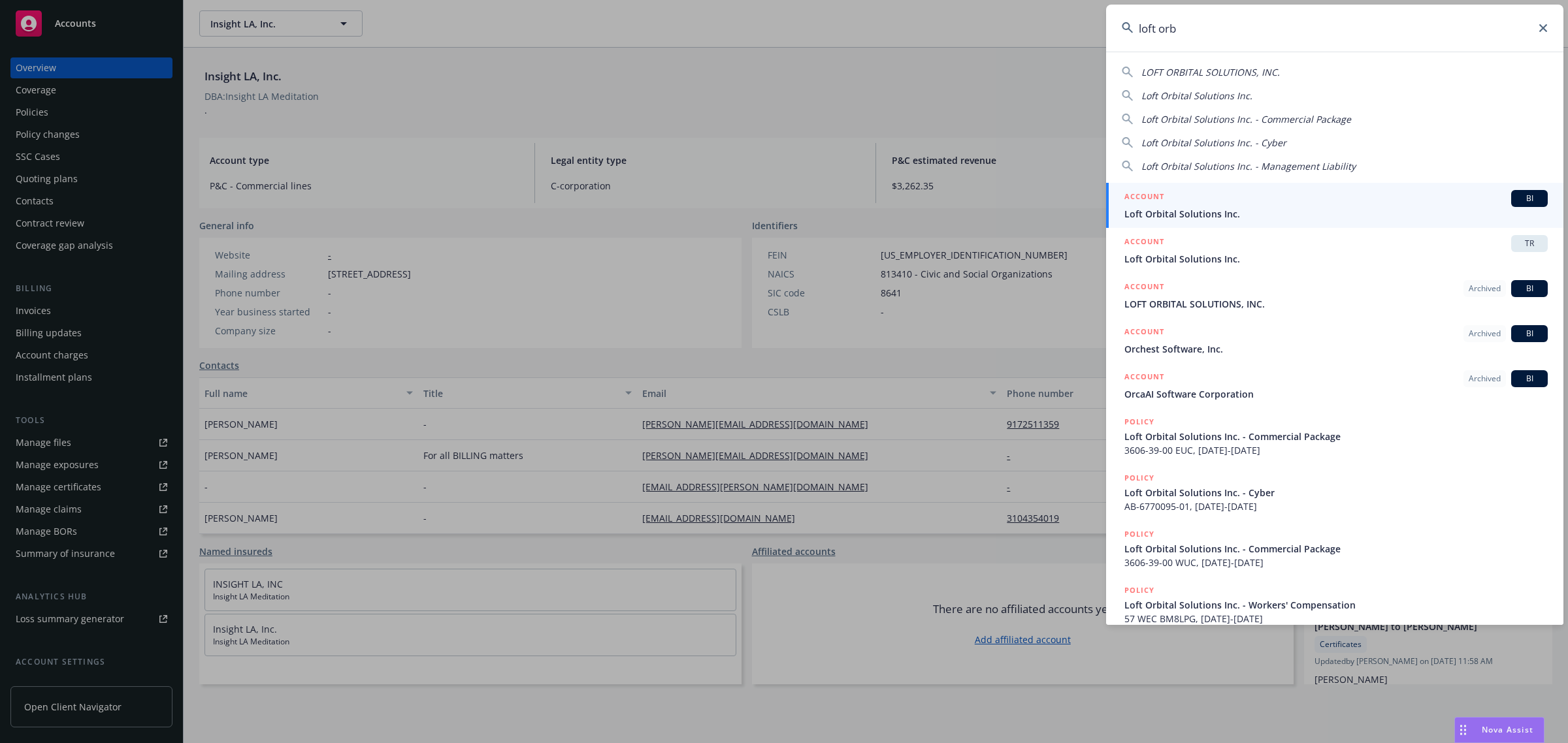
type input "loft orb"
click at [1173, 197] on div "ACCOUNT BI" at bounding box center [1336, 199] width 424 height 17
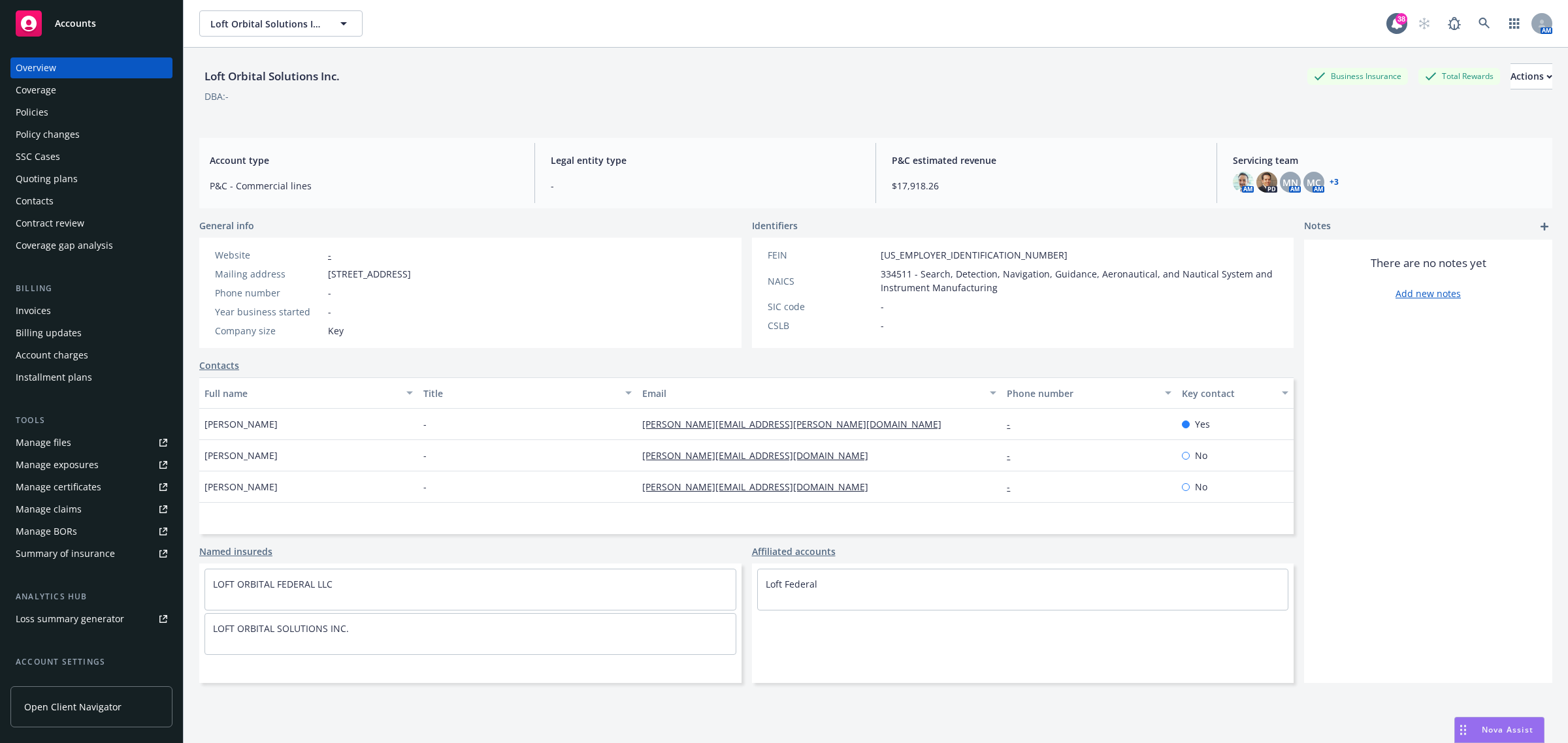
click at [123, 113] on div "Policies" at bounding box center [91, 112] width 152 height 21
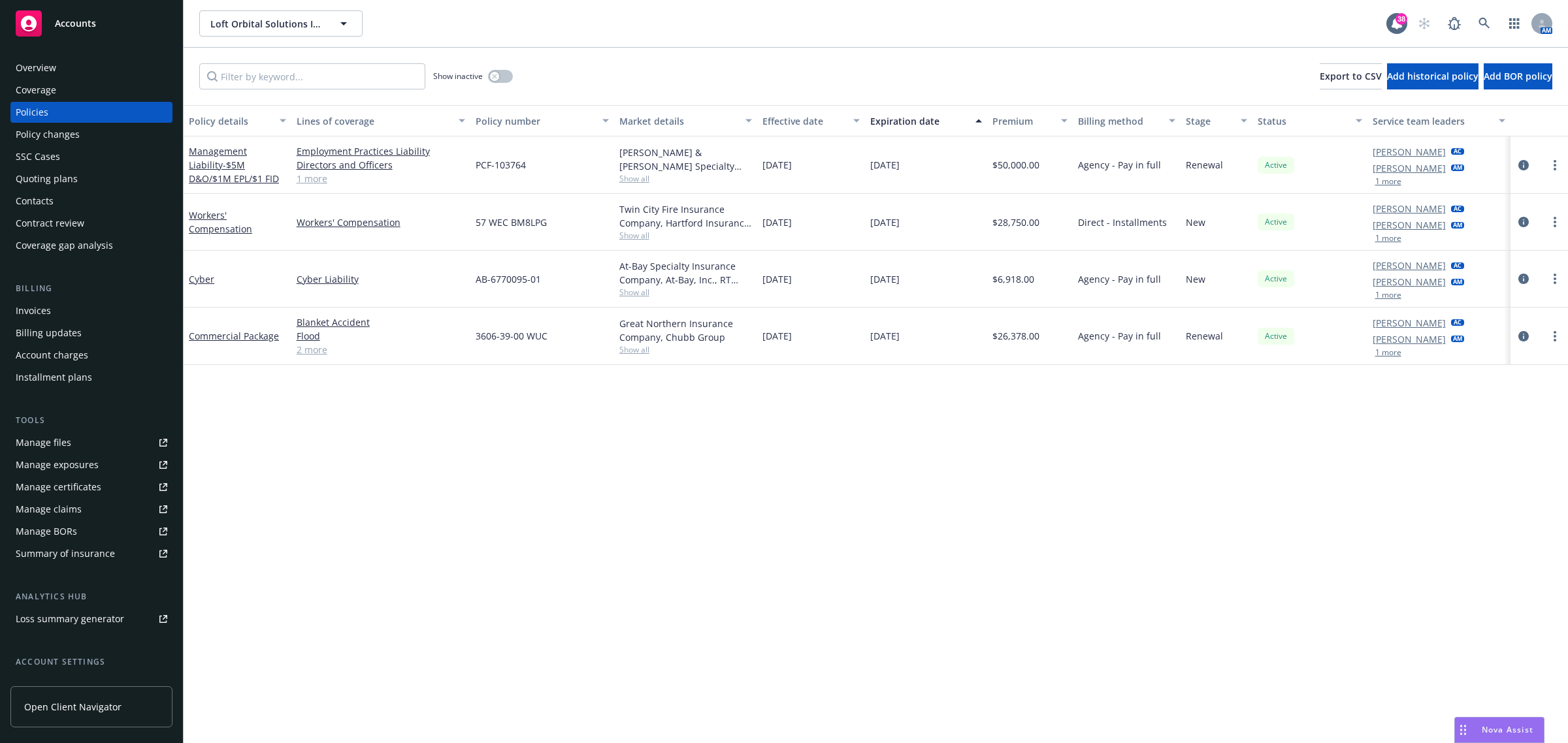
click at [630, 173] on span "Show all" at bounding box center [686, 179] width 134 height 11
click at [1525, 164] on icon "circleInformation" at bounding box center [1524, 165] width 11 height 11
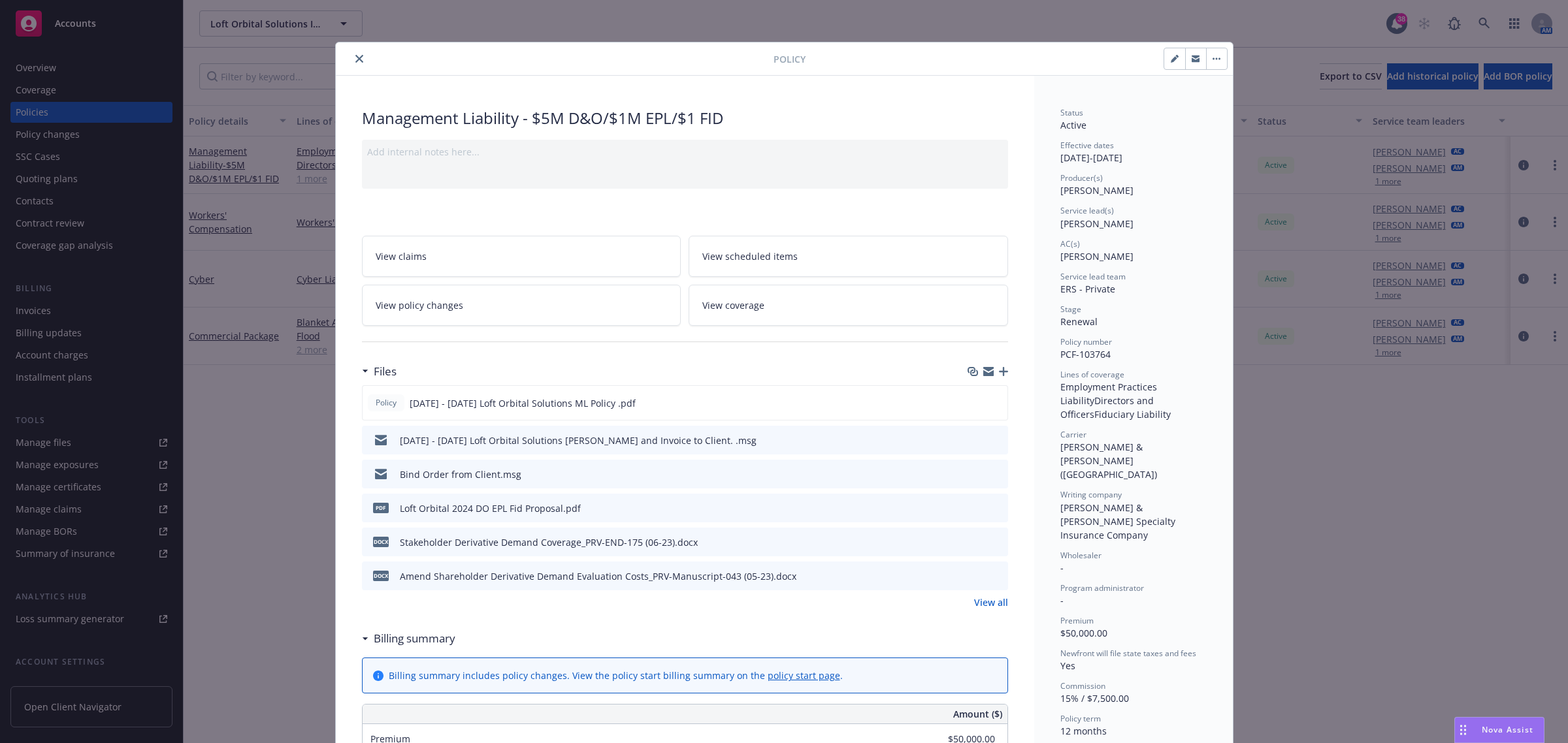
click at [990, 441] on icon "preview file" at bounding box center [995, 440] width 12 height 9
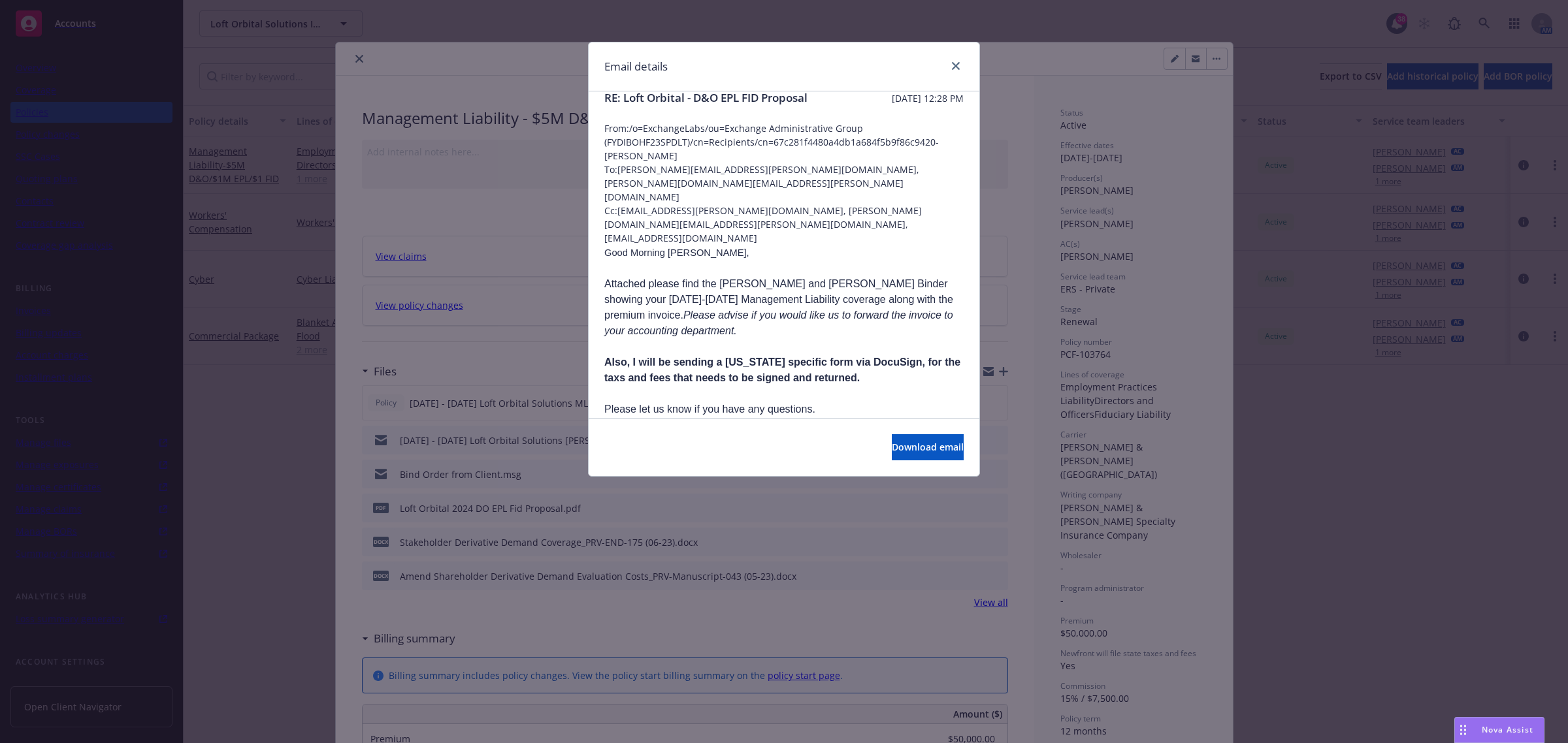
scroll to position [51, 0]
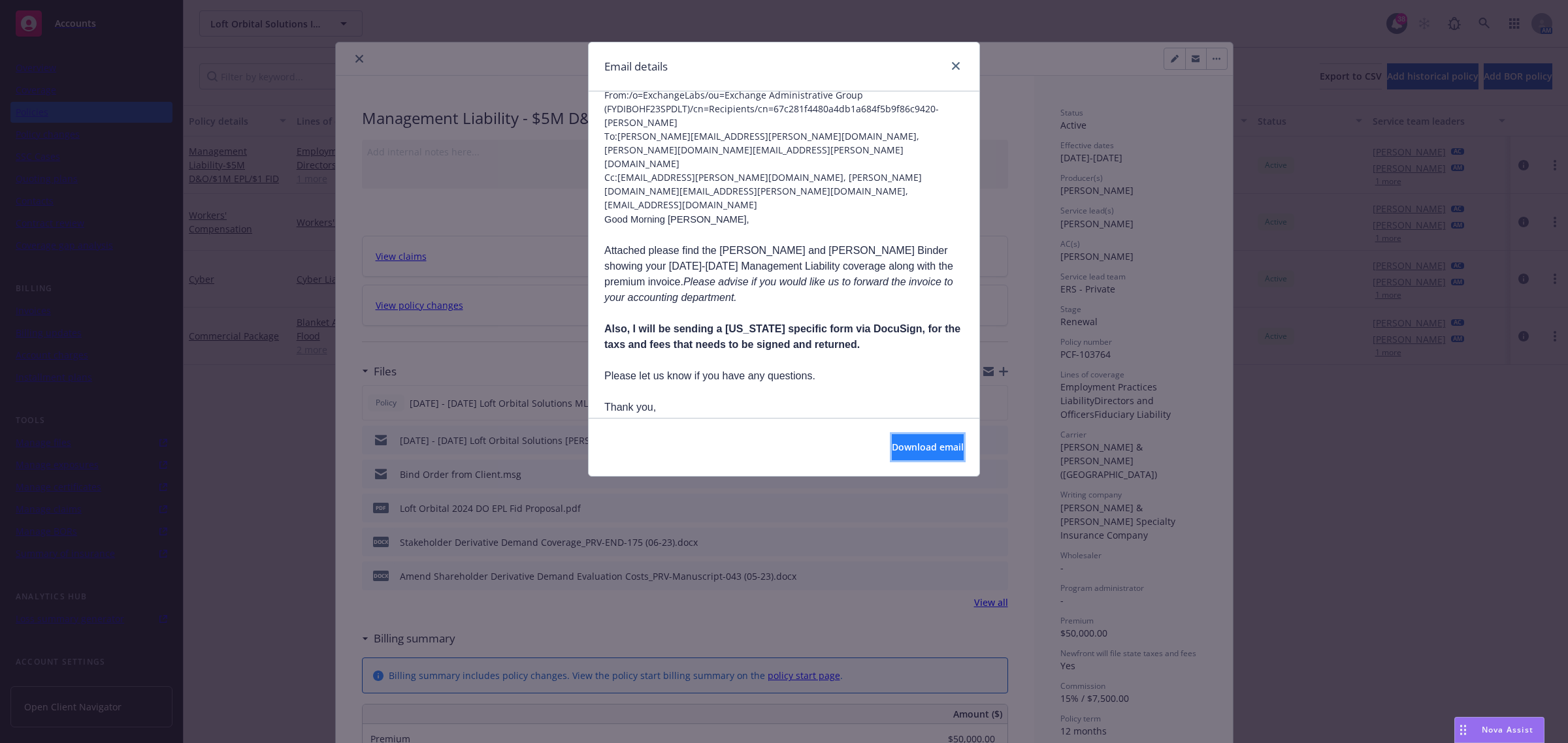
click at [910, 434] on button "Download email" at bounding box center [929, 447] width 72 height 26
click at [954, 64] on icon "close" at bounding box center [956, 66] width 8 height 8
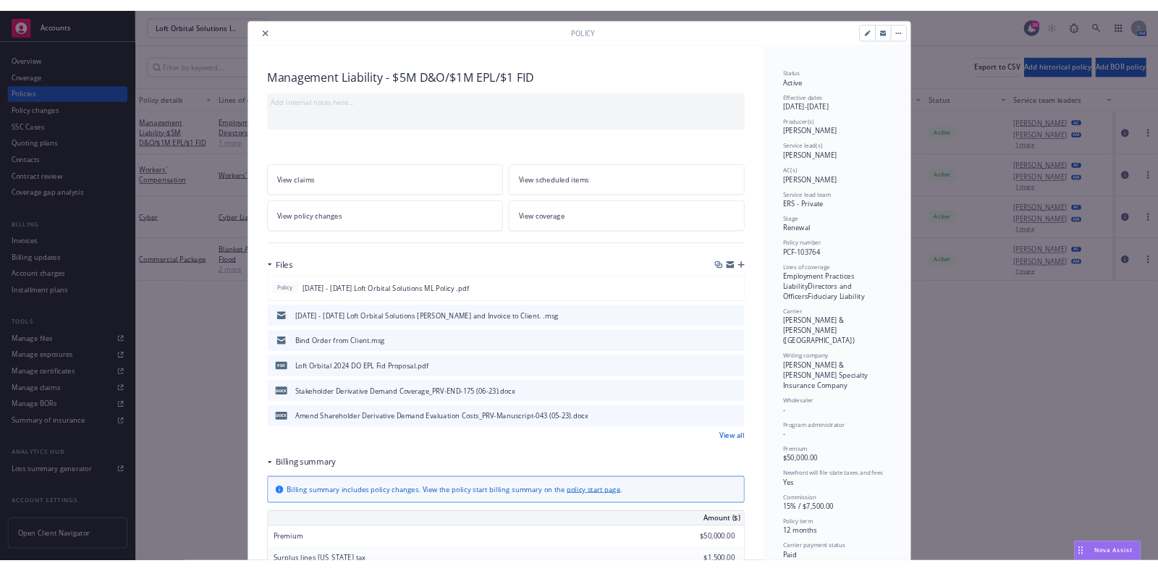
scroll to position [0, 0]
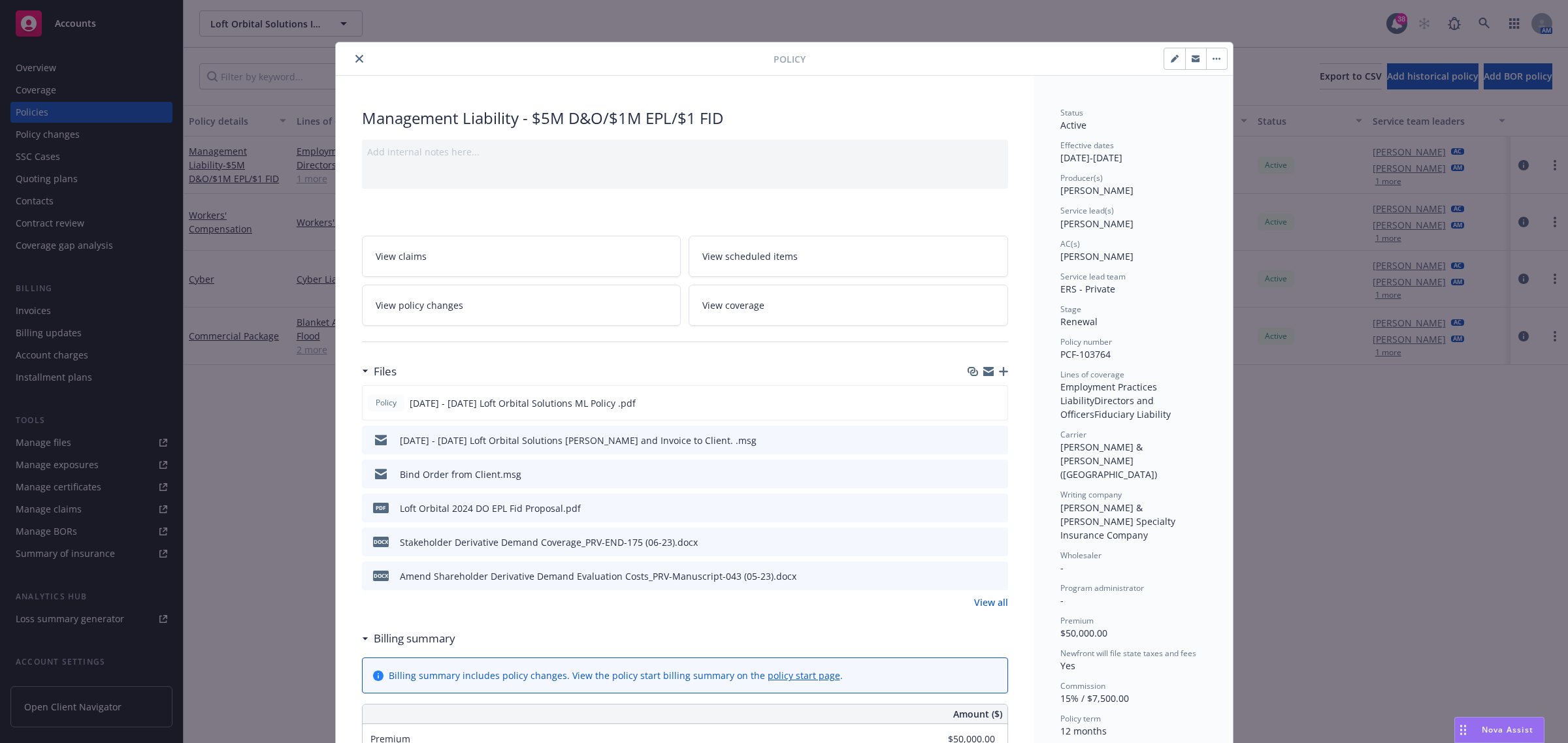
click at [356, 55] on icon "close" at bounding box center [359, 59] width 8 height 8
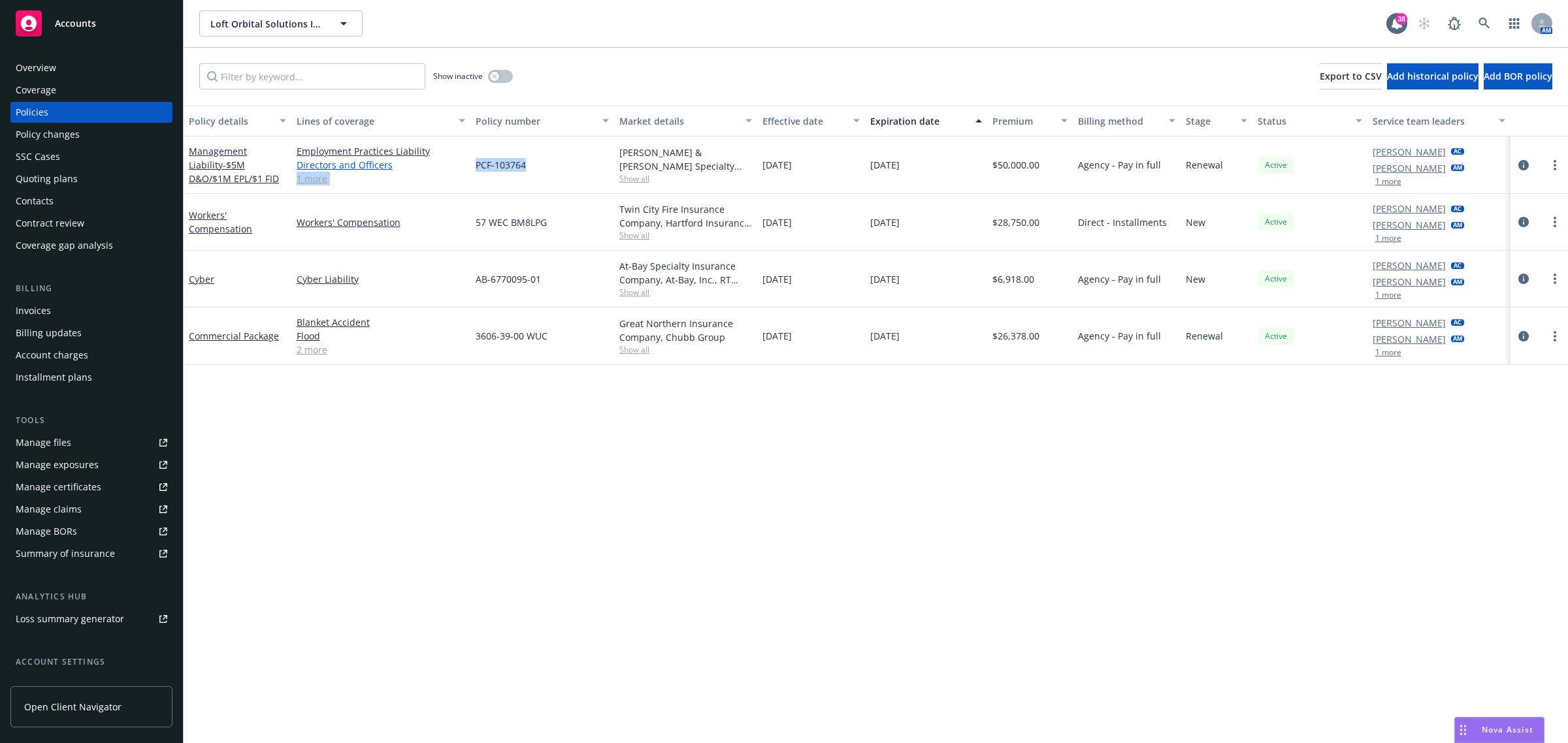
drag, startPoint x: 487, startPoint y: 168, endPoint x: 462, endPoint y: 168, distance: 25.0
click at [462, 168] on div "Management Liability - $5M D&O/$1M EPL/$1 FID Employment Practices Liability Di…" at bounding box center [875, 165] width 1385 height 58
click at [551, 155] on div "PCF-103764" at bounding box center [542, 165] width 144 height 58
drag, startPoint x: 549, startPoint y: 169, endPoint x: 464, endPoint y: 169, distance: 85.0
click at [464, 169] on div "Management Liability - $5M D&O/$1M EPL/$1 FID Employment Practices Liability Di…" at bounding box center [875, 165] width 1385 height 58
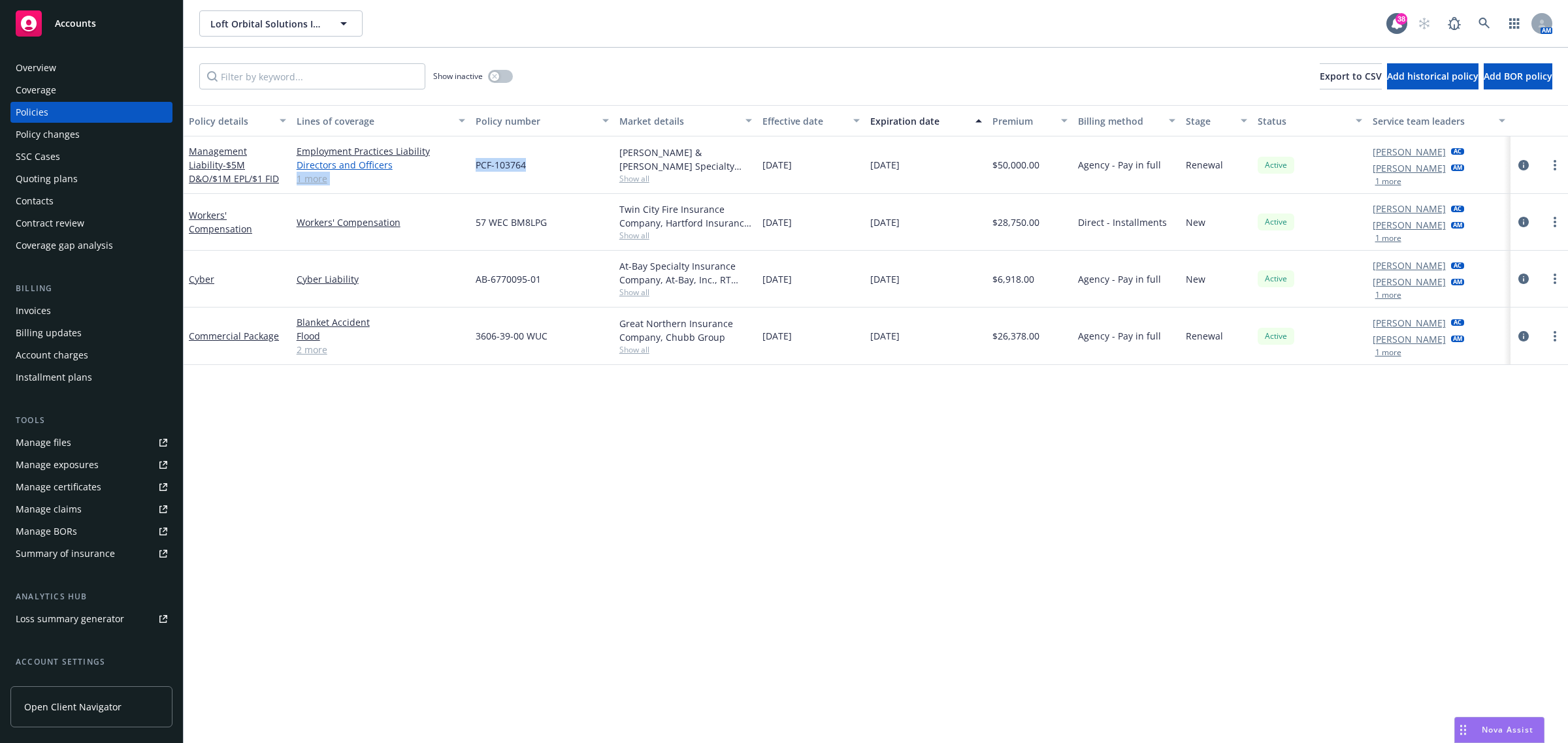
click at [464, 169] on link "Directors and Officers" at bounding box center [380, 164] width 169 height 14
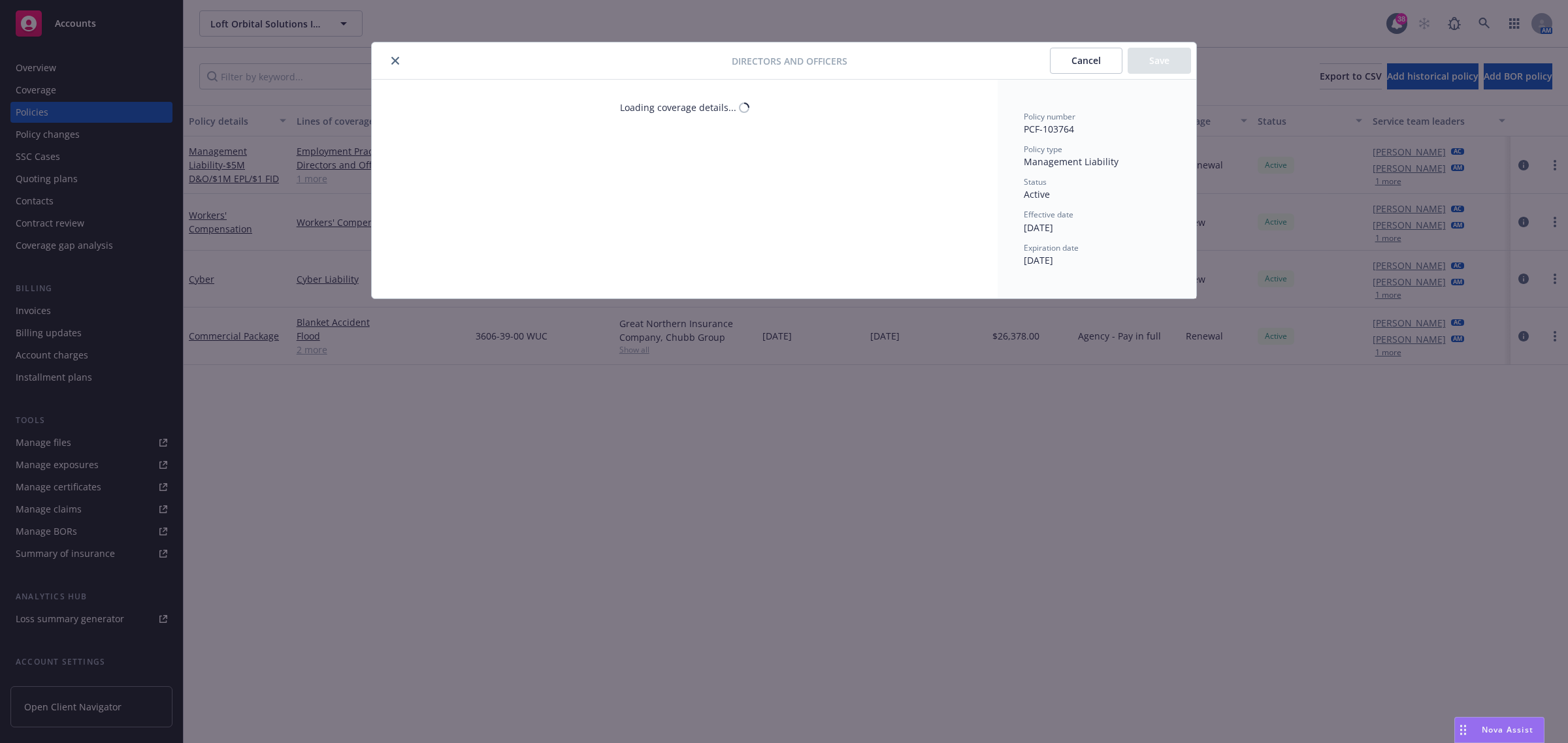
click at [471, 173] on div "Loading coverage details..." at bounding box center [685, 189] width 626 height 218
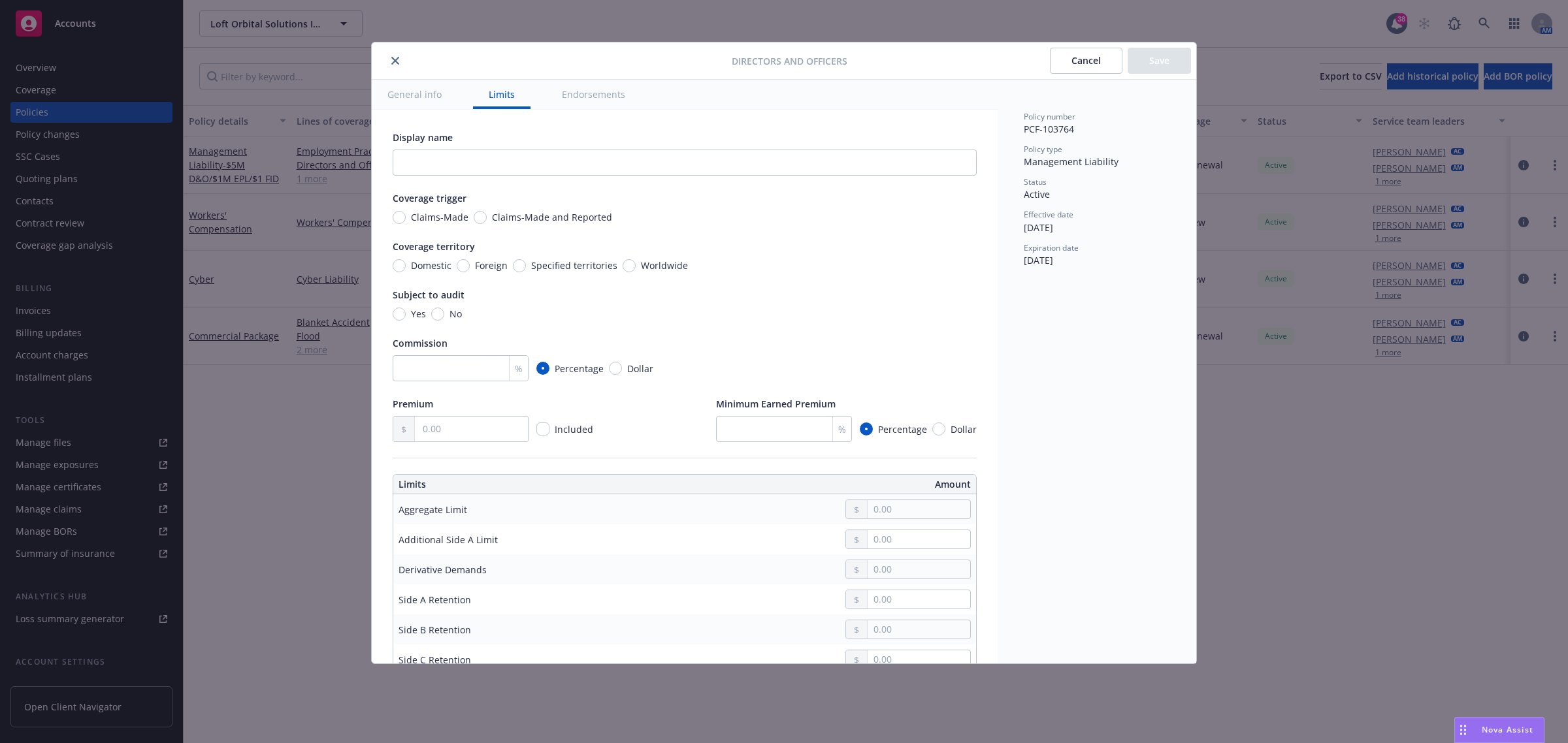
click at [394, 59] on icon "close" at bounding box center [395, 60] width 8 height 8
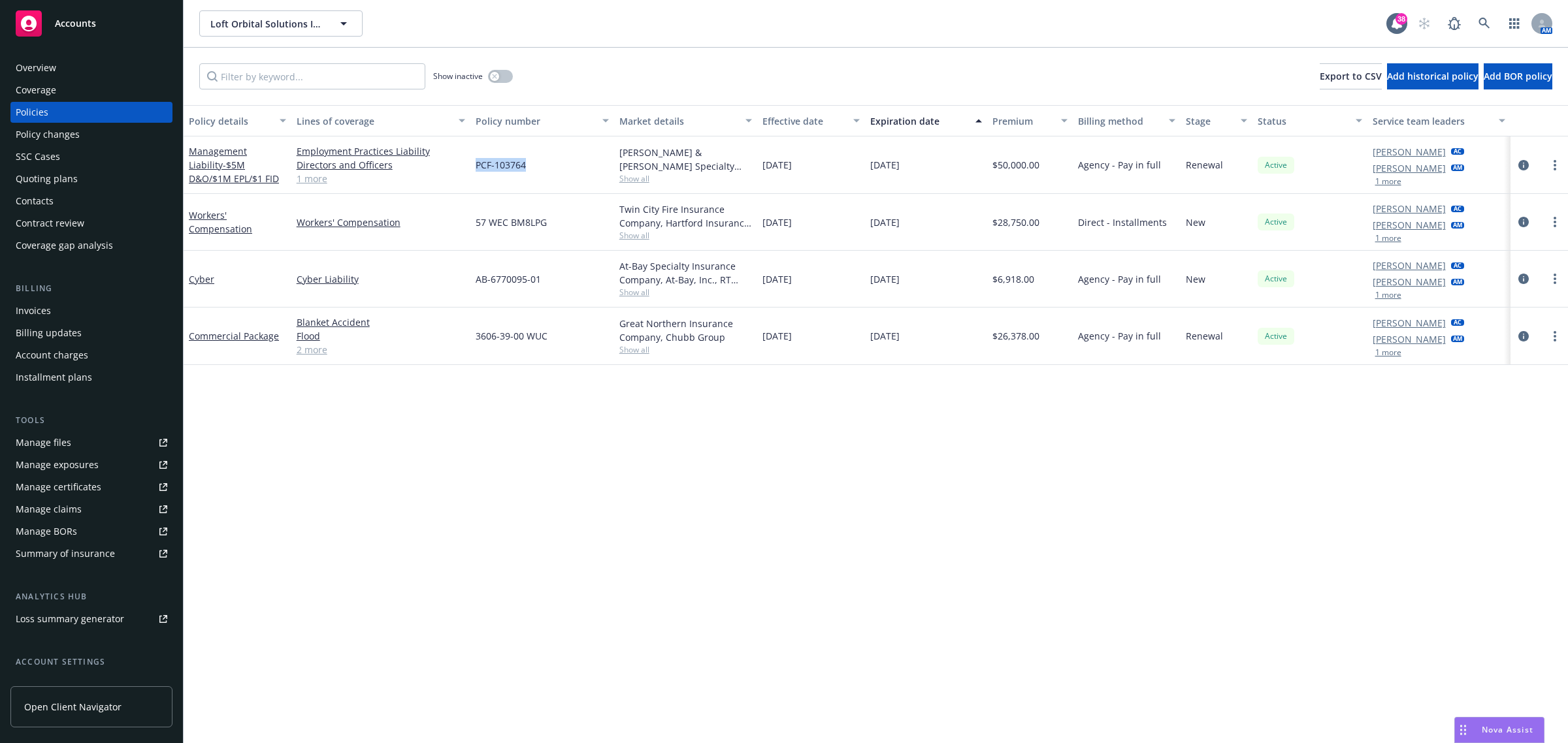
drag, startPoint x: 481, startPoint y: 167, endPoint x: 471, endPoint y: 168, distance: 10.0
click at [471, 168] on div "PCF-103764" at bounding box center [542, 165] width 144 height 58
copy span "PCF-103764"
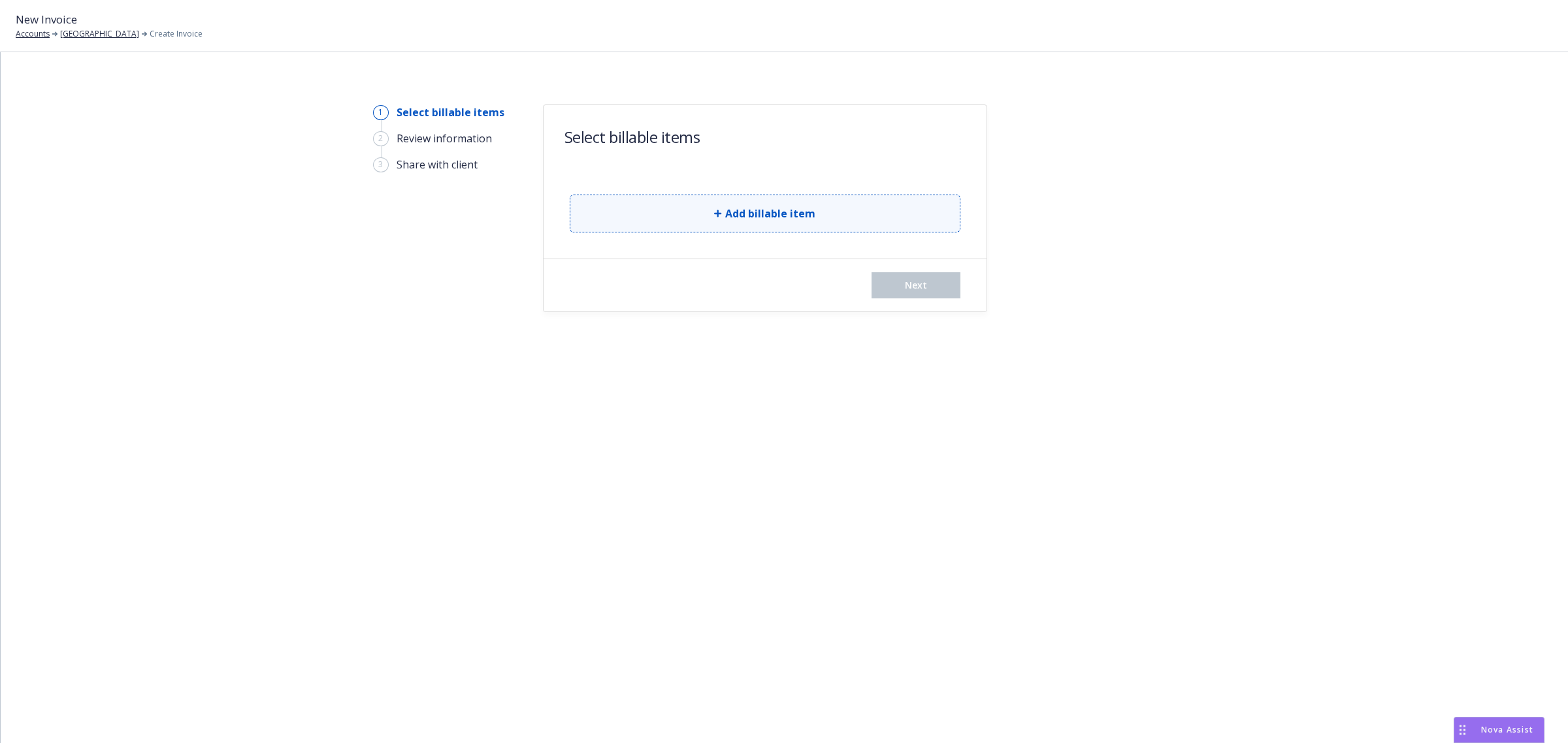
click at [863, 221] on button "Add billable item" at bounding box center [765, 214] width 391 height 38
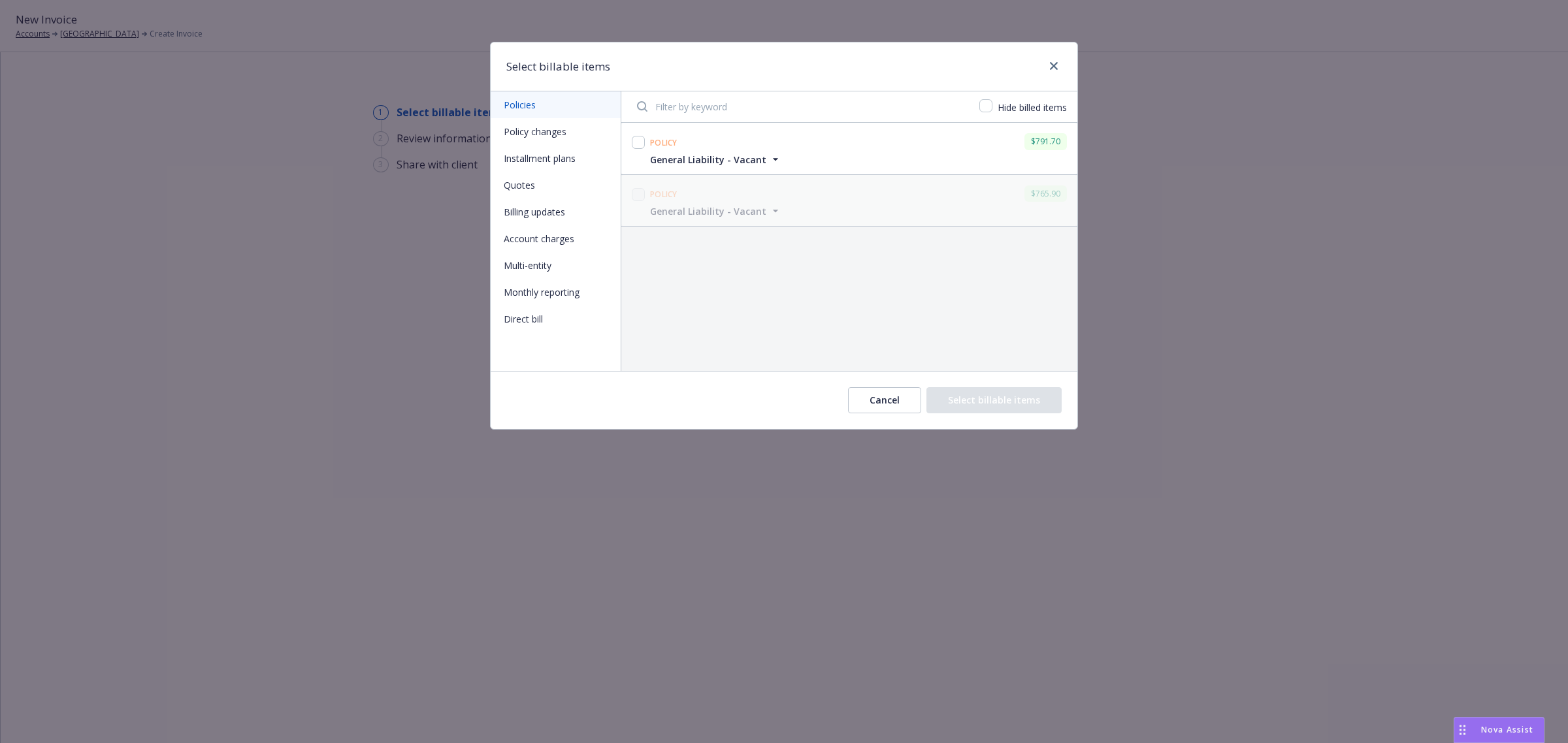
click at [632, 152] on div at bounding box center [639, 143] width 13 height 18
click at [634, 148] on input "checkbox" at bounding box center [639, 142] width 13 height 13
checkbox input "true"
click at [982, 402] on button "Select billable items" at bounding box center [994, 400] width 135 height 26
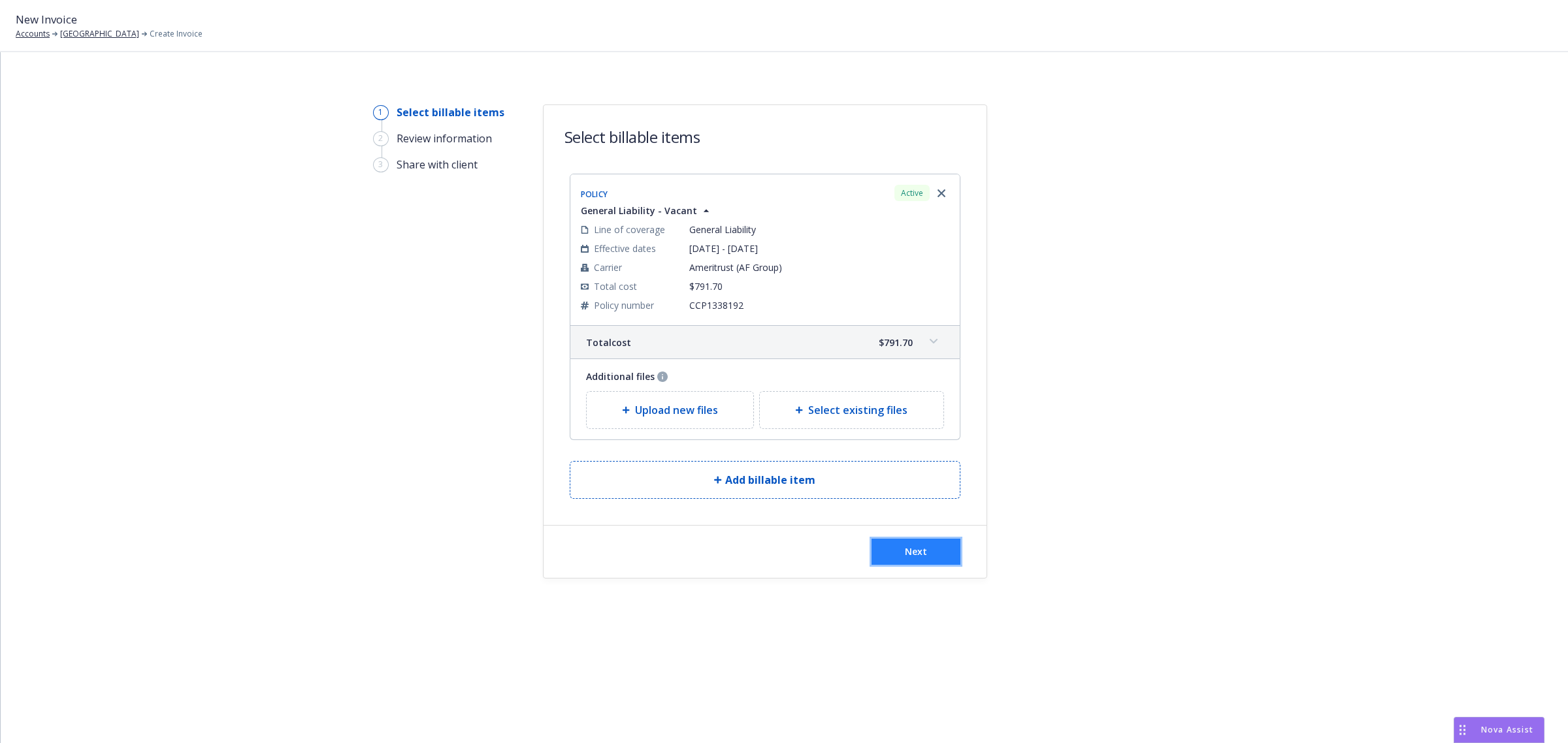
click at [900, 544] on button "Next" at bounding box center [916, 552] width 89 height 26
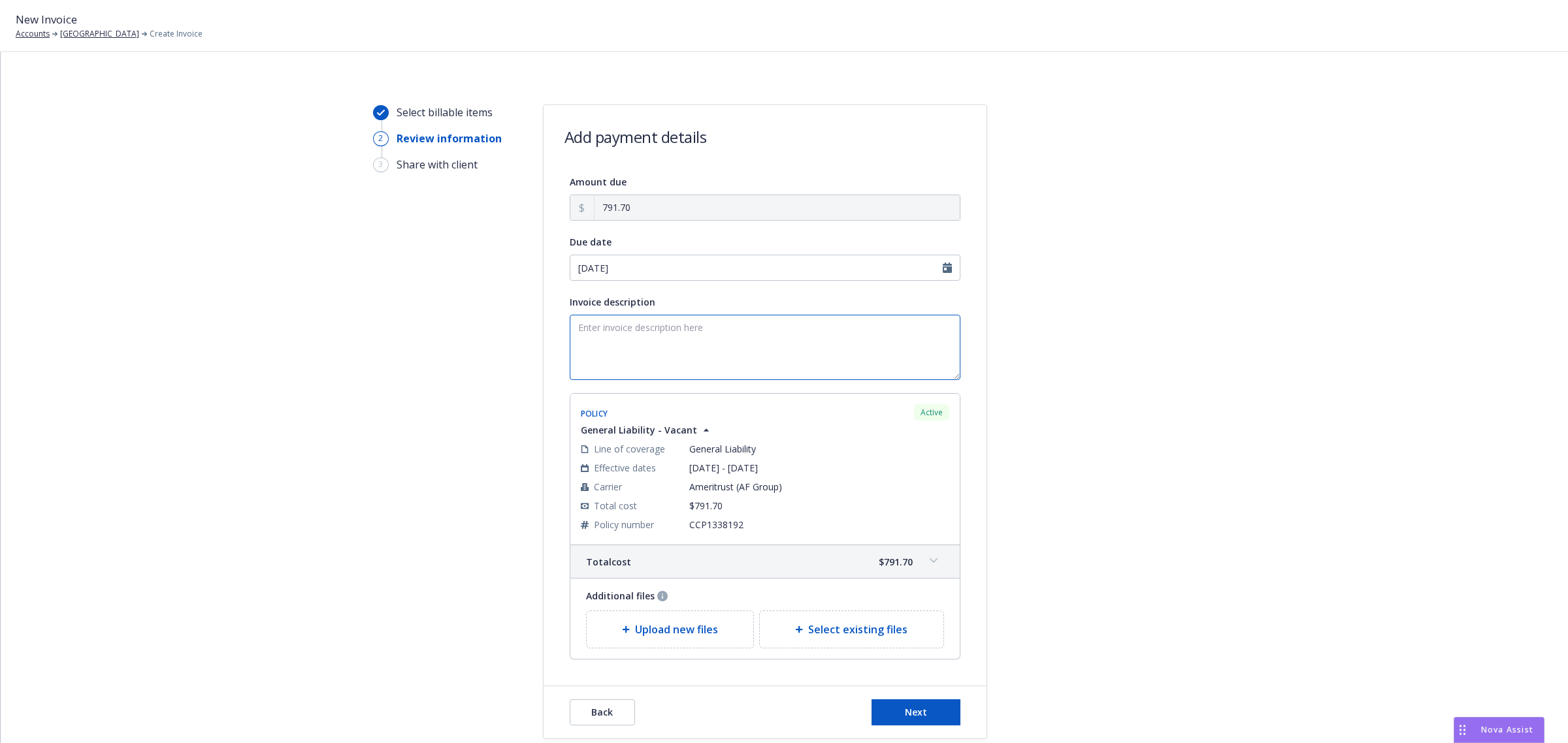
drag, startPoint x: 625, startPoint y: 349, endPoint x: 639, endPoint y: 345, distance: 14.6
click at [625, 349] on textarea "Invoice description" at bounding box center [765, 348] width 391 height 65
paste textarea "General Liability"
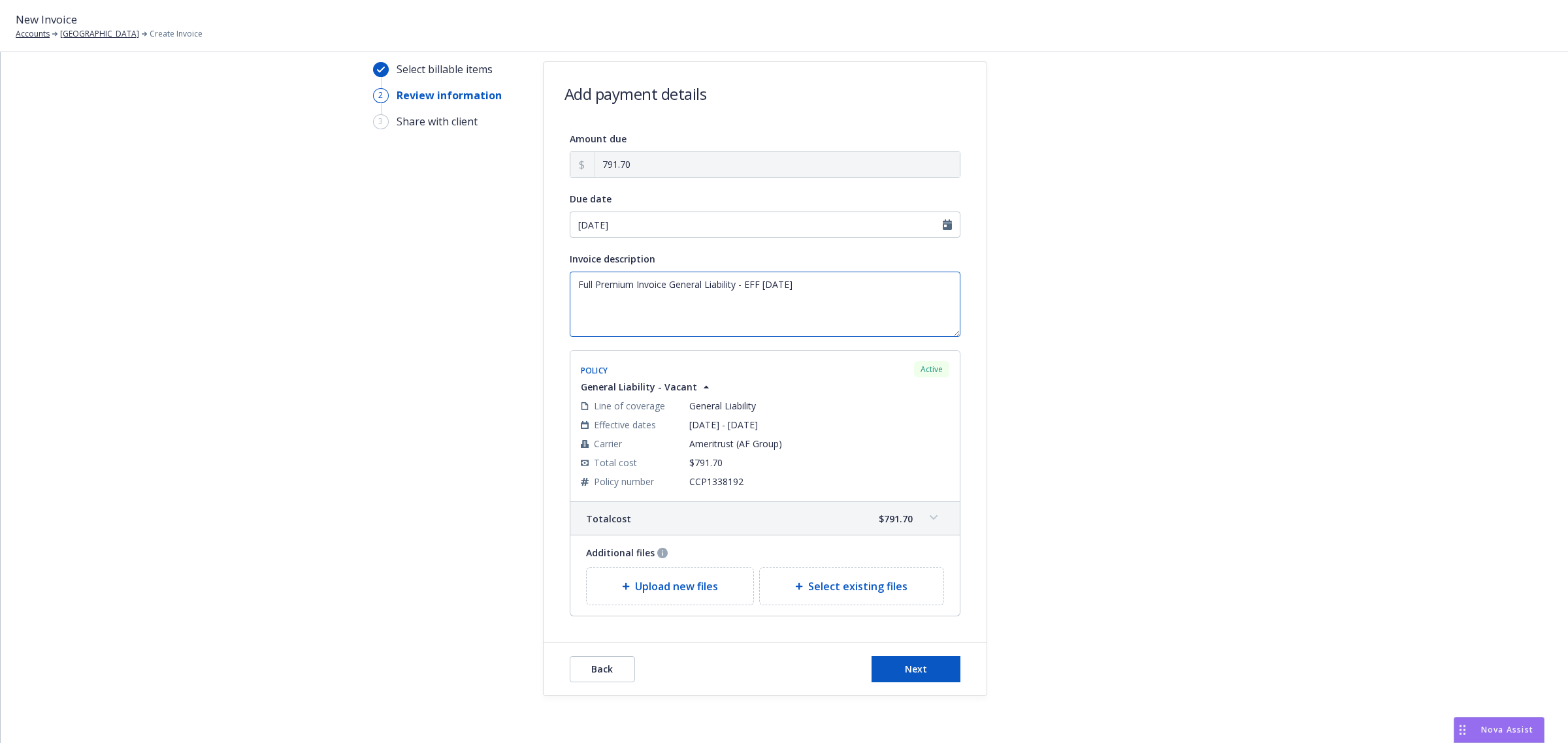
scroll to position [80, 0]
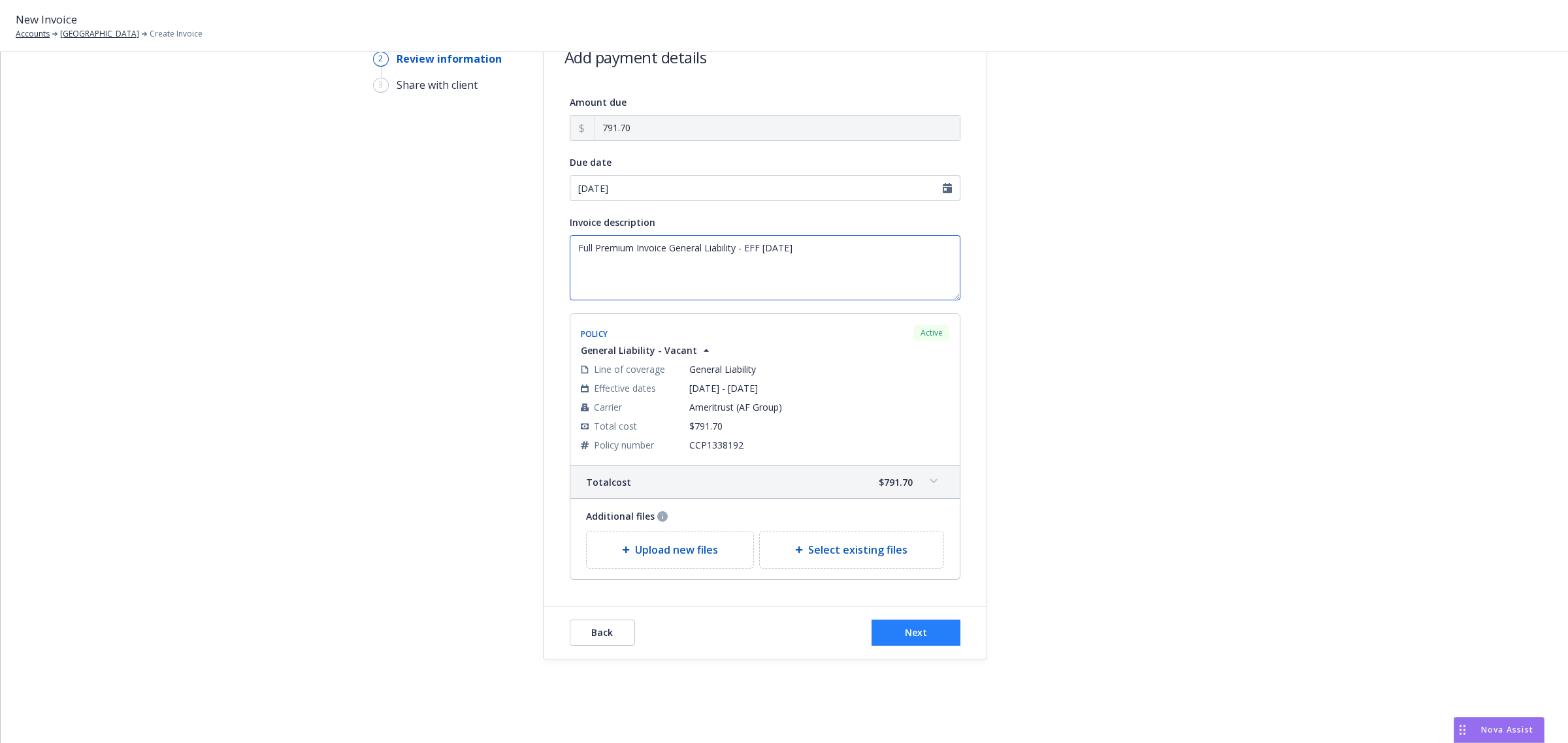
type textarea "Full Premium Invoice General Liability - EFF 8.3.25"
click at [918, 625] on button "Next" at bounding box center [916, 633] width 89 height 26
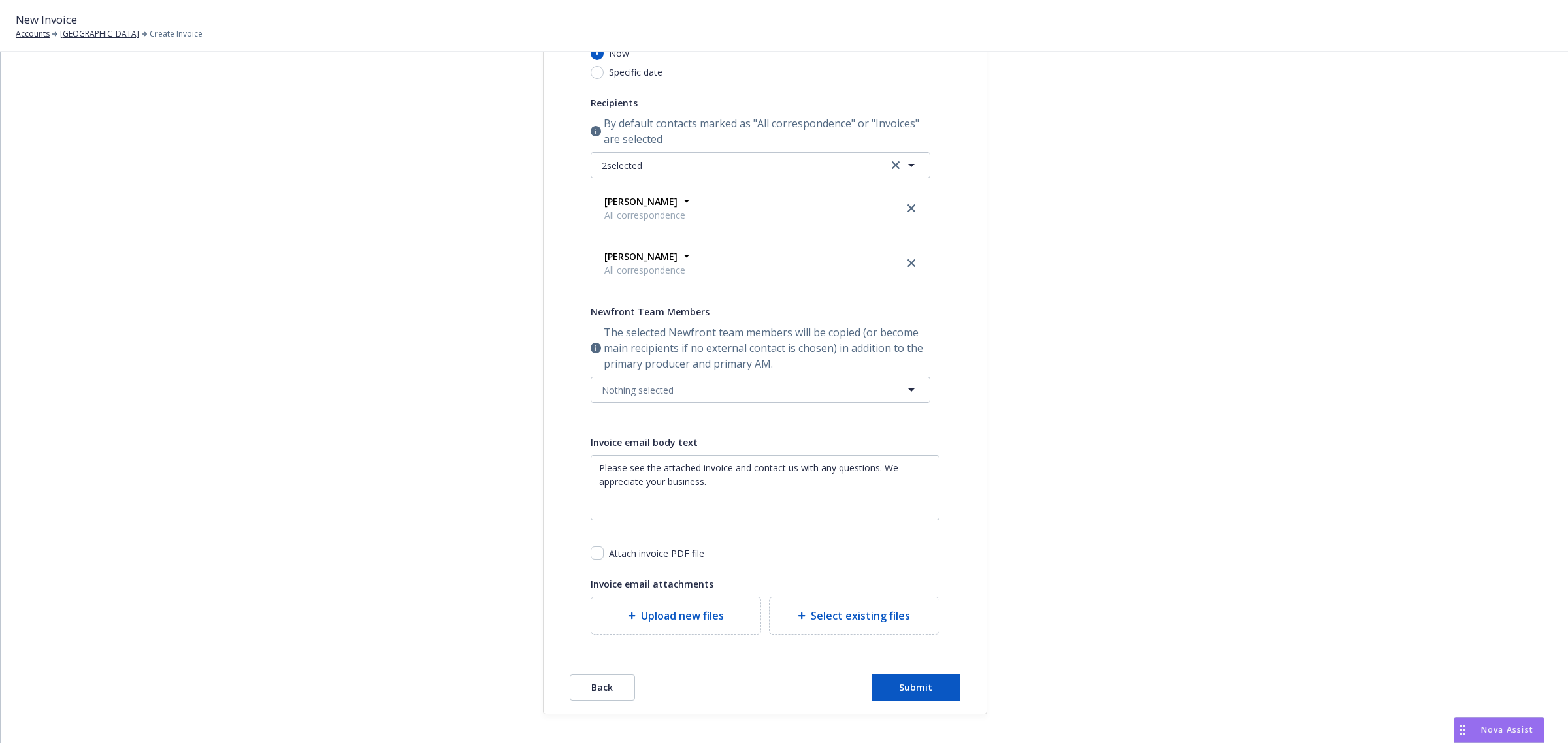
scroll to position [235, 0]
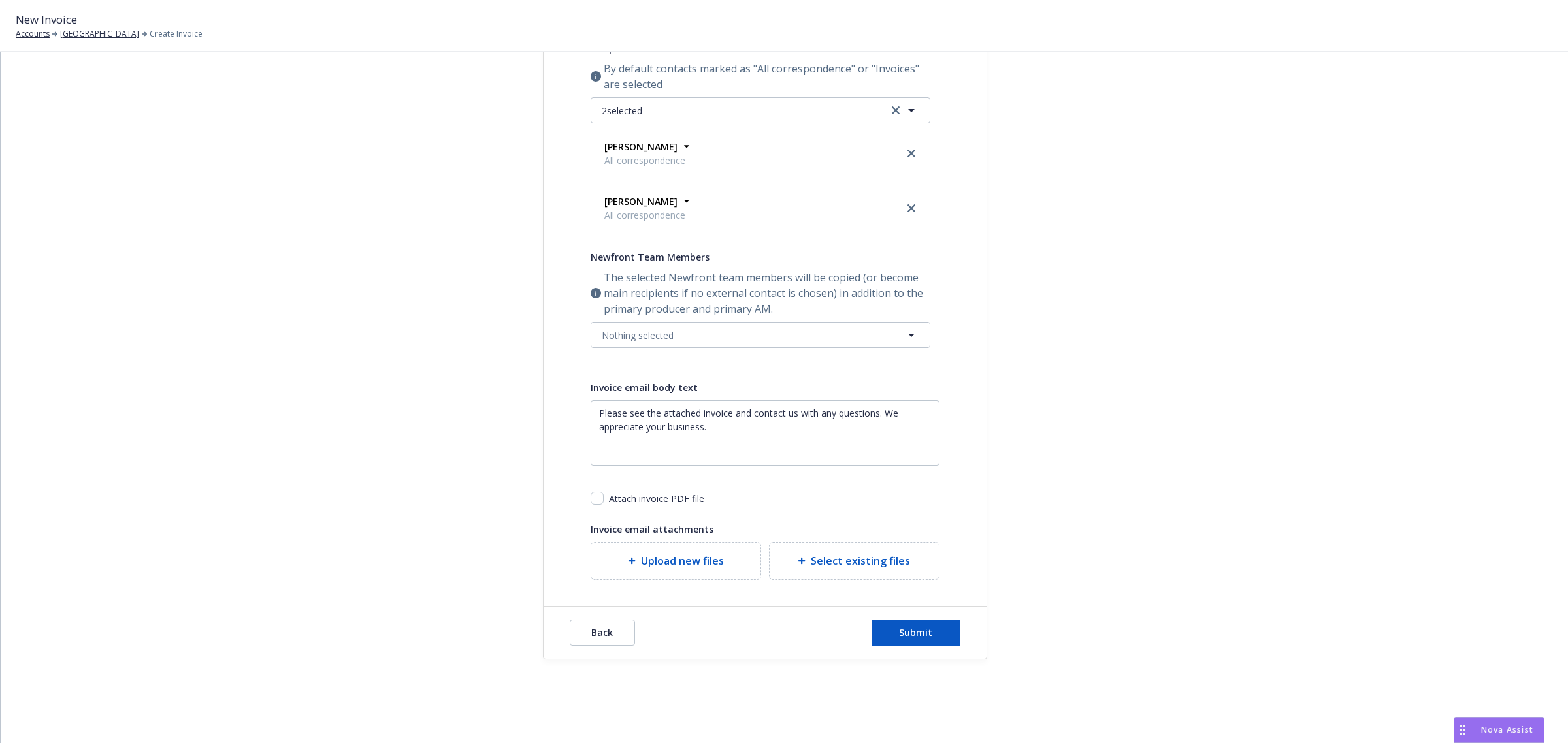
click at [919, 651] on div "Back Submit" at bounding box center [765, 633] width 443 height 52
click at [916, 644] on button "Submit" at bounding box center [916, 633] width 89 height 26
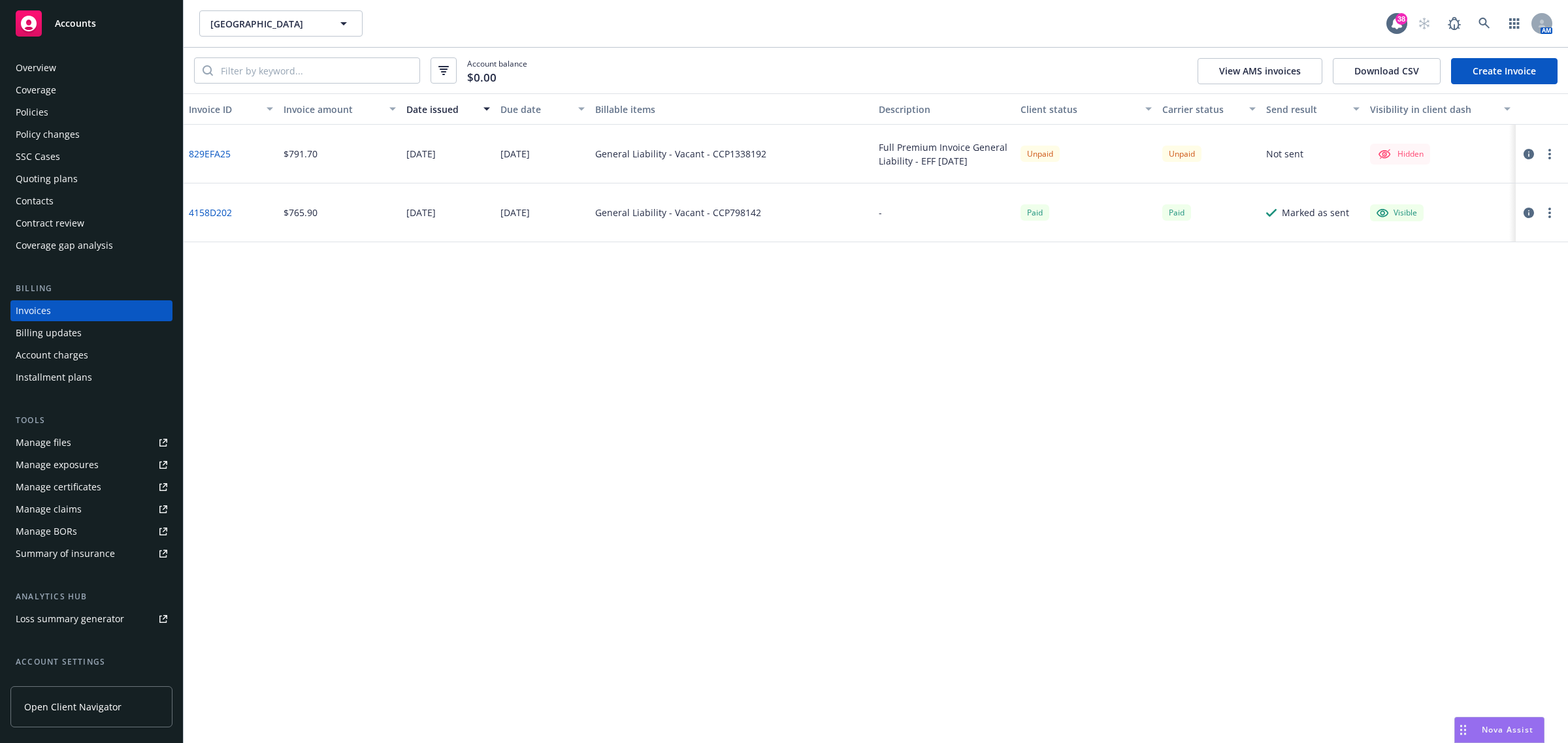
click at [1549, 149] on icon "button" at bounding box center [1550, 154] width 3 height 11
click at [1472, 262] on link "Make it visible in client dash" at bounding box center [1474, 259] width 166 height 26
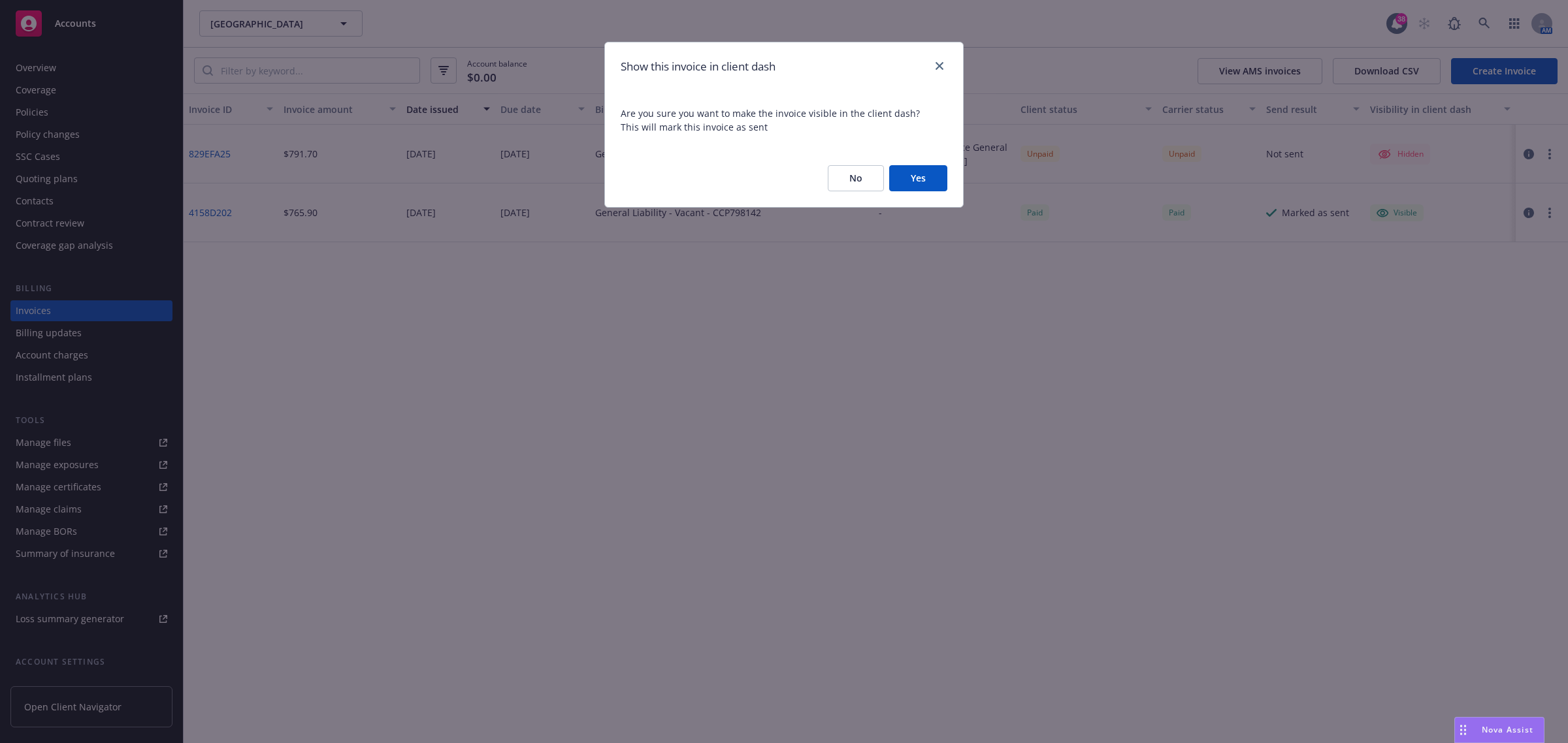
drag, startPoint x: 923, startPoint y: 181, endPoint x: 1497, endPoint y: 258, distance: 579.1
click at [923, 181] on button "Yes" at bounding box center [919, 178] width 58 height 26
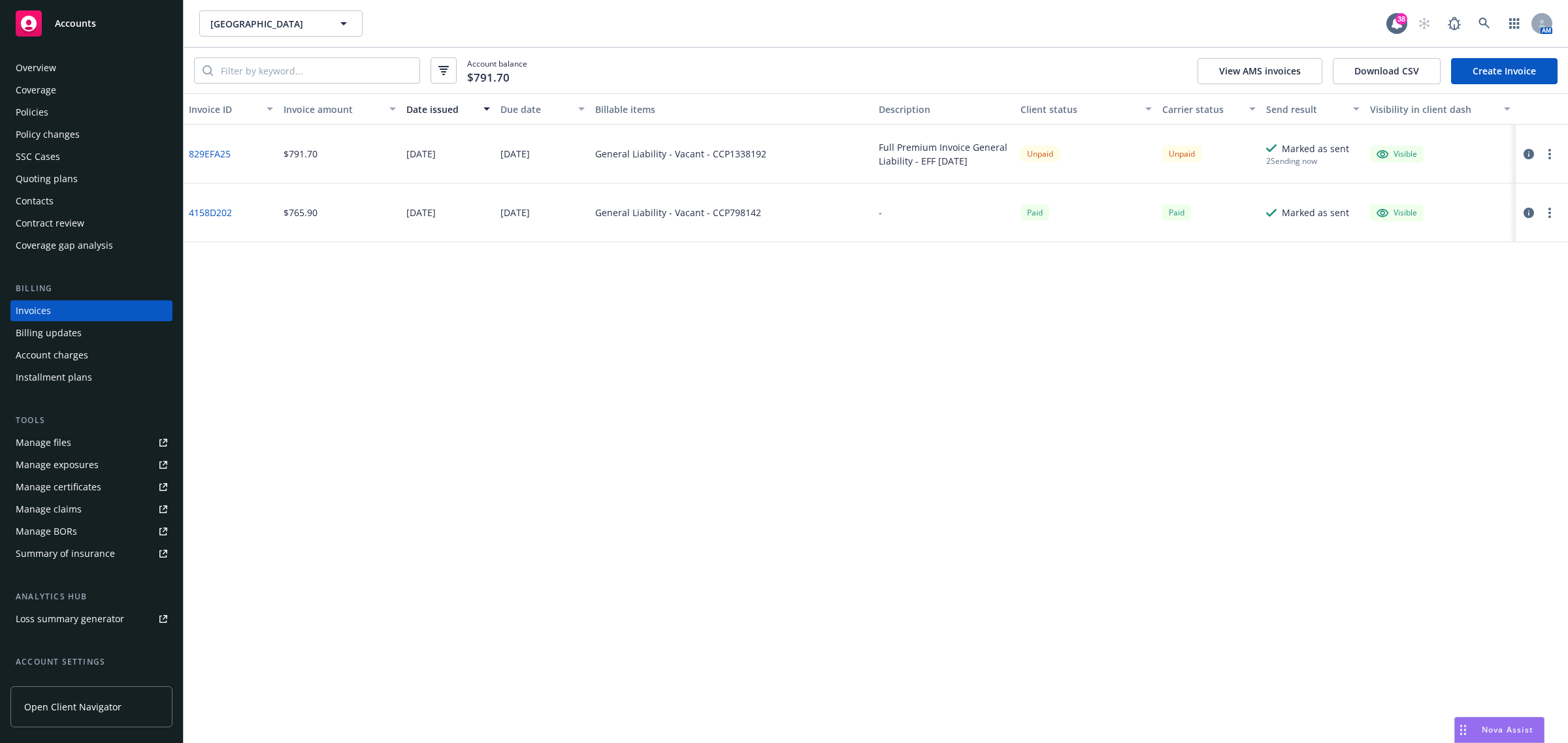
click at [37, 105] on div "Policies" at bounding box center [32, 112] width 33 height 21
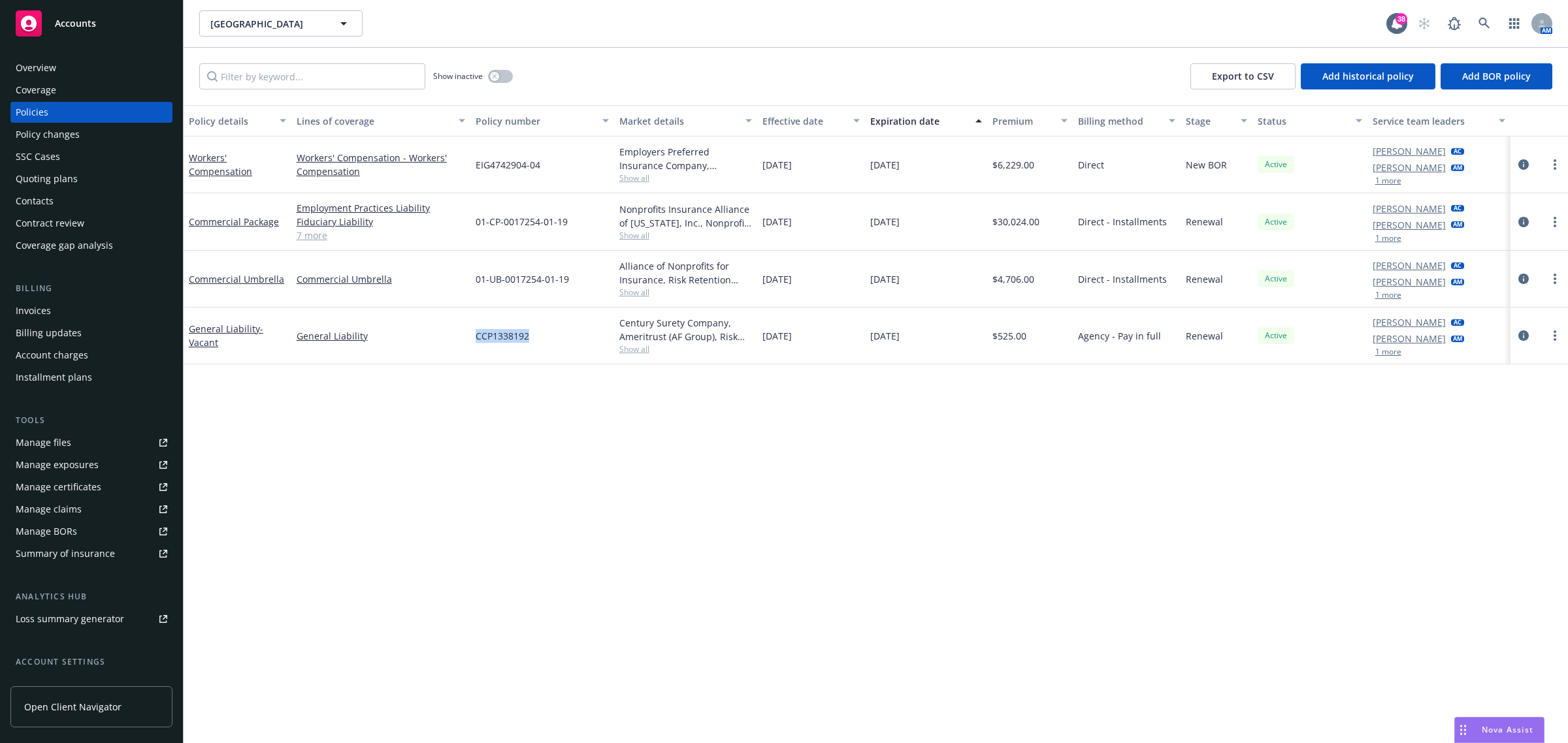
drag, startPoint x: 550, startPoint y: 328, endPoint x: 451, endPoint y: 344, distance: 100.3
click at [451, 344] on div "General Liability - Vacant General Liability CCP1338192 Century Surety Company,…" at bounding box center [875, 336] width 1385 height 57
copy div "CCP1338192"
click at [53, 315] on div "Invoices" at bounding box center [91, 311] width 152 height 21
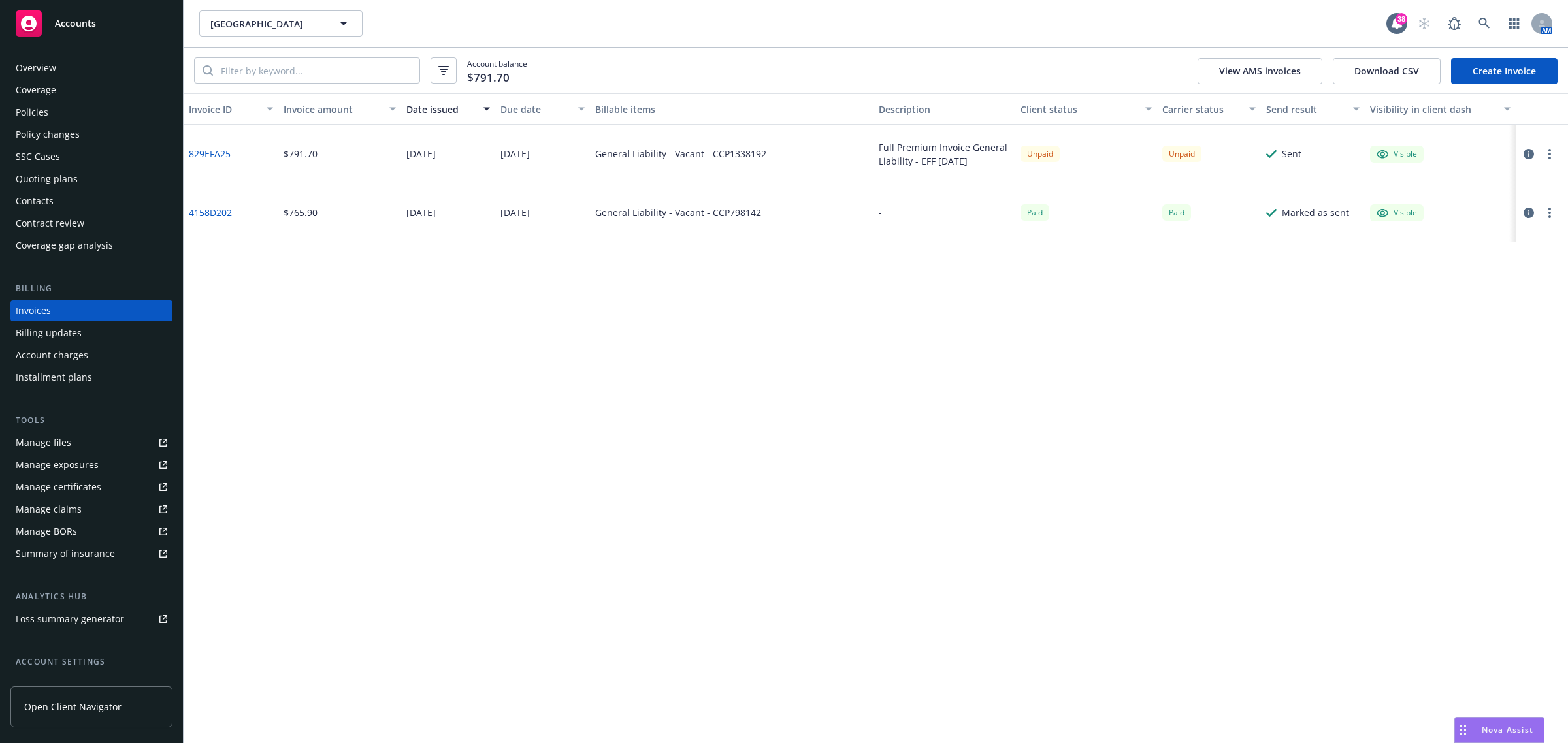
click at [1546, 155] on button "button" at bounding box center [1549, 153] width 15 height 15
click at [1527, 147] on button "button" at bounding box center [1528, 153] width 15 height 15
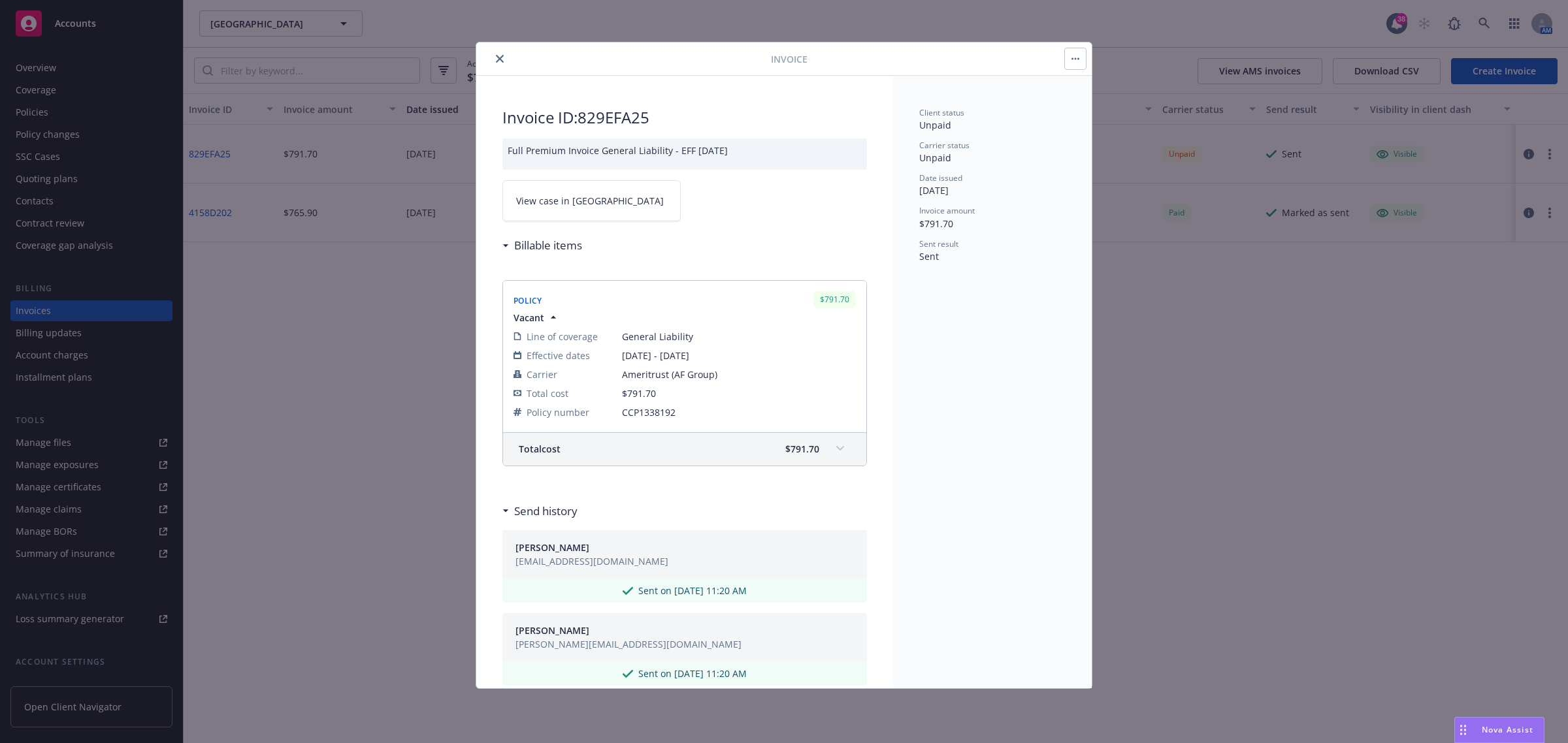
click at [560, 191] on link "View case in [GEOGRAPHIC_DATA]" at bounding box center [592, 201] width 179 height 42
click at [496, 55] on icon "close" at bounding box center [499, 59] width 8 height 8
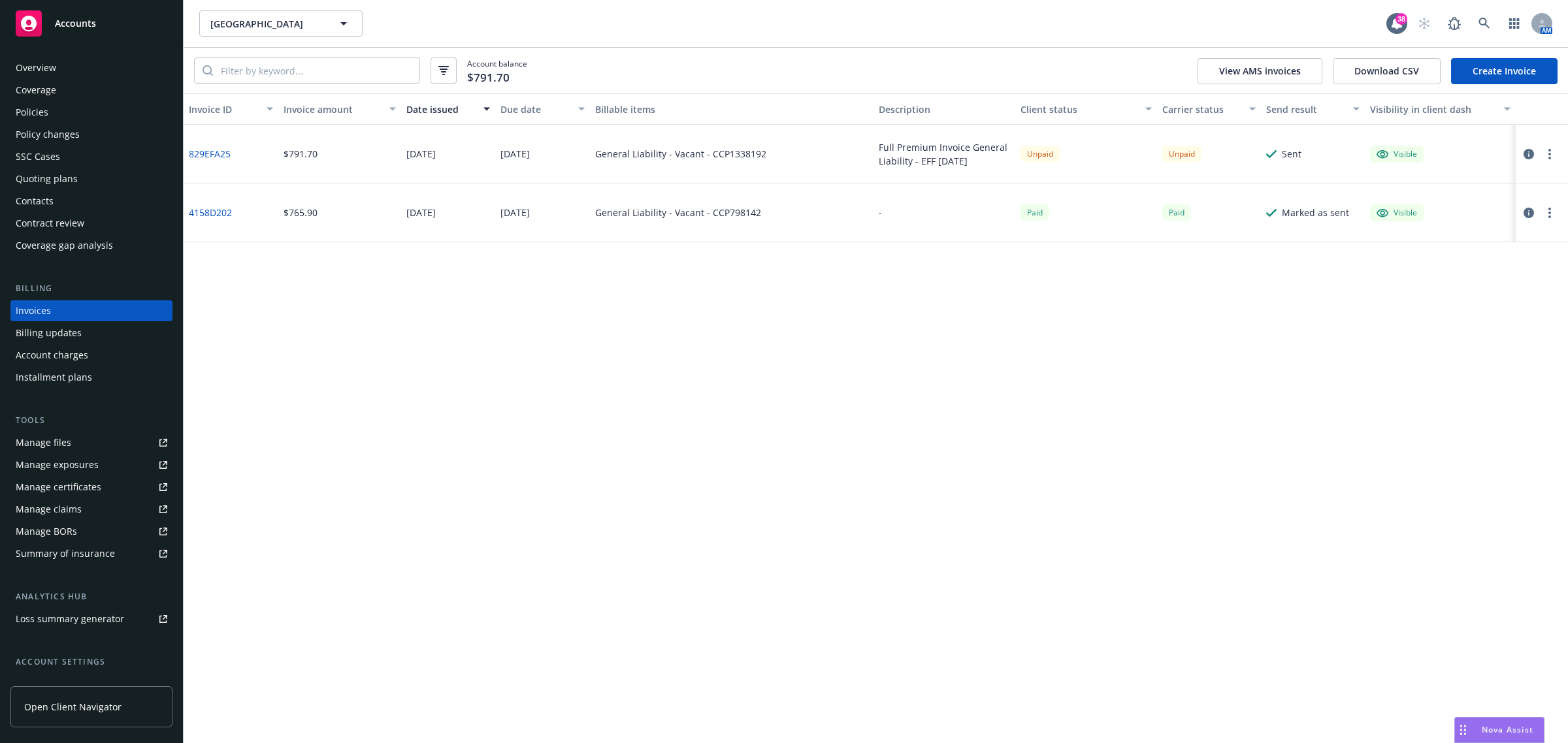
click at [84, 75] on div "Overview" at bounding box center [91, 68] width 152 height 21
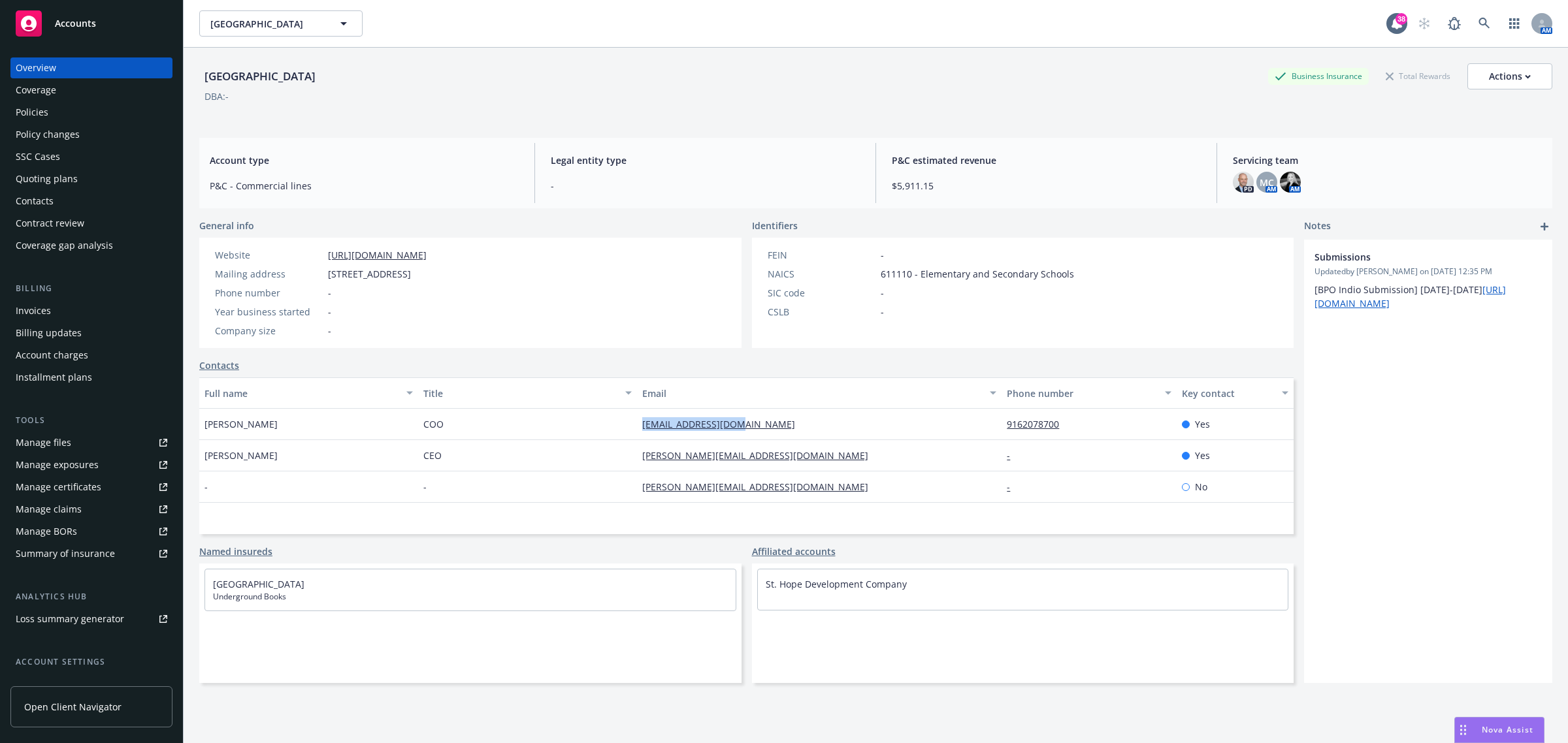
drag, startPoint x: 798, startPoint y: 431, endPoint x: 621, endPoint y: 435, distance: 177.0
click at [621, 435] on div "[PERSON_NAME] COO [PERSON_NAME][EMAIL_ADDRESS][DOMAIN_NAME] 9162078700 Yes" at bounding box center [747, 424] width 1095 height 32
copy div "[EMAIL_ADDRESS][DOMAIN_NAME]"
drag, startPoint x: 746, startPoint y: 469, endPoint x: 628, endPoint y: 465, distance: 118.1
click at [628, 465] on div "[PERSON_NAME] CEO [PERSON_NAME][EMAIL_ADDRESS][DOMAIN_NAME] - Yes" at bounding box center [747, 456] width 1095 height 32
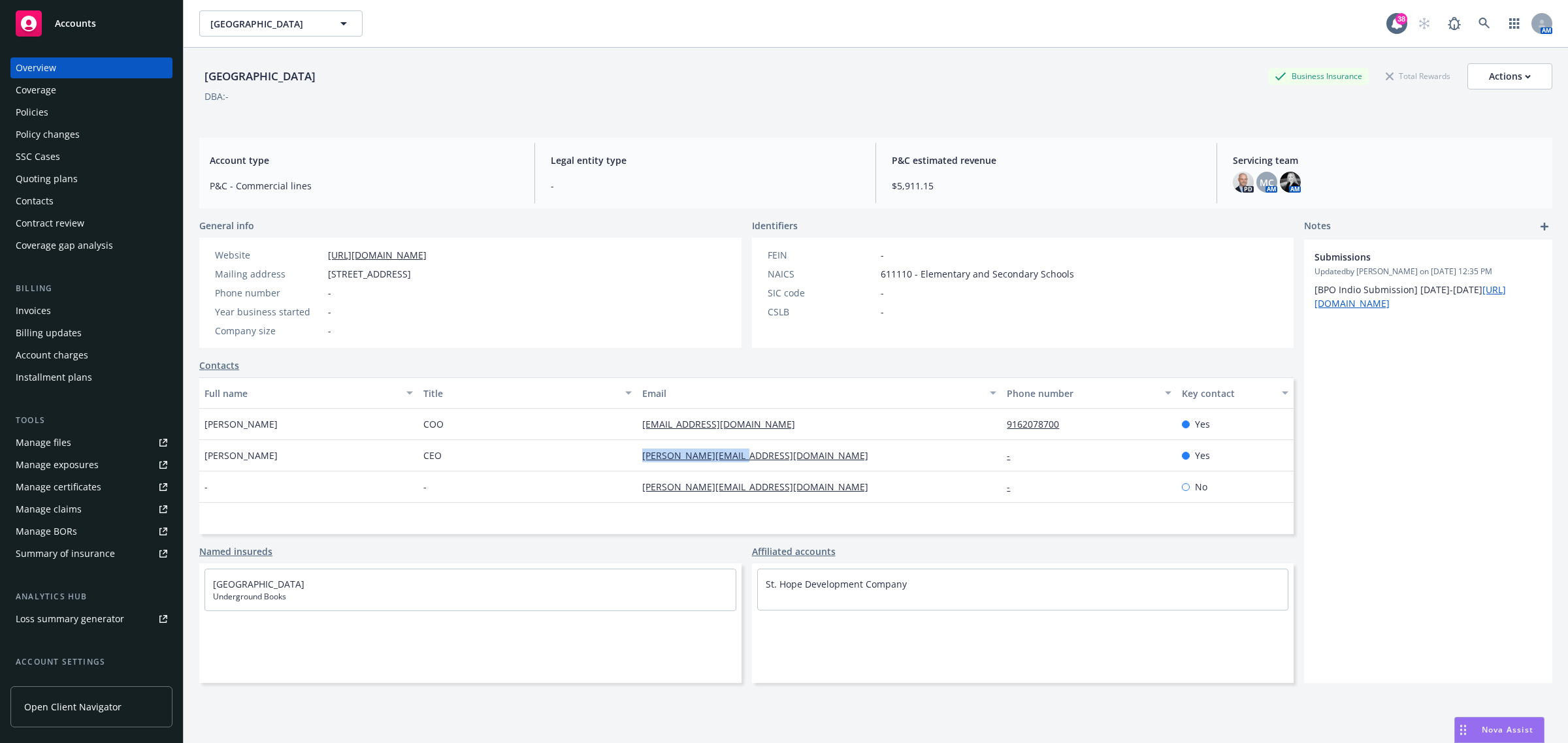
copy div "[PERSON_NAME][EMAIL_ADDRESS][DOMAIN_NAME]"
